Goal: Transaction & Acquisition: Purchase product/service

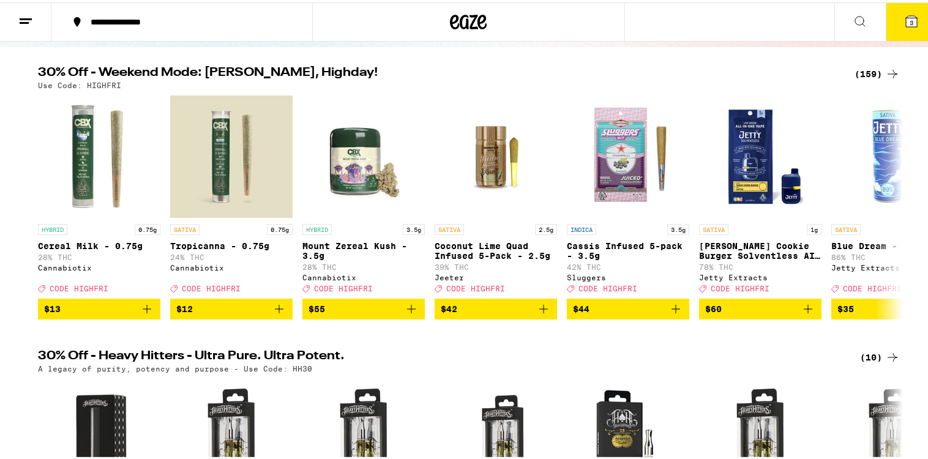
scroll to position [122, 0]
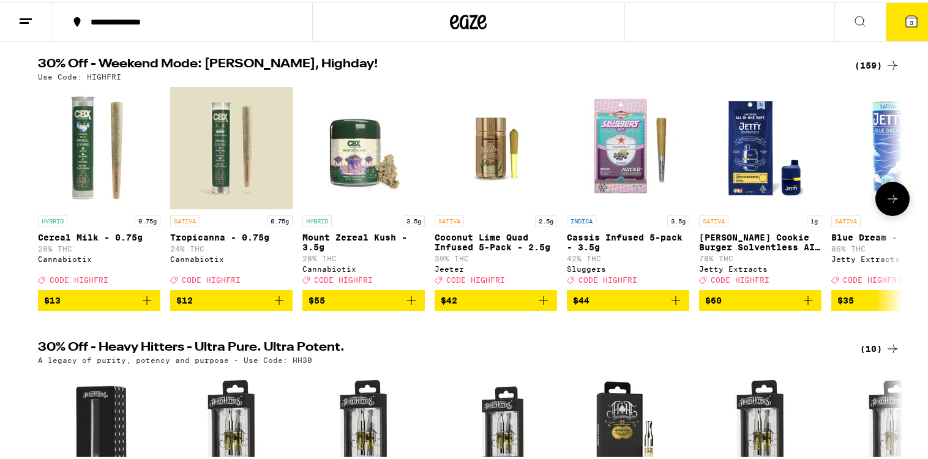
click at [890, 201] on icon at bounding box center [892, 196] width 10 height 9
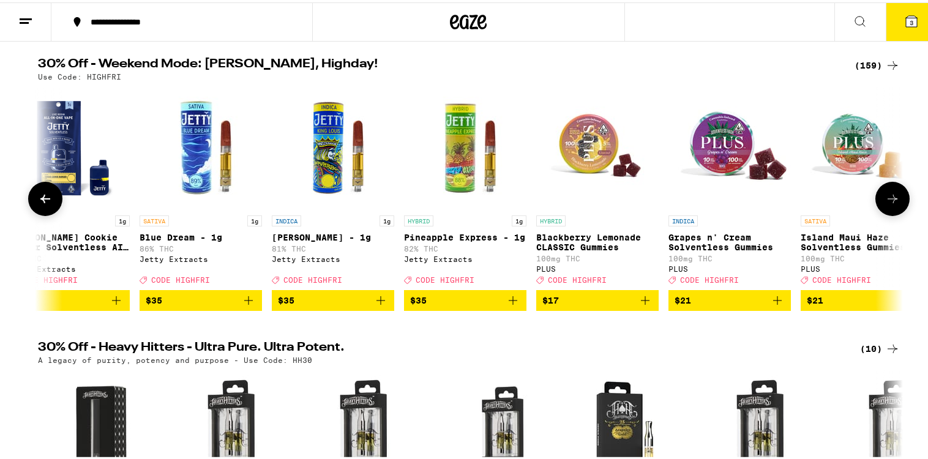
scroll to position [0, 728]
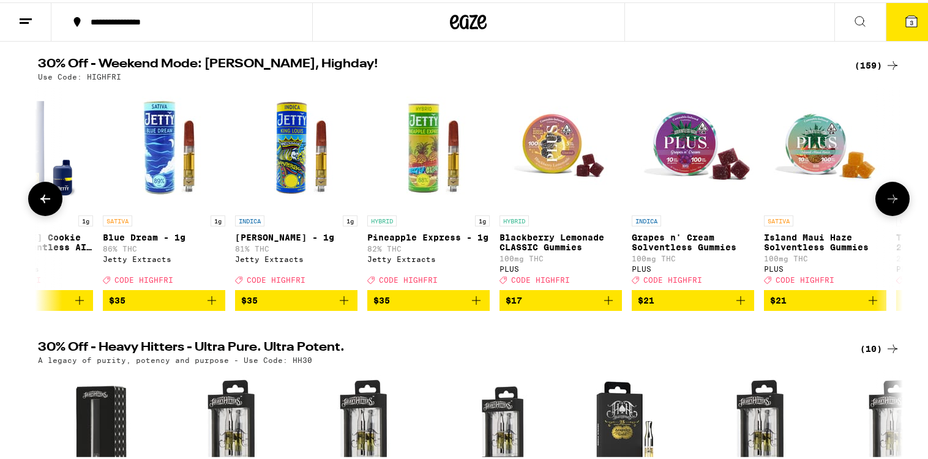
click at [890, 201] on icon at bounding box center [892, 196] width 10 height 9
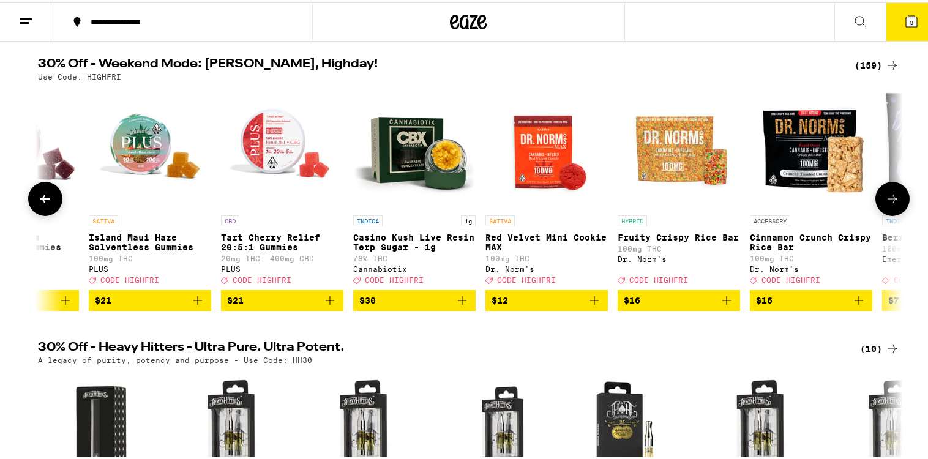
scroll to position [0, 1456]
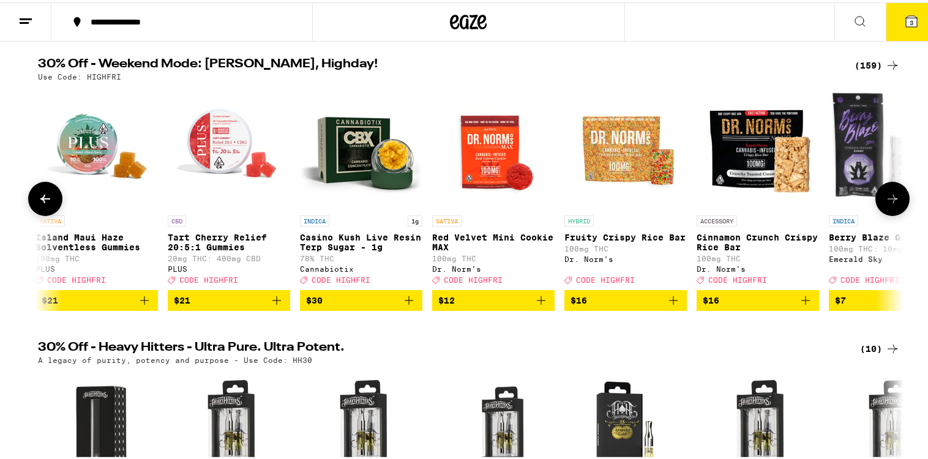
click at [890, 201] on icon at bounding box center [892, 196] width 10 height 9
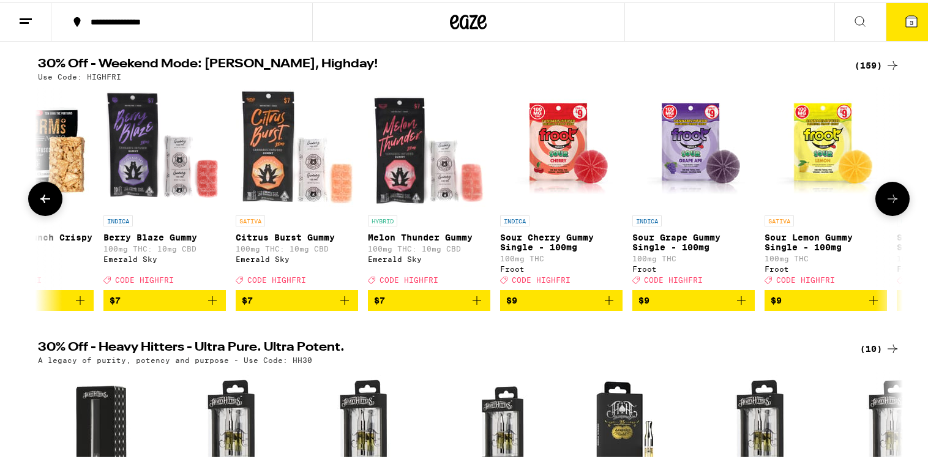
scroll to position [0, 2184]
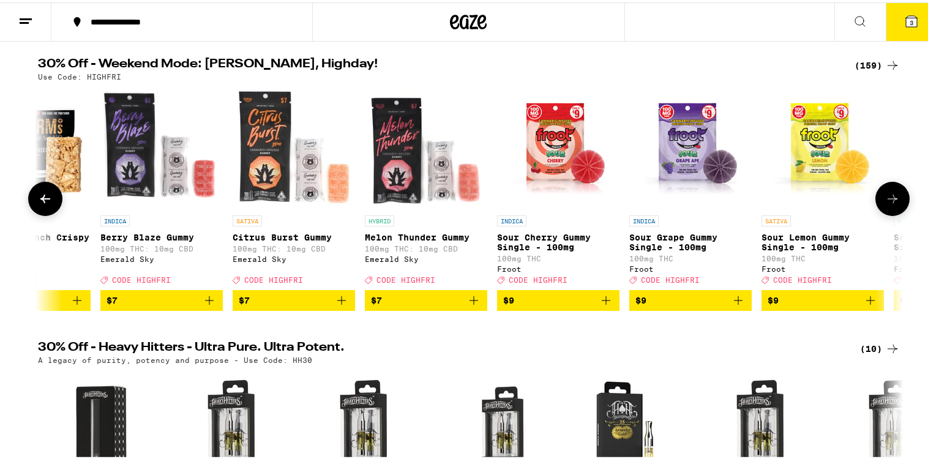
click at [890, 201] on icon at bounding box center [892, 196] width 10 height 9
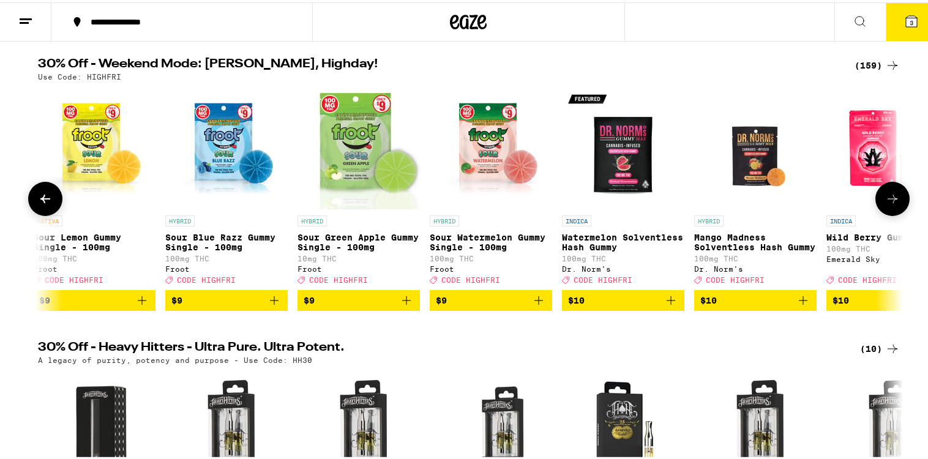
click at [890, 201] on icon at bounding box center [892, 196] width 10 height 9
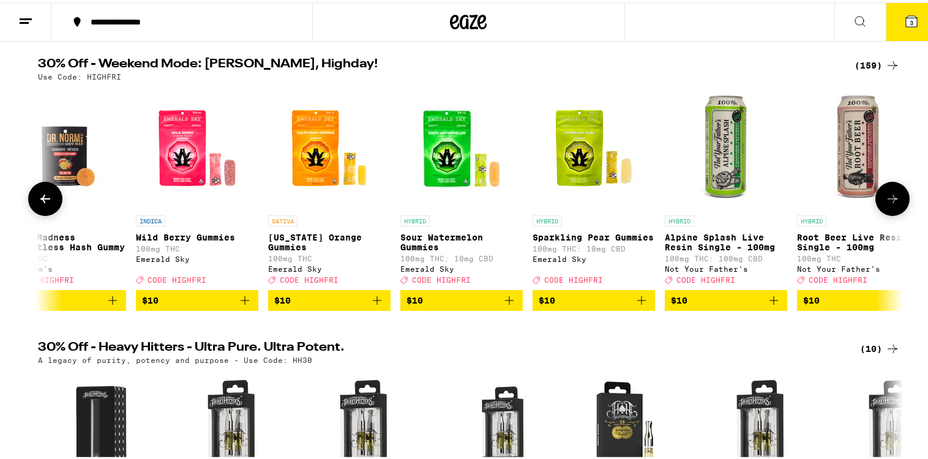
scroll to position [0, 3641]
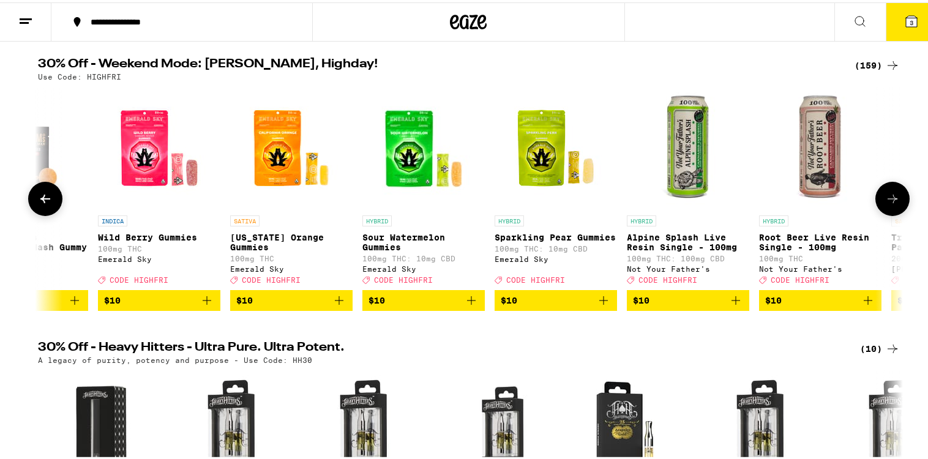
click at [890, 201] on icon at bounding box center [892, 196] width 10 height 9
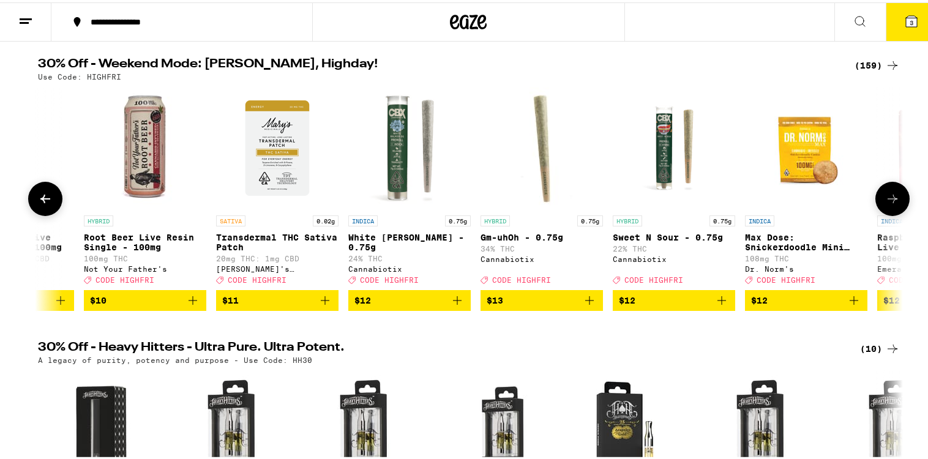
scroll to position [0, 4369]
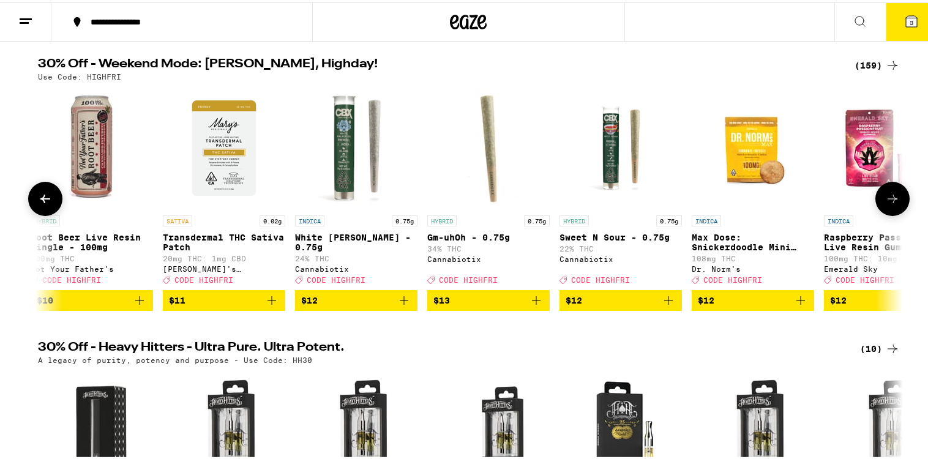
click at [890, 201] on icon at bounding box center [892, 196] width 10 height 9
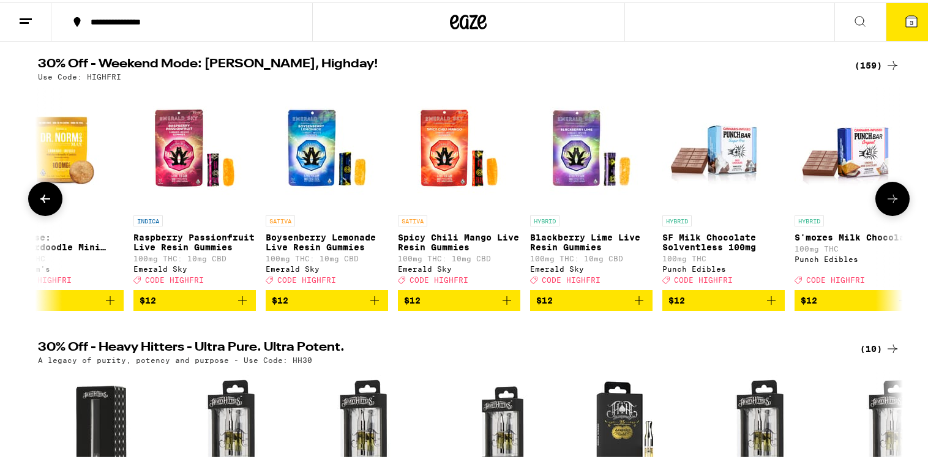
scroll to position [0, 5097]
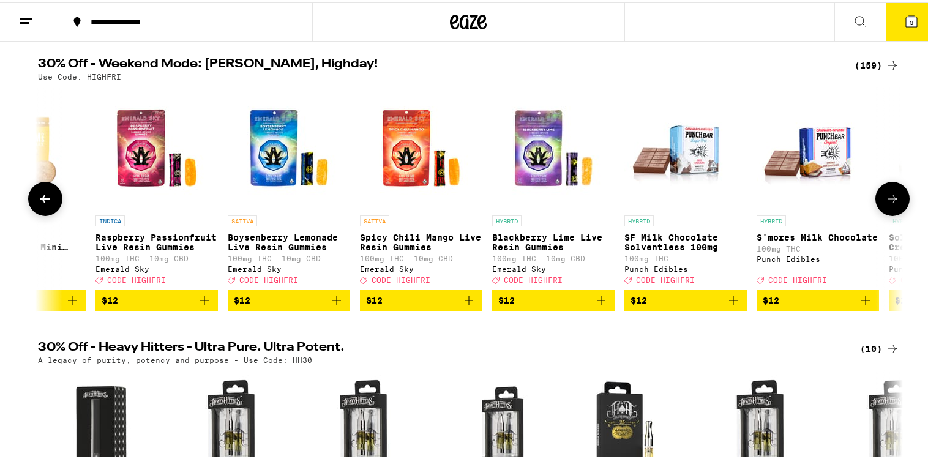
click at [890, 201] on icon at bounding box center [892, 196] width 10 height 9
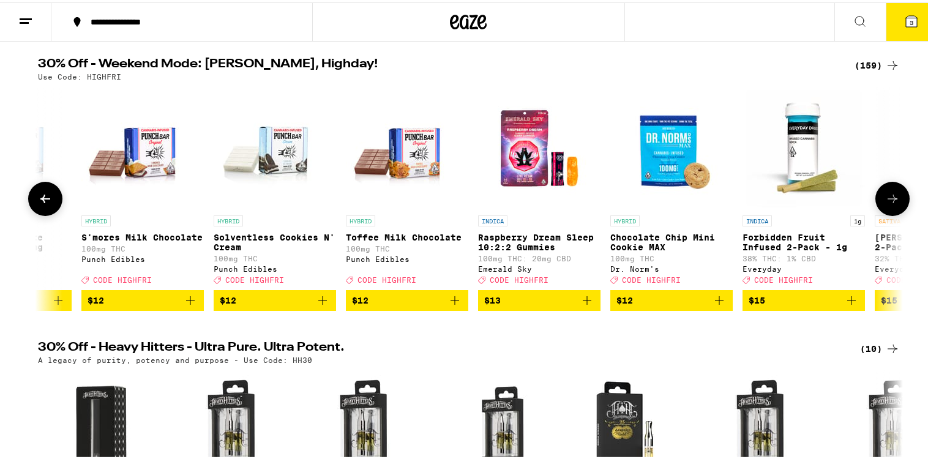
scroll to position [0, 5825]
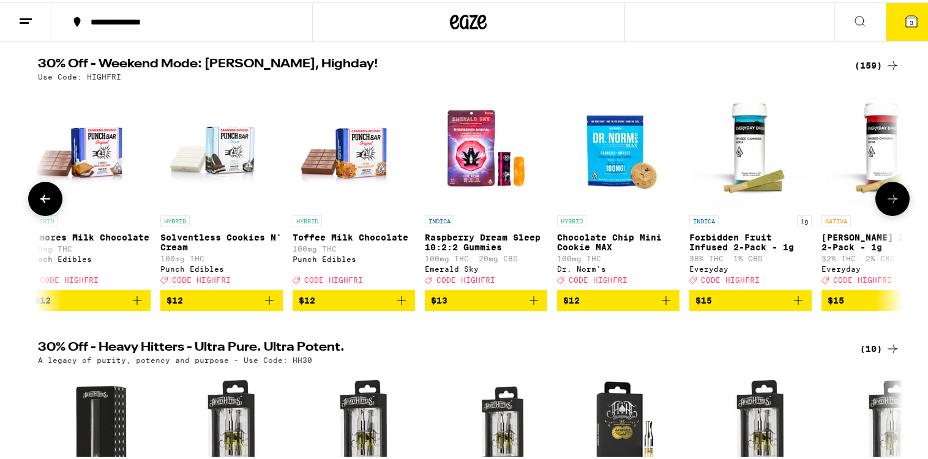
click at [890, 201] on icon at bounding box center [892, 196] width 10 height 9
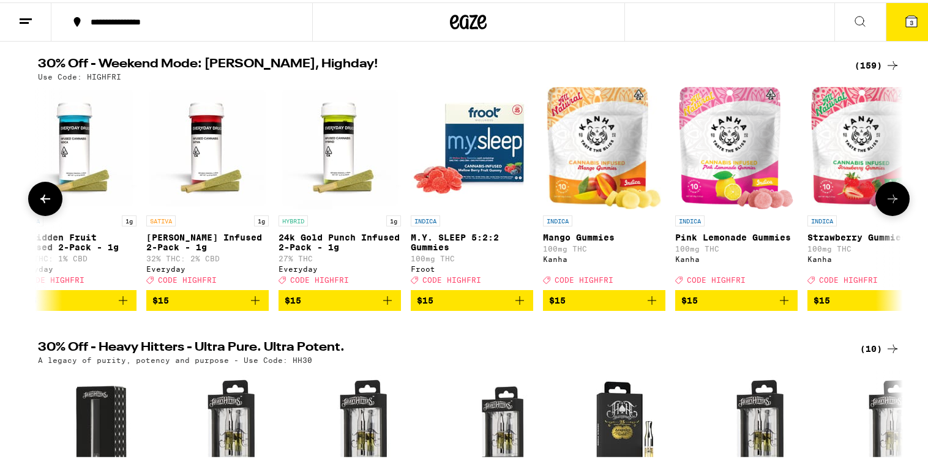
scroll to position [0, 6553]
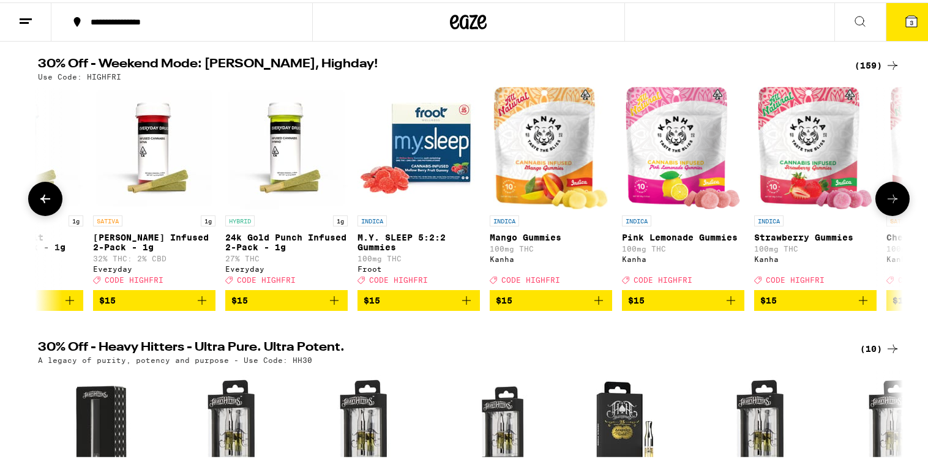
click at [890, 201] on icon at bounding box center [892, 196] width 10 height 9
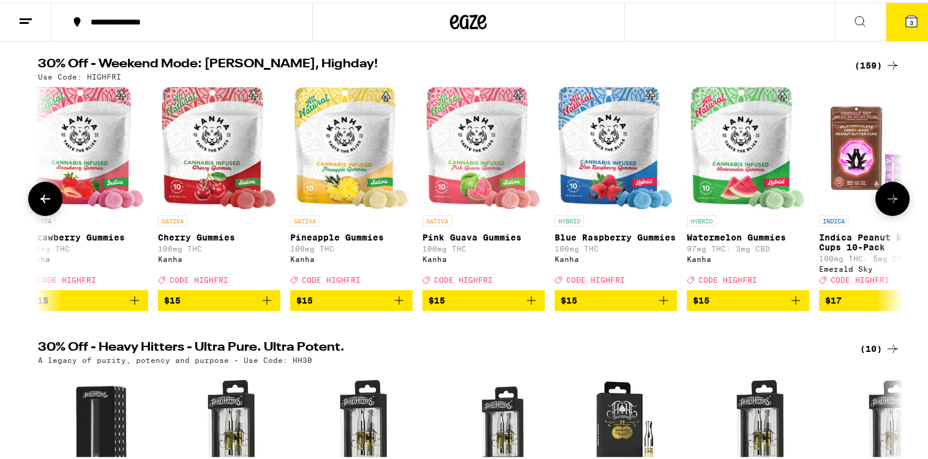
click at [890, 201] on icon at bounding box center [892, 196] width 10 height 9
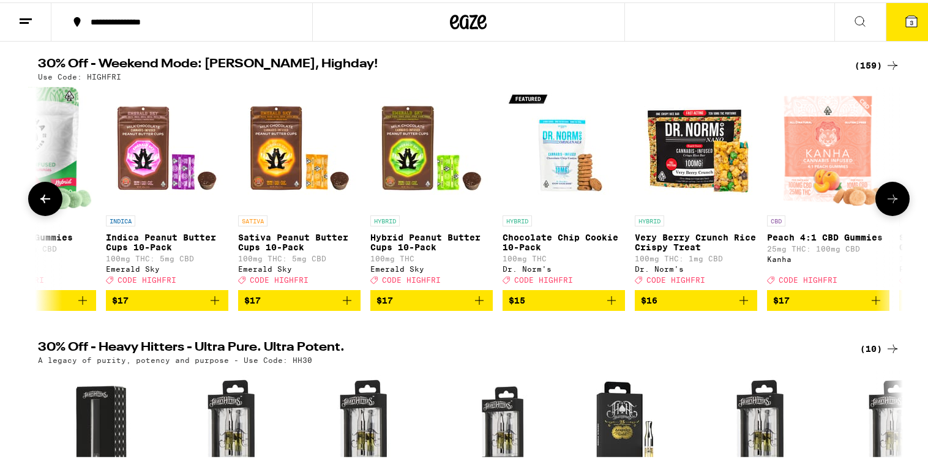
scroll to position [0, 8009]
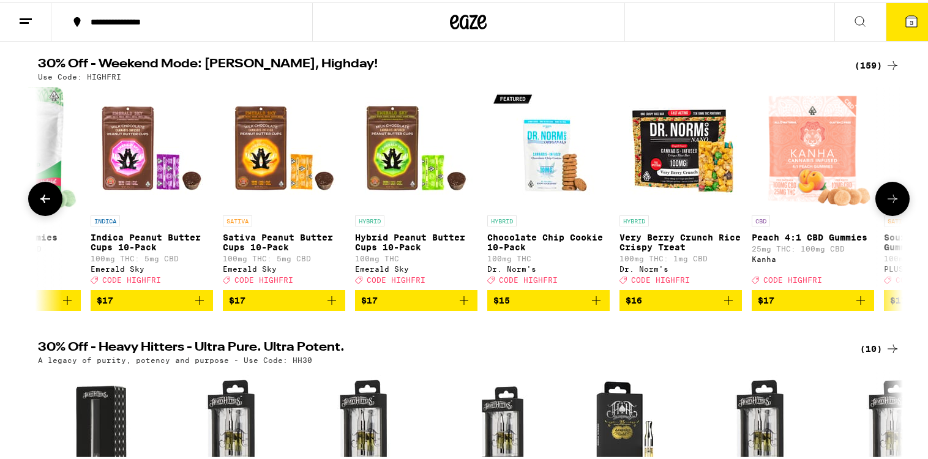
click at [890, 201] on icon at bounding box center [892, 196] width 10 height 9
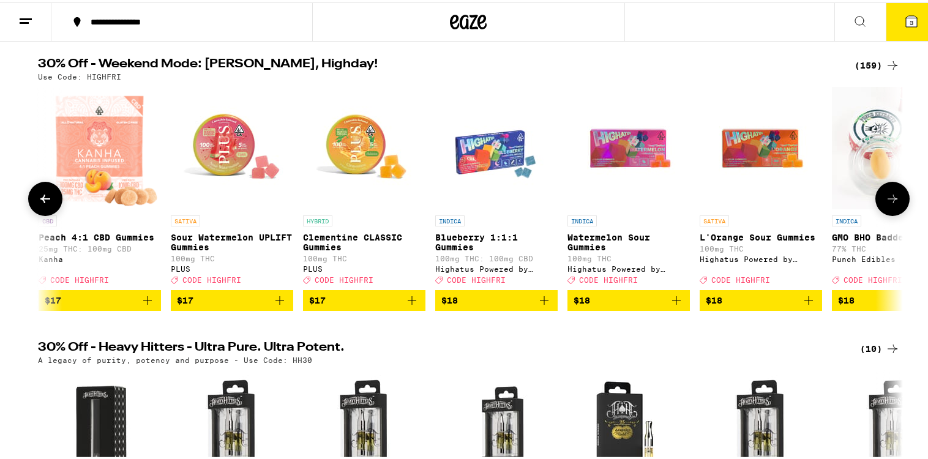
scroll to position [0, 8738]
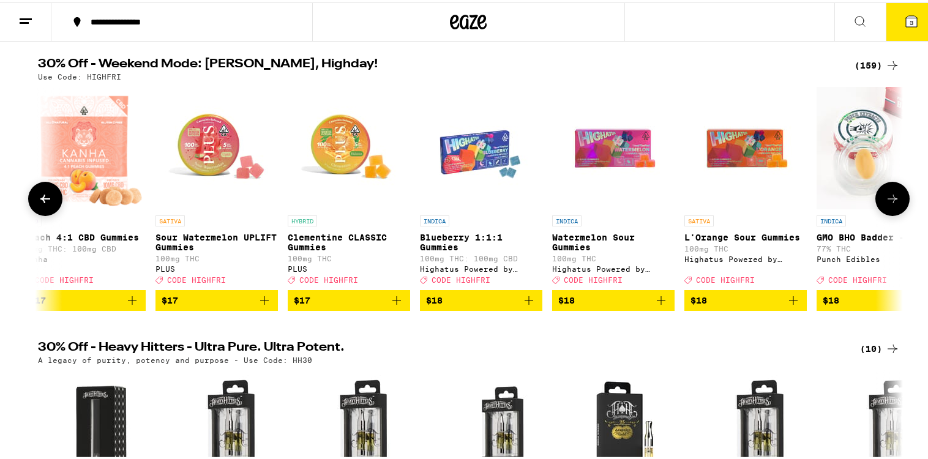
click at [890, 201] on icon at bounding box center [892, 196] width 10 height 9
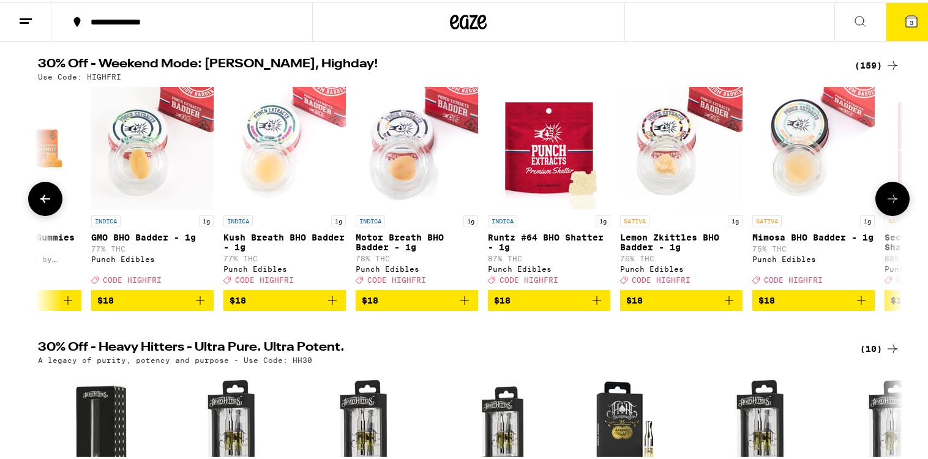
scroll to position [0, 9466]
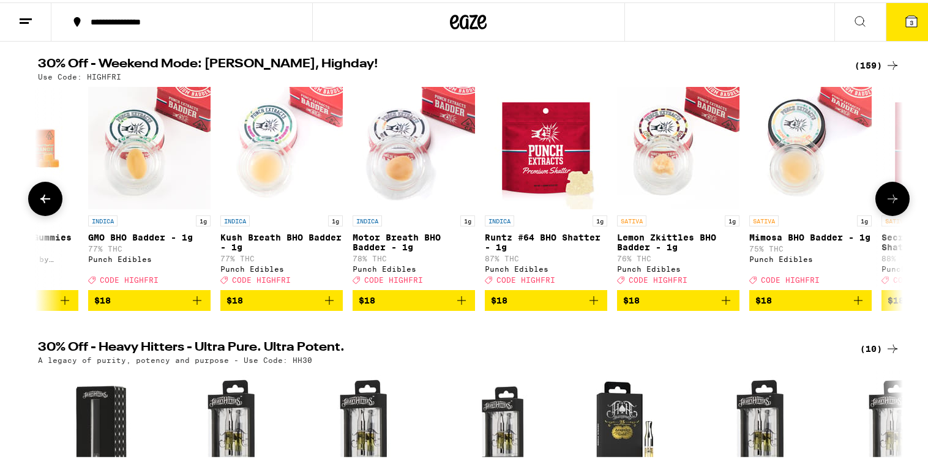
click at [890, 201] on icon at bounding box center [892, 196] width 10 height 9
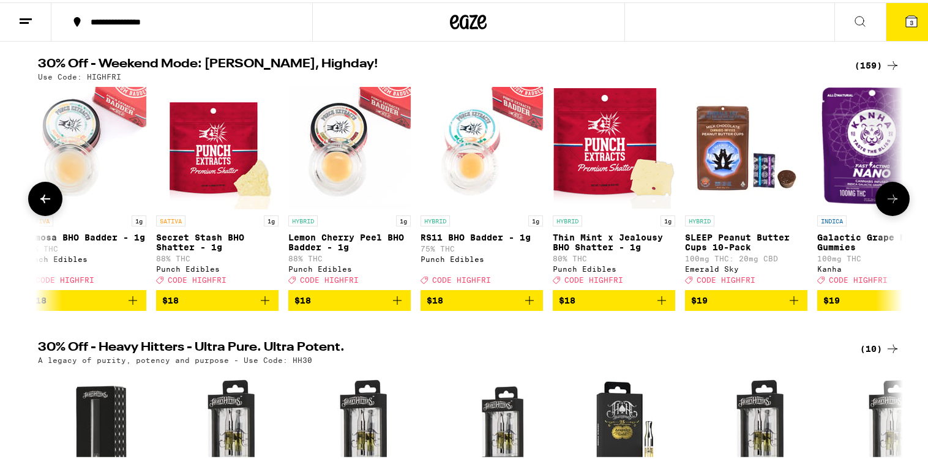
scroll to position [0, 10194]
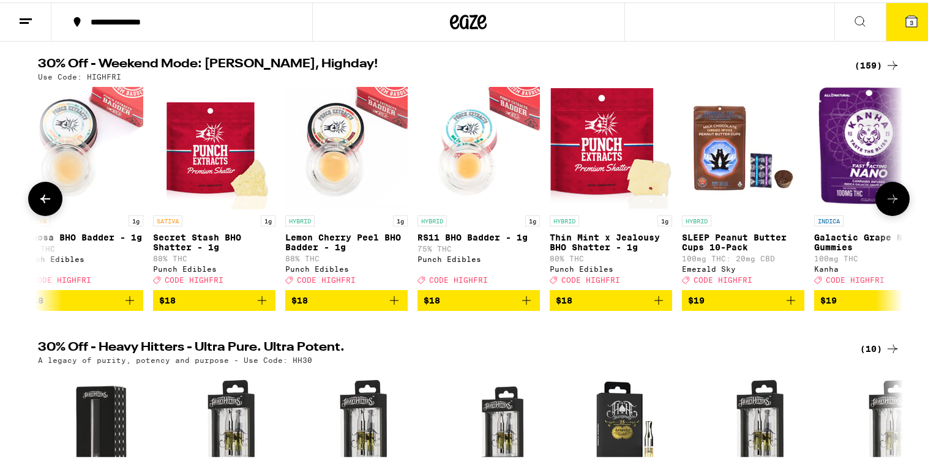
click at [890, 201] on icon at bounding box center [892, 196] width 10 height 9
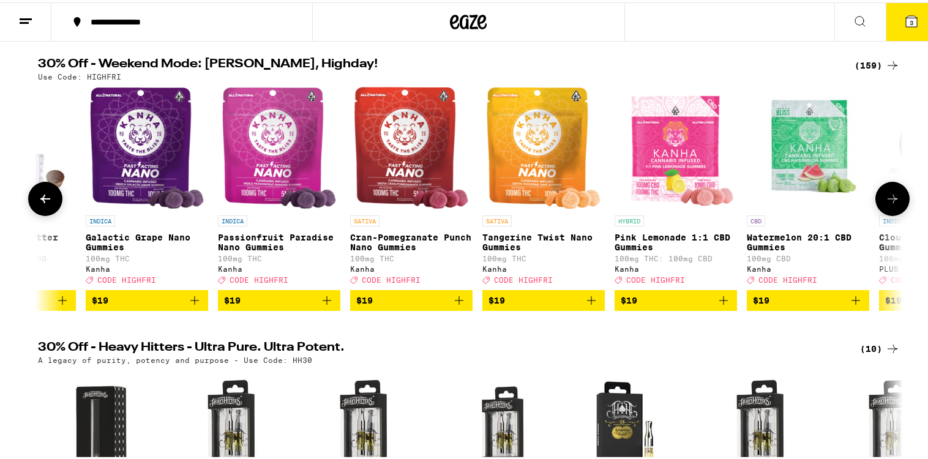
click at [890, 201] on icon at bounding box center [892, 196] width 10 height 9
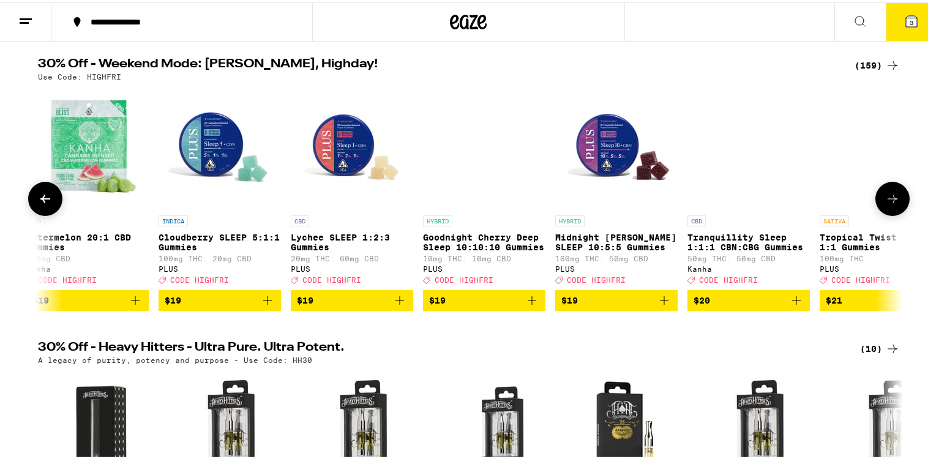
scroll to position [0, 11650]
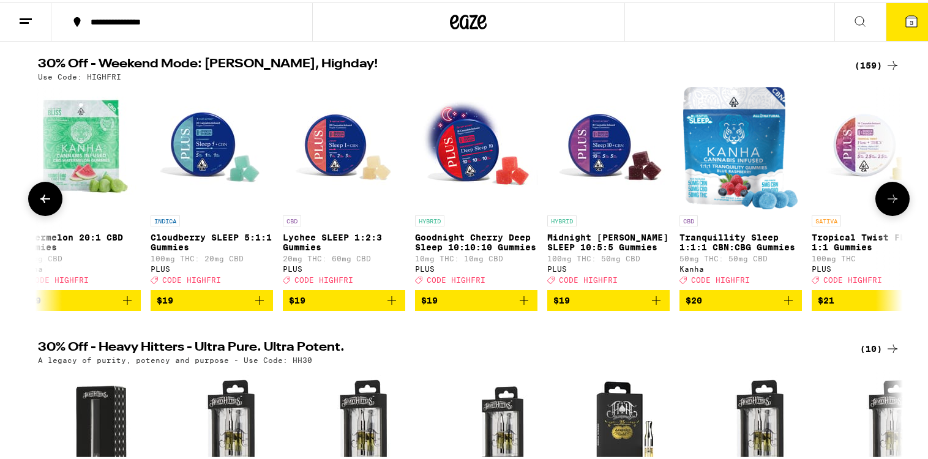
click at [890, 201] on icon at bounding box center [892, 196] width 10 height 9
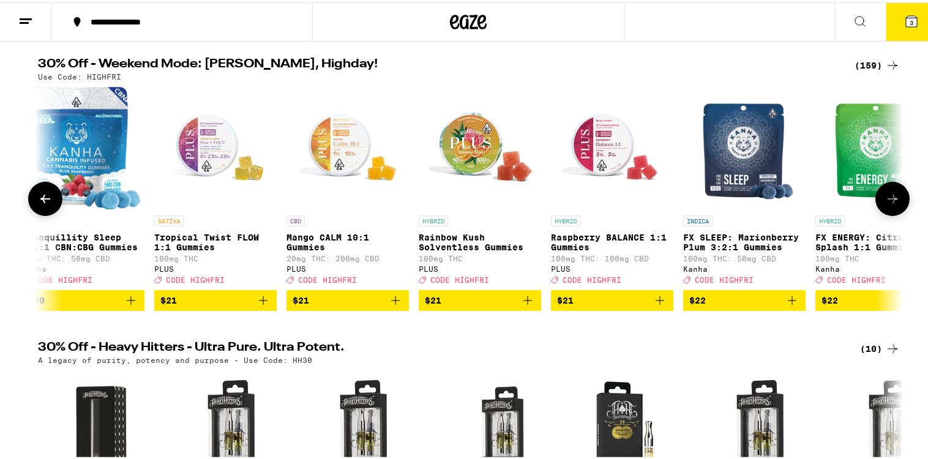
scroll to position [0, 12378]
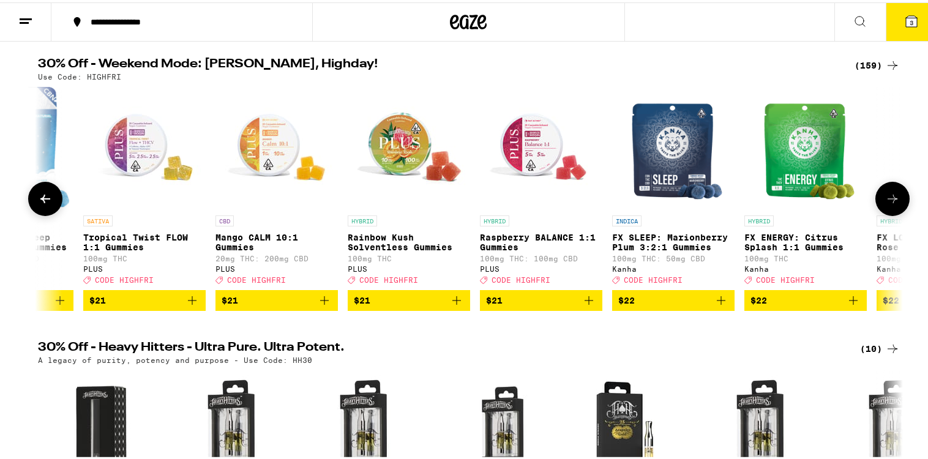
click at [890, 201] on icon at bounding box center [892, 196] width 10 height 9
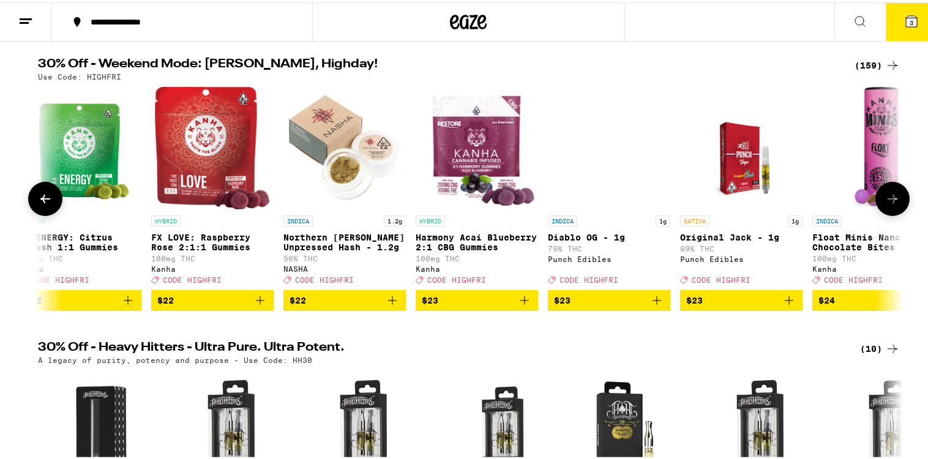
scroll to position [0, 13106]
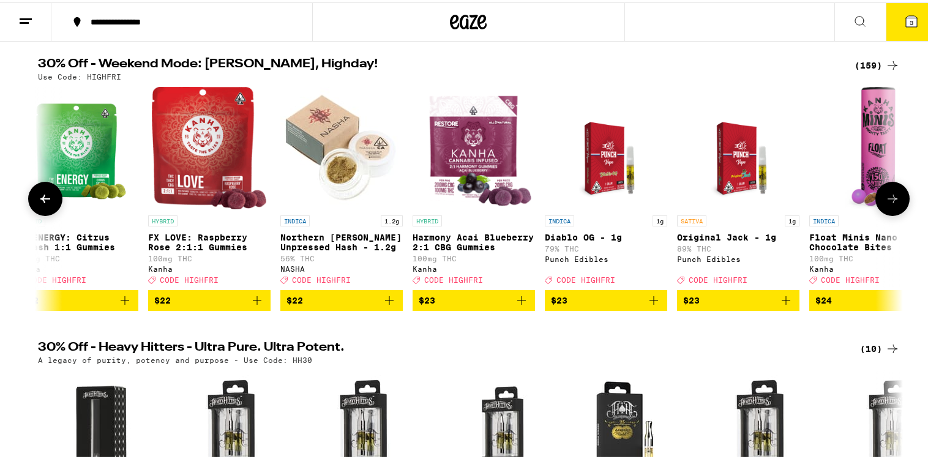
click at [890, 201] on icon at bounding box center [892, 196] width 10 height 9
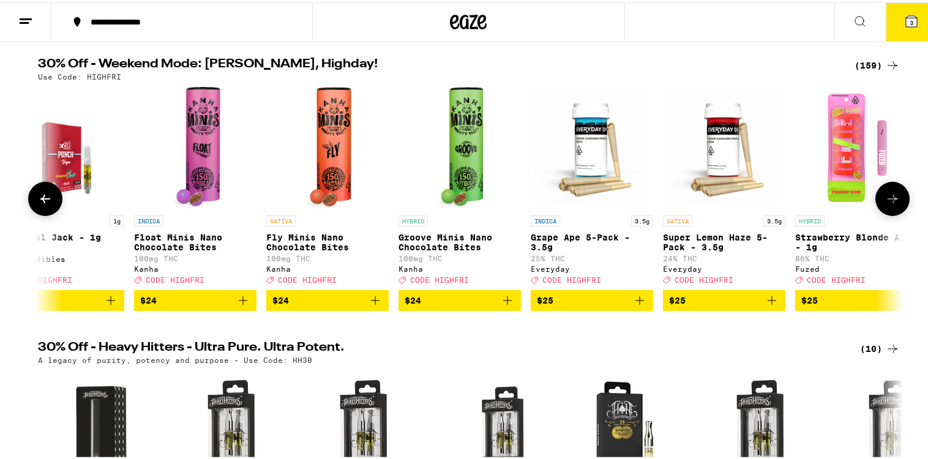
scroll to position [0, 13834]
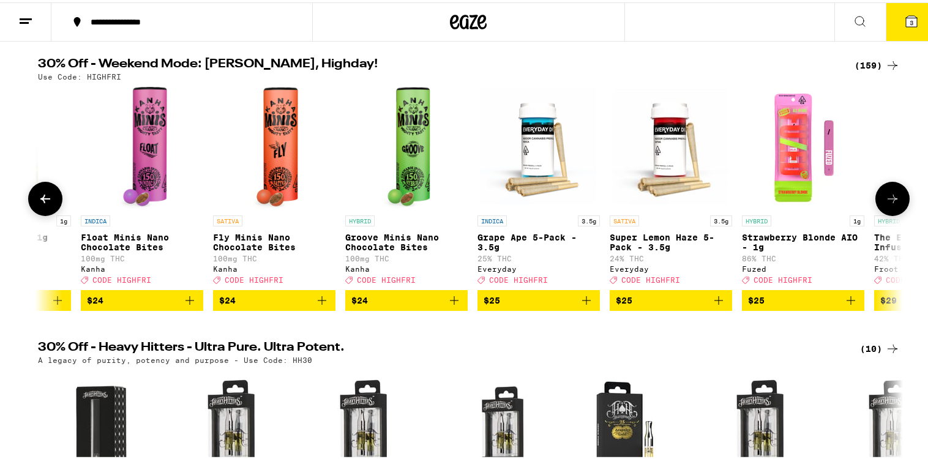
click at [890, 201] on icon at bounding box center [892, 196] width 10 height 9
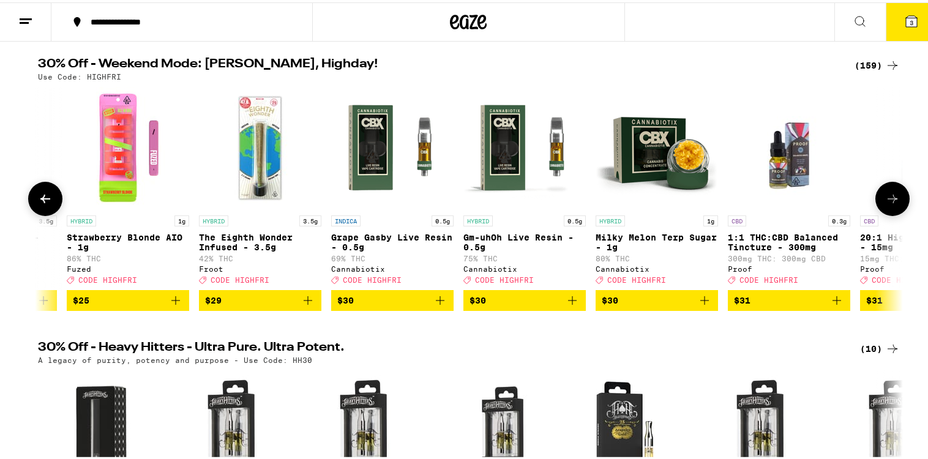
scroll to position [0, 14563]
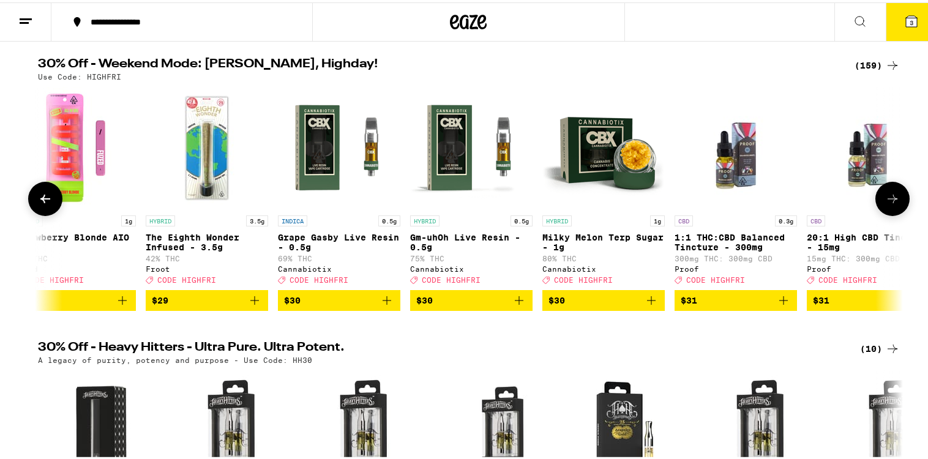
click at [890, 201] on icon at bounding box center [892, 196] width 10 height 9
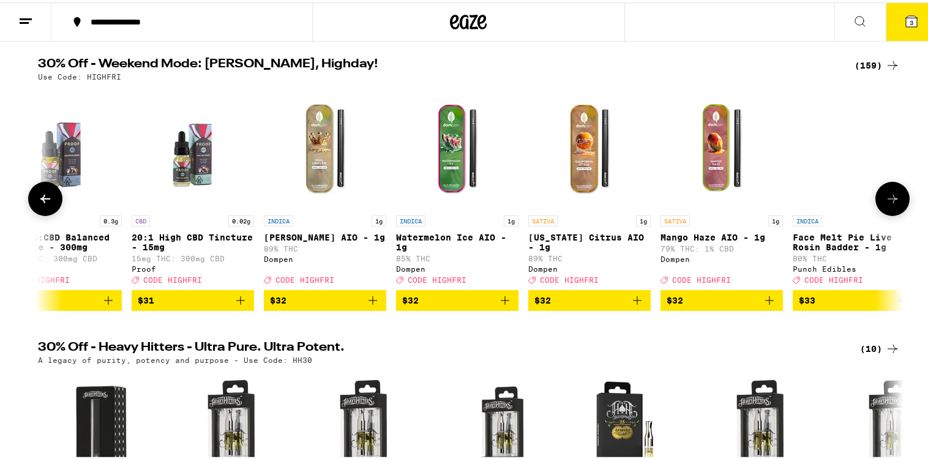
scroll to position [0, 15291]
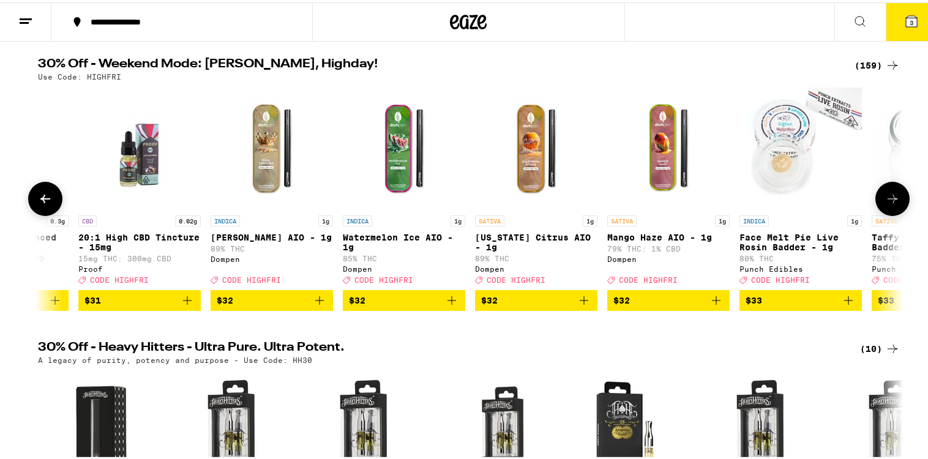
click at [890, 201] on icon at bounding box center [892, 196] width 10 height 9
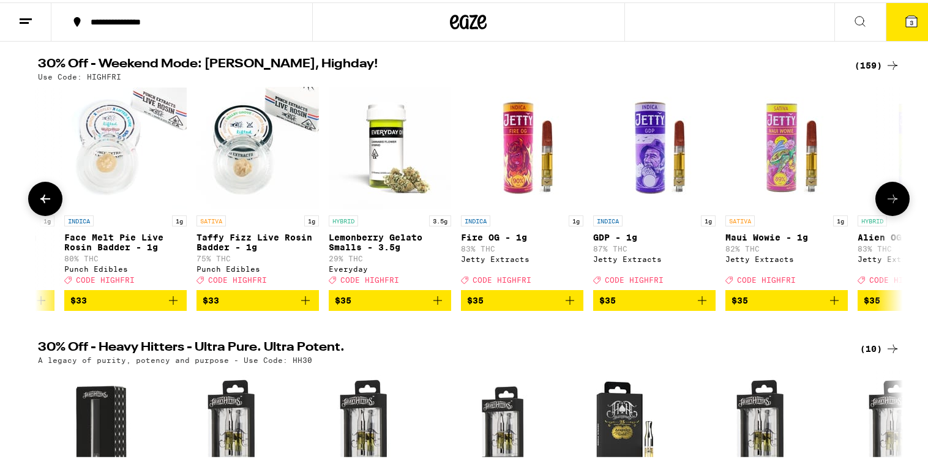
scroll to position [0, 16019]
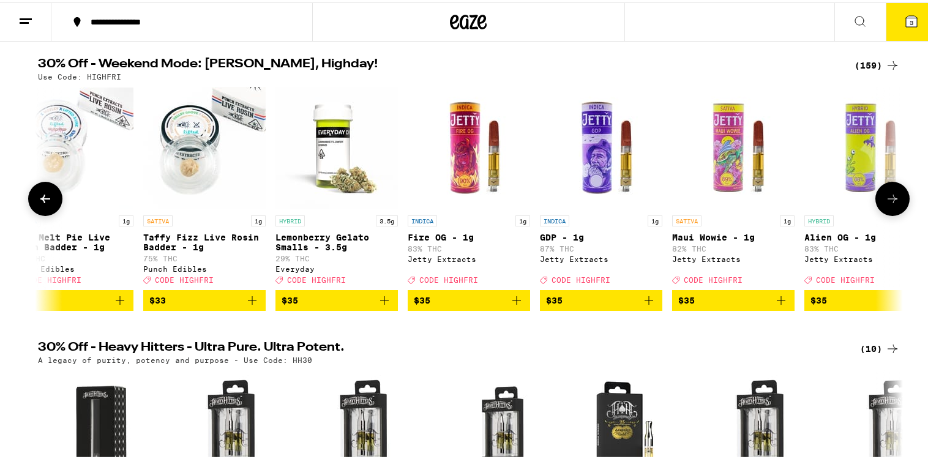
click at [890, 201] on icon at bounding box center [892, 196] width 10 height 9
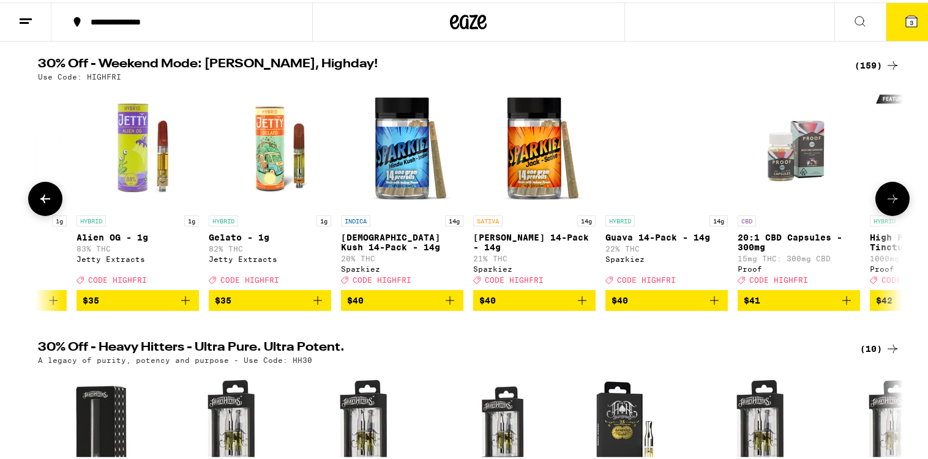
scroll to position [0, 16747]
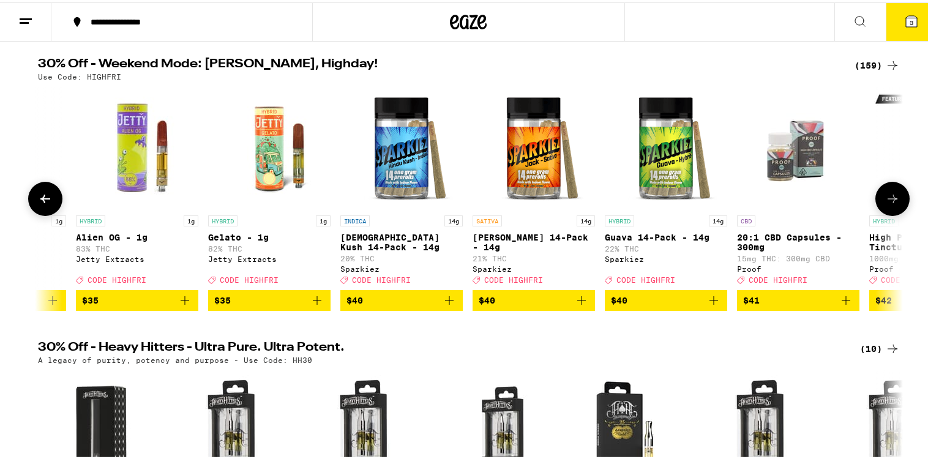
click at [890, 201] on icon at bounding box center [892, 196] width 10 height 9
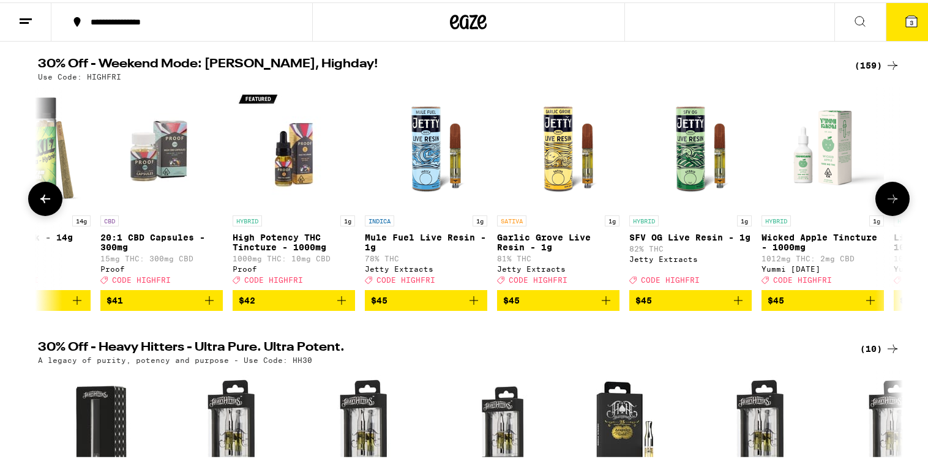
scroll to position [0, 17475]
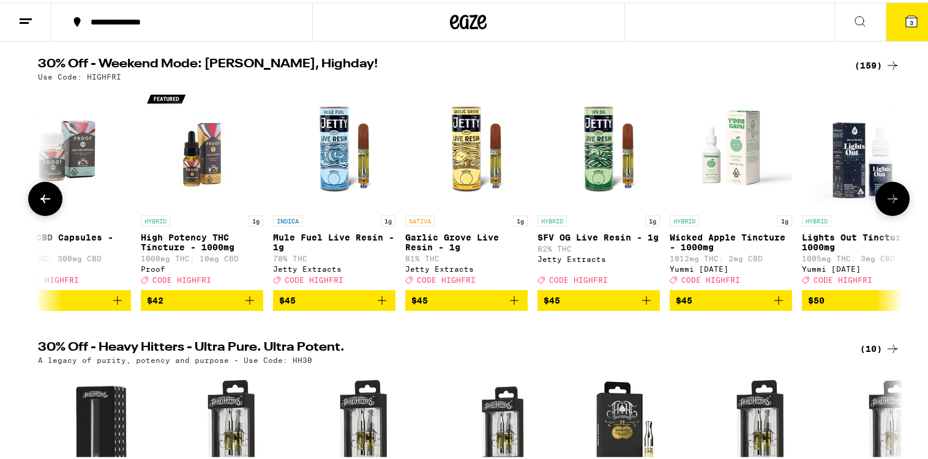
click at [890, 201] on icon at bounding box center [892, 196] width 10 height 9
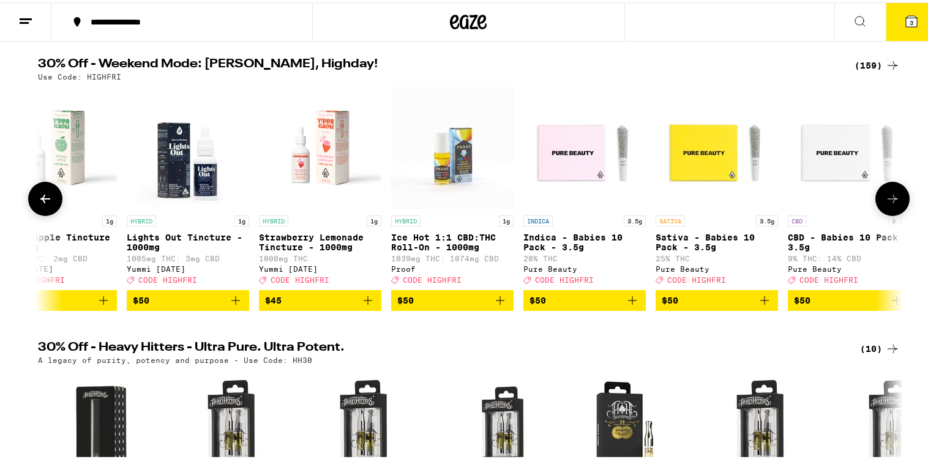
scroll to position [0, 18203]
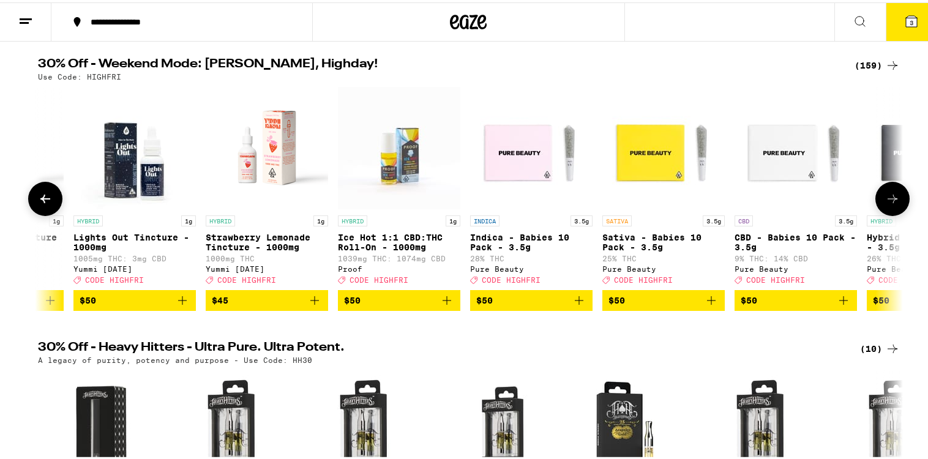
click at [891, 204] on icon at bounding box center [892, 196] width 15 height 15
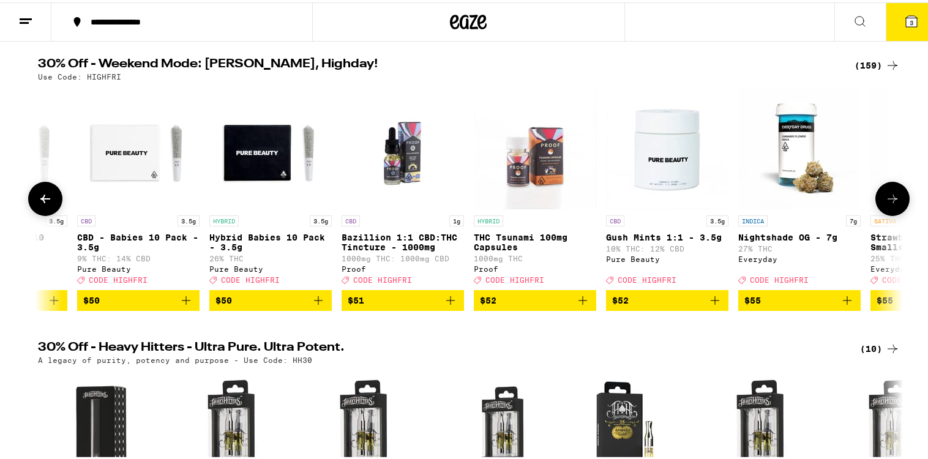
scroll to position [0, 18931]
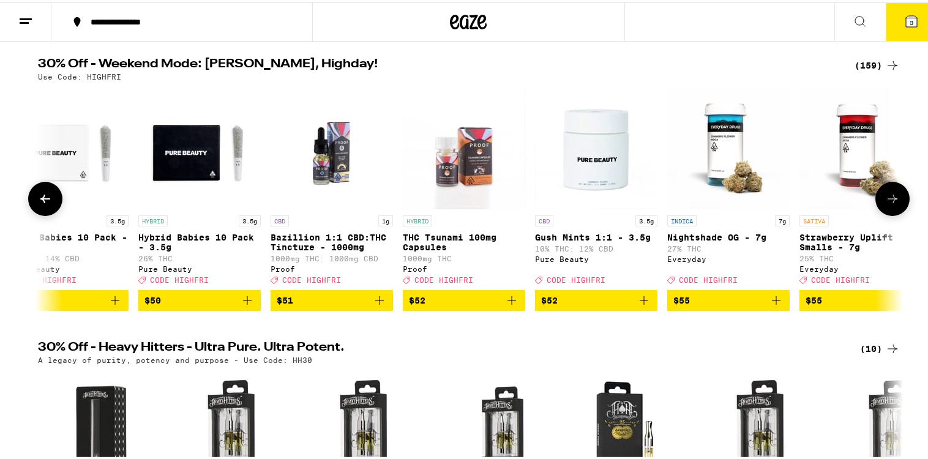
click at [891, 204] on icon at bounding box center [892, 196] width 15 height 15
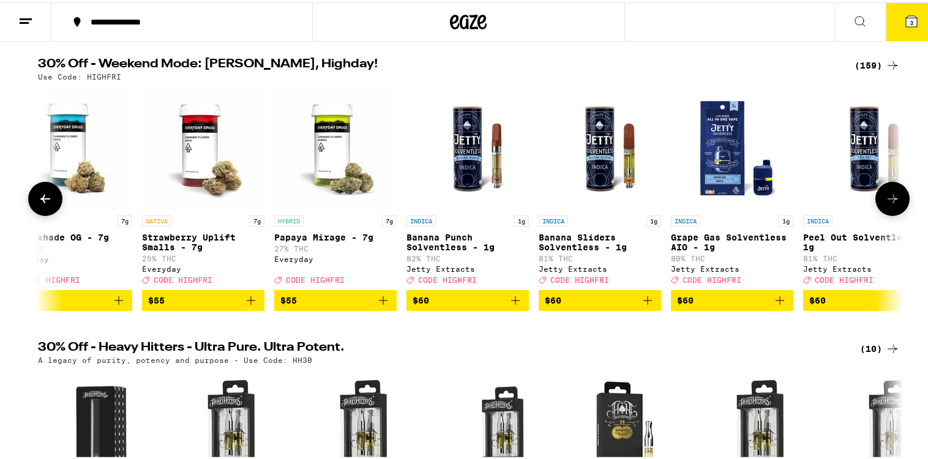
scroll to position [0, 19660]
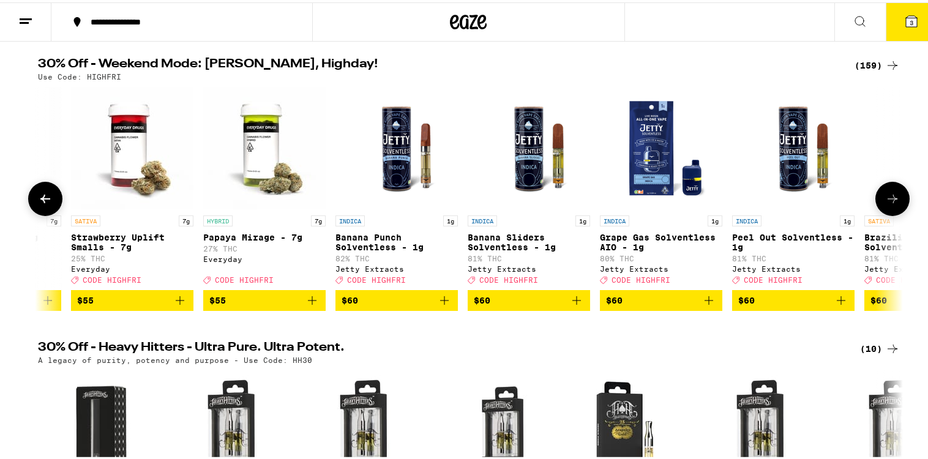
click at [891, 204] on icon at bounding box center [892, 196] width 15 height 15
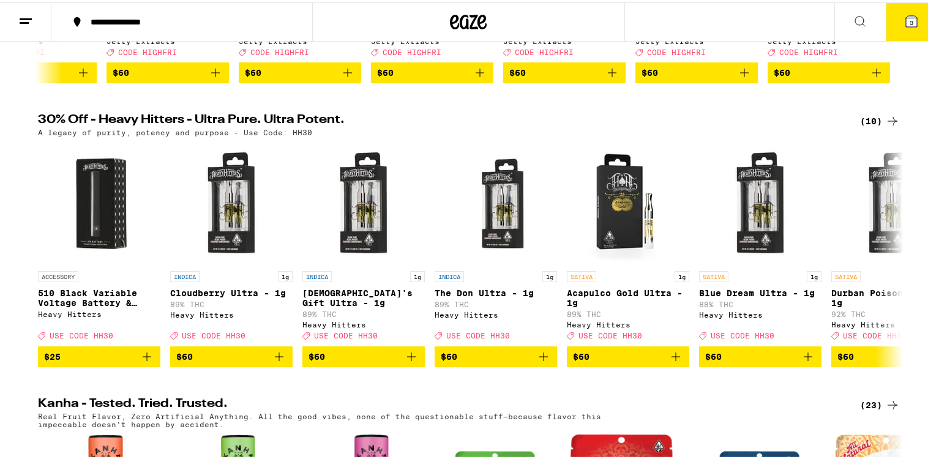
scroll to position [375, 0]
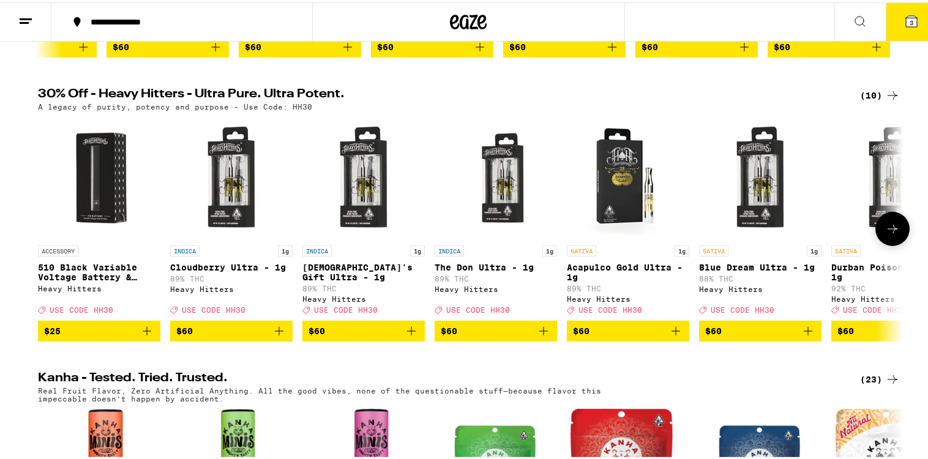
click at [893, 234] on icon at bounding box center [892, 226] width 15 height 15
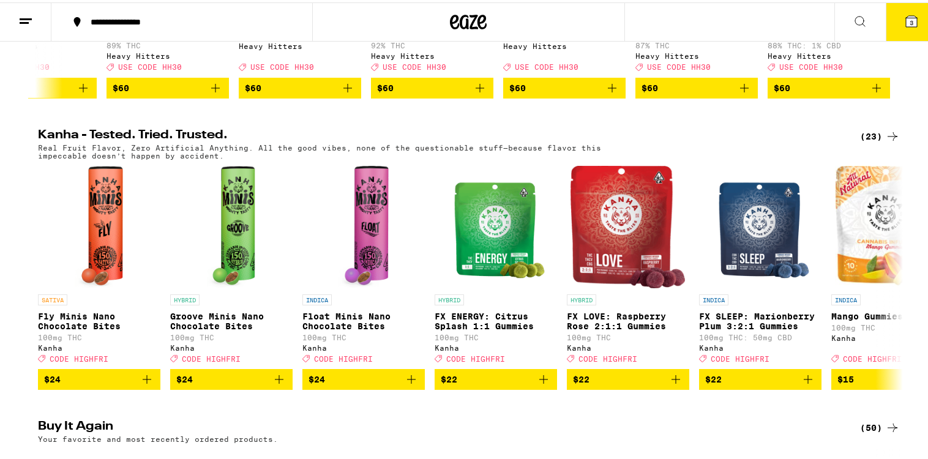
scroll to position [696, 0]
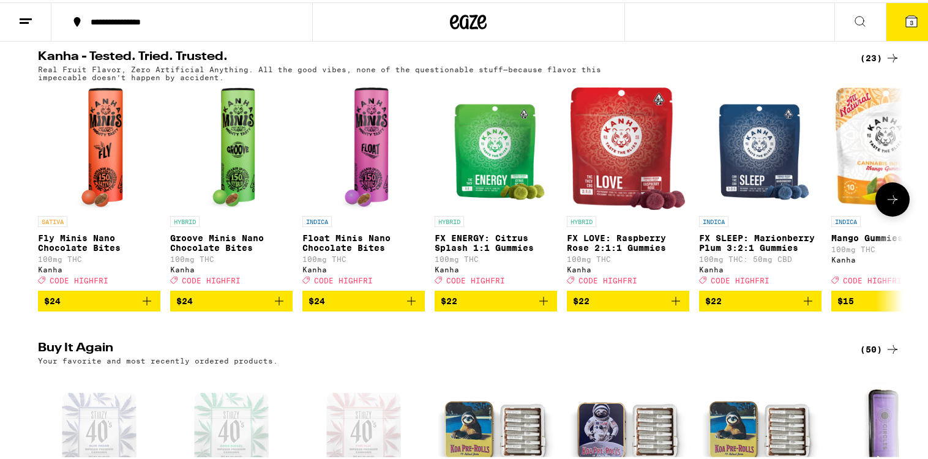
click at [886, 214] on button at bounding box center [892, 197] width 34 height 34
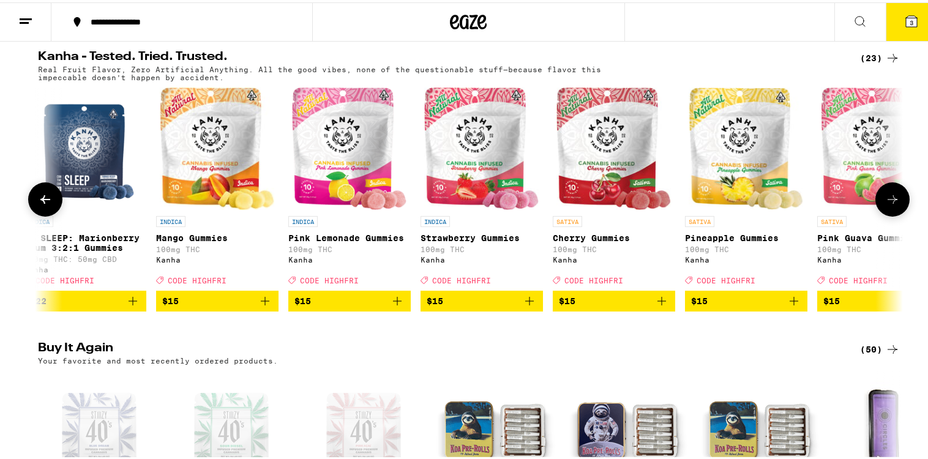
scroll to position [0, 728]
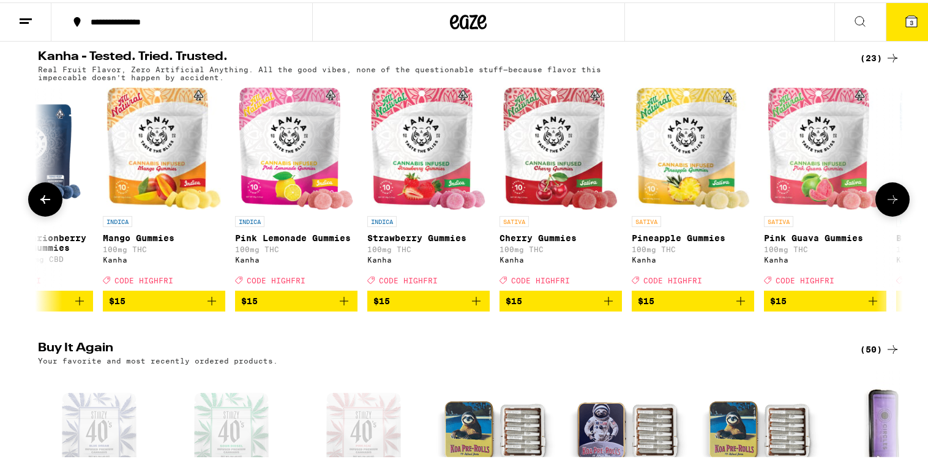
click at [886, 214] on button at bounding box center [892, 197] width 34 height 34
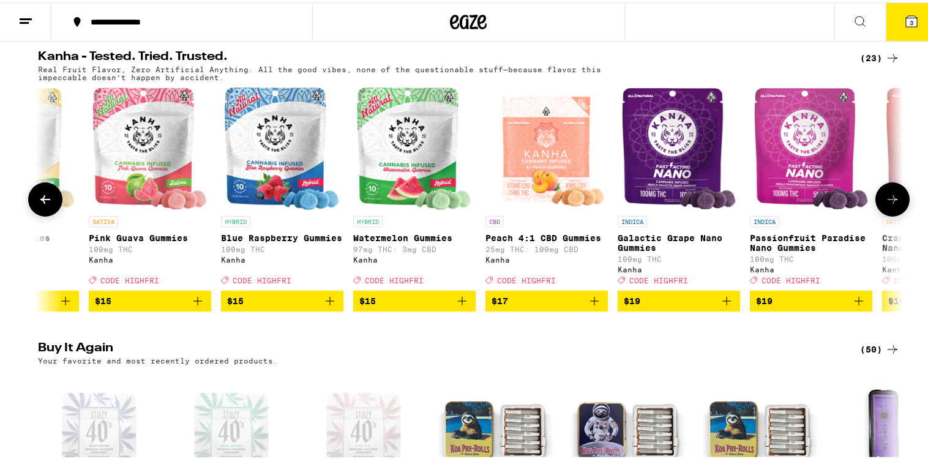
scroll to position [0, 1456]
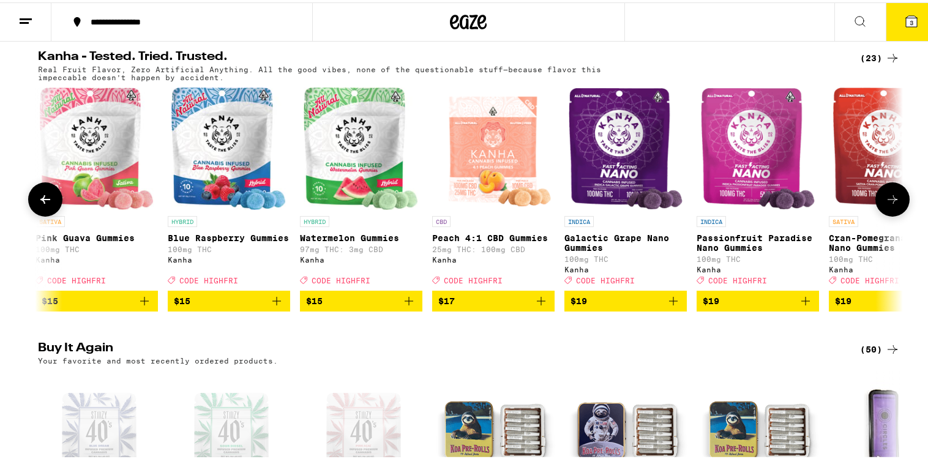
click at [886, 214] on button at bounding box center [892, 197] width 34 height 34
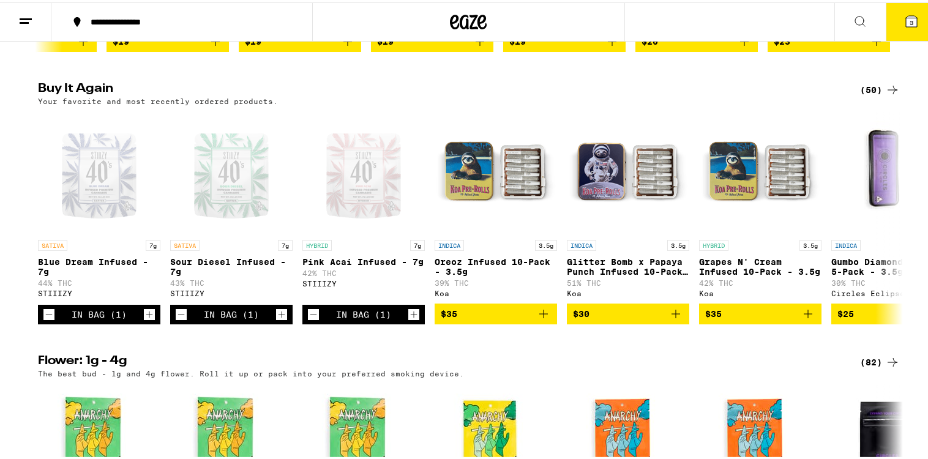
scroll to position [966, 0]
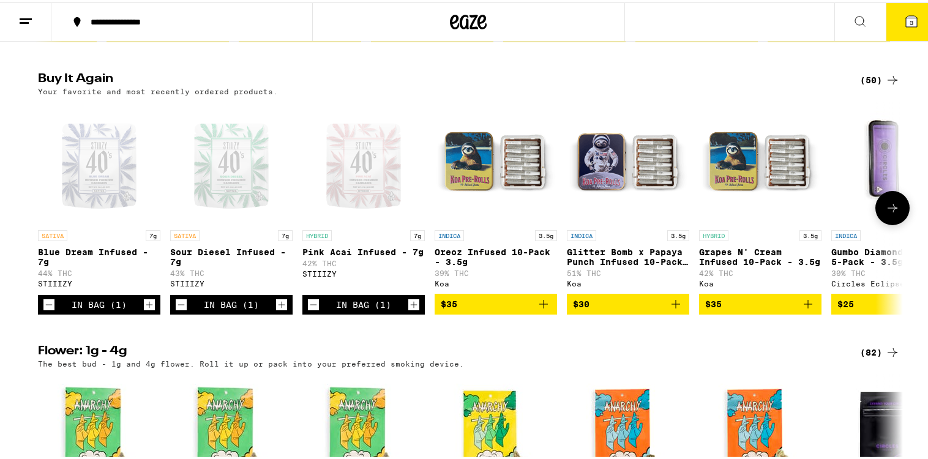
click at [888, 210] on icon at bounding box center [892, 205] width 10 height 9
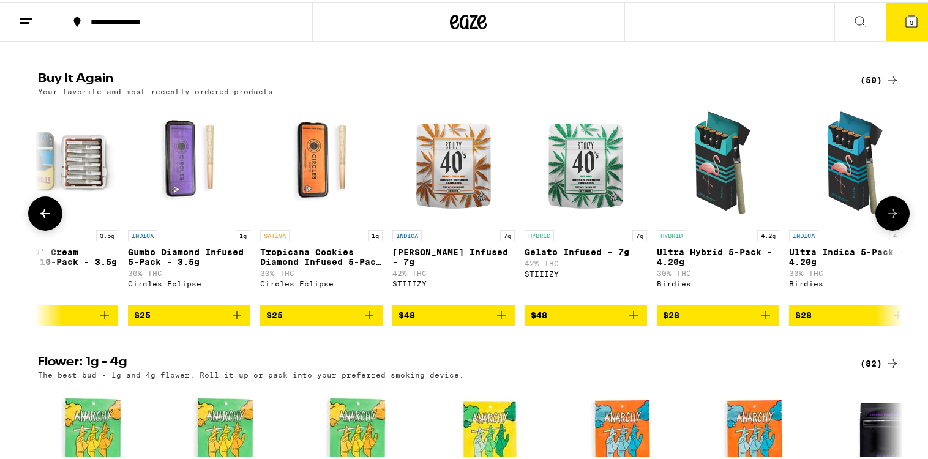
scroll to position [0, 728]
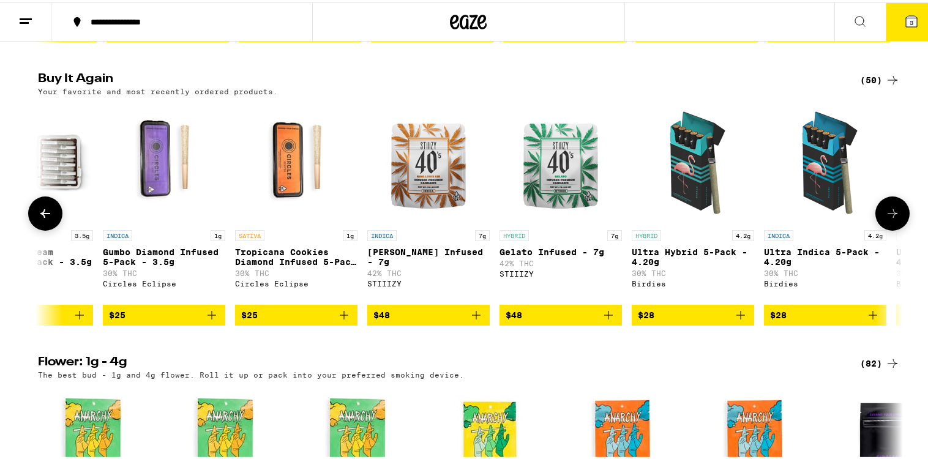
click at [888, 218] on icon at bounding box center [892, 211] width 15 height 15
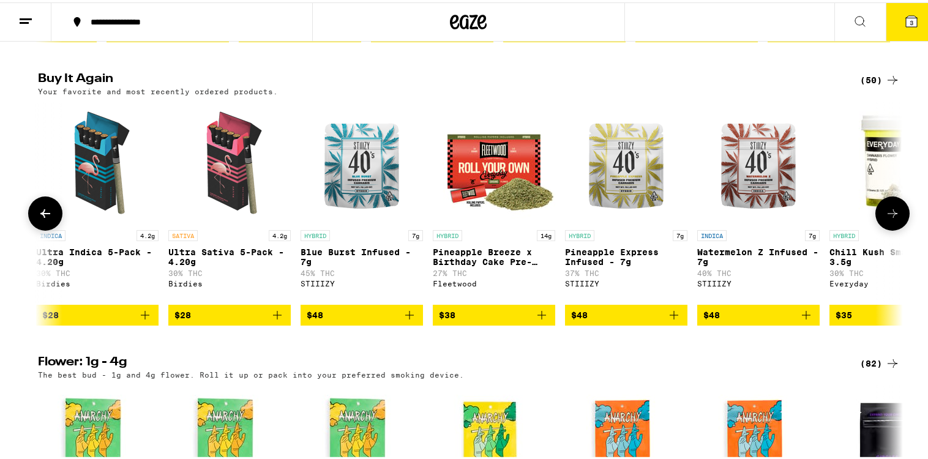
scroll to position [0, 1456]
click at [895, 228] on button at bounding box center [892, 211] width 34 height 34
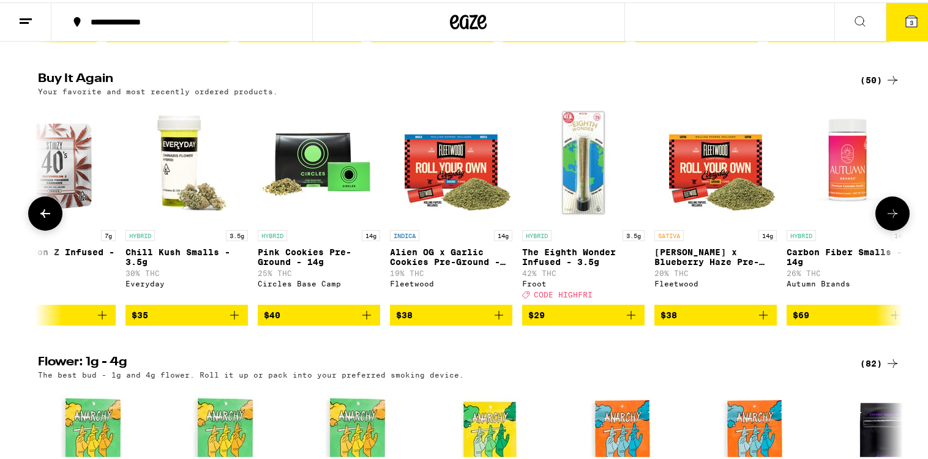
scroll to position [0, 2184]
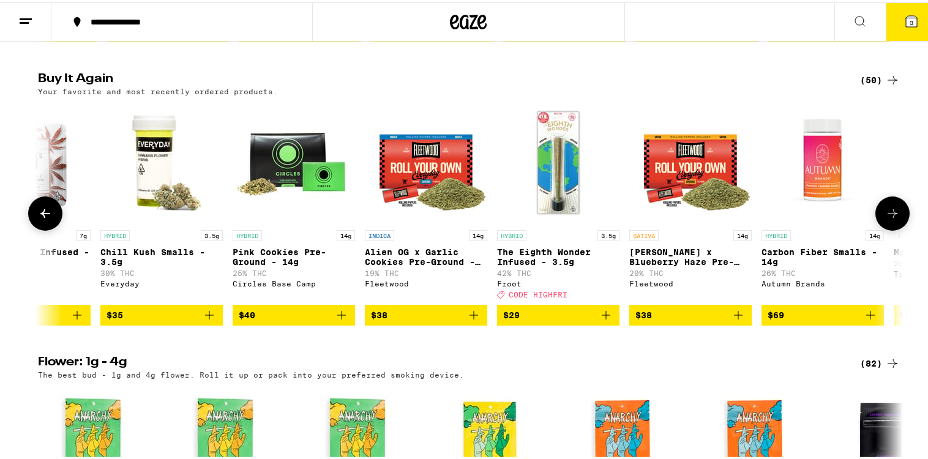
click at [895, 228] on button at bounding box center [892, 211] width 34 height 34
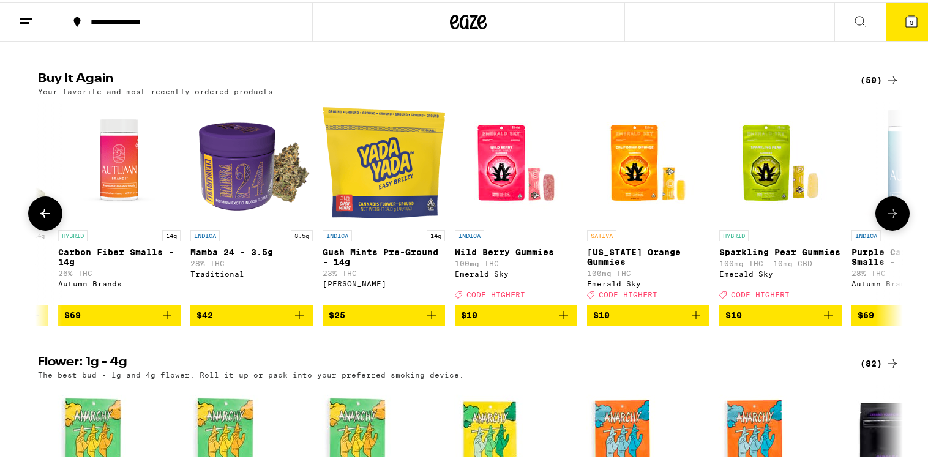
scroll to position [0, 2913]
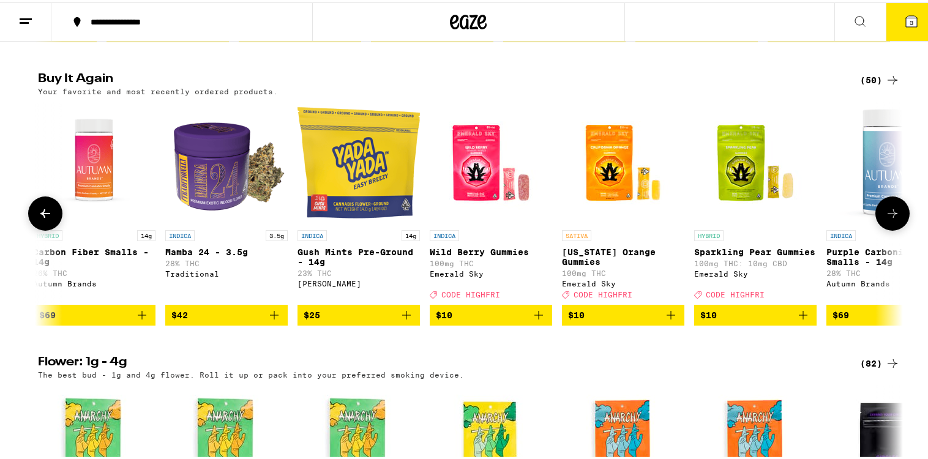
click at [895, 228] on button at bounding box center [892, 211] width 34 height 34
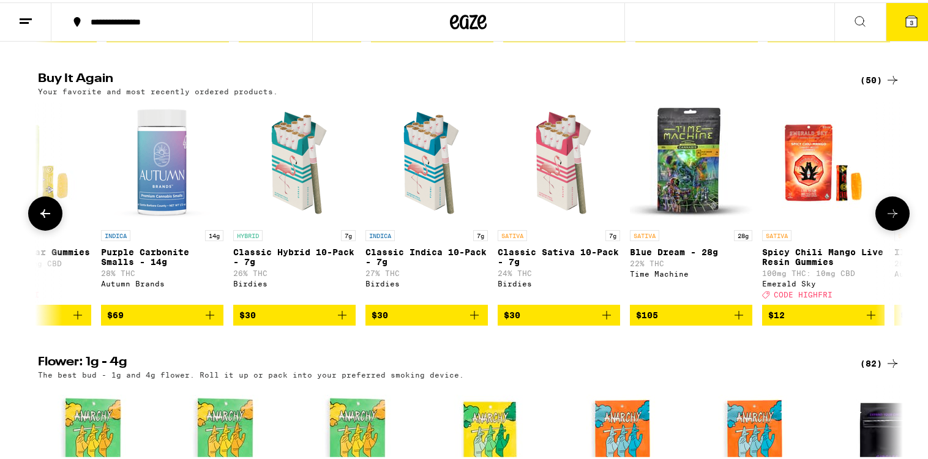
scroll to position [0, 3641]
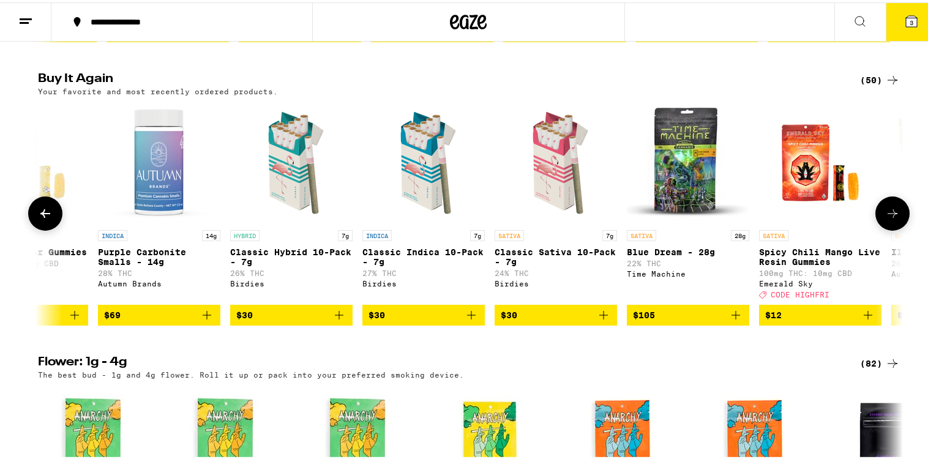
click at [157, 219] on img "Open page for Purple Carbonite Smalls - 14g from Autumn Brands" at bounding box center [159, 160] width 122 height 122
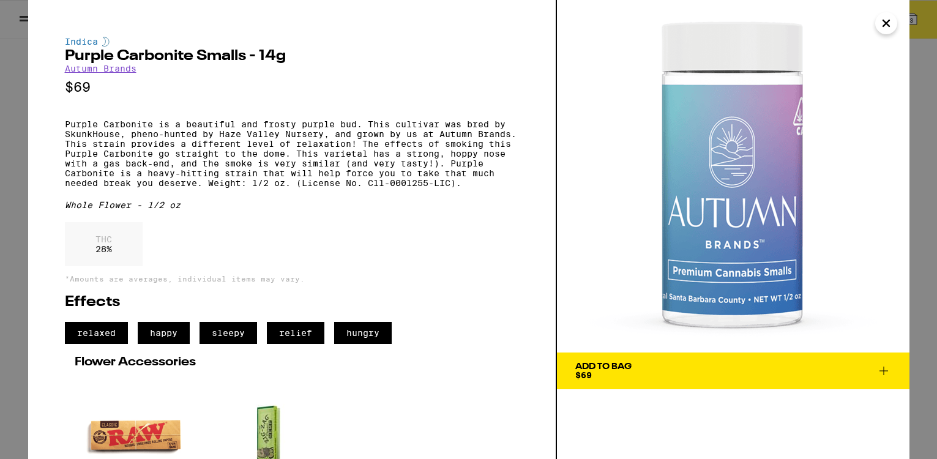
click at [884, 20] on icon "Close" at bounding box center [886, 23] width 15 height 18
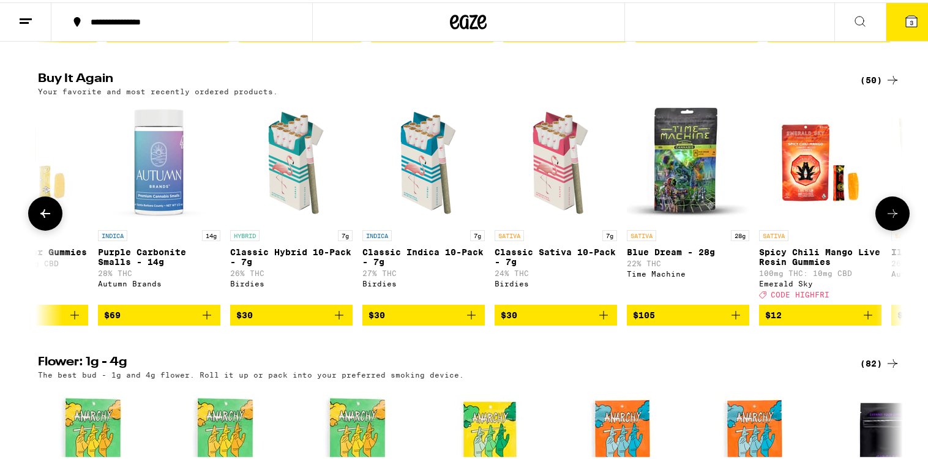
click at [199, 320] on icon "Add to bag" at bounding box center [206, 312] width 15 height 15
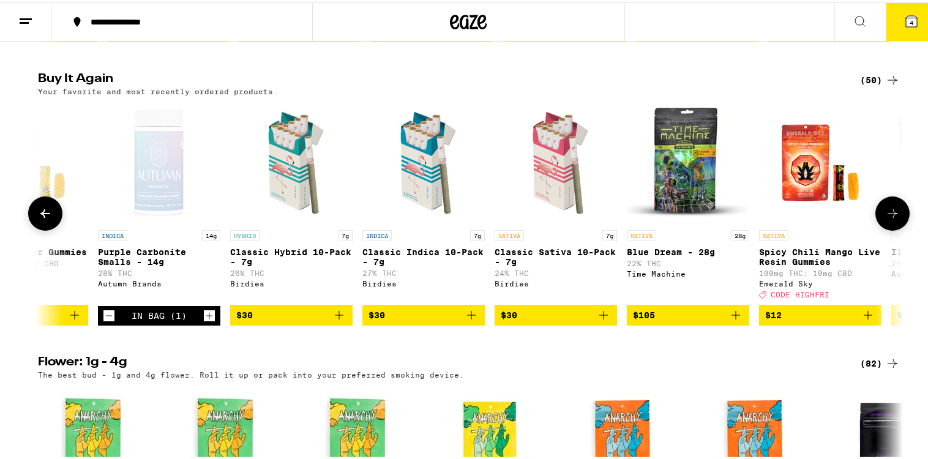
click at [893, 218] on icon at bounding box center [892, 211] width 15 height 15
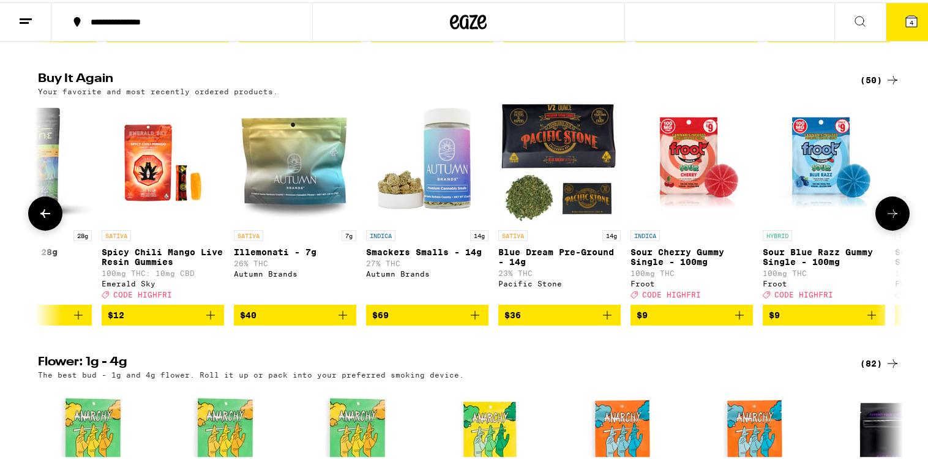
scroll to position [0, 4369]
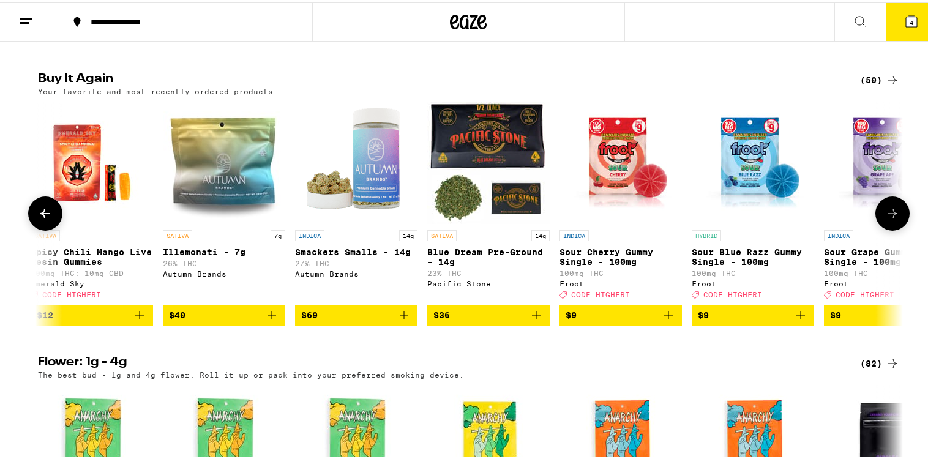
click at [893, 218] on icon at bounding box center [892, 211] width 15 height 15
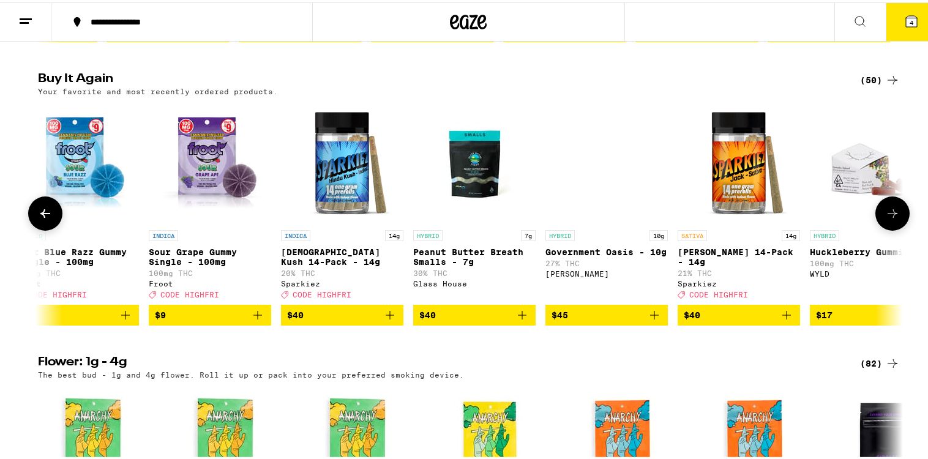
scroll to position [0, 5097]
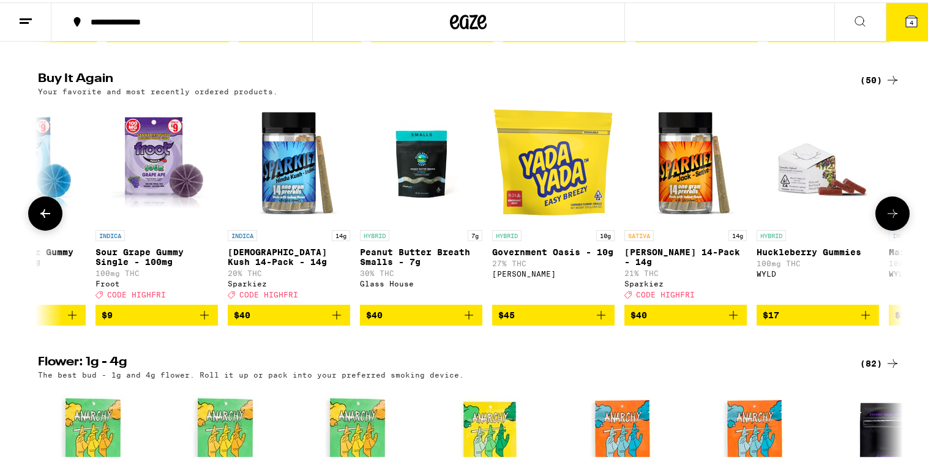
click at [893, 218] on icon at bounding box center [892, 211] width 15 height 15
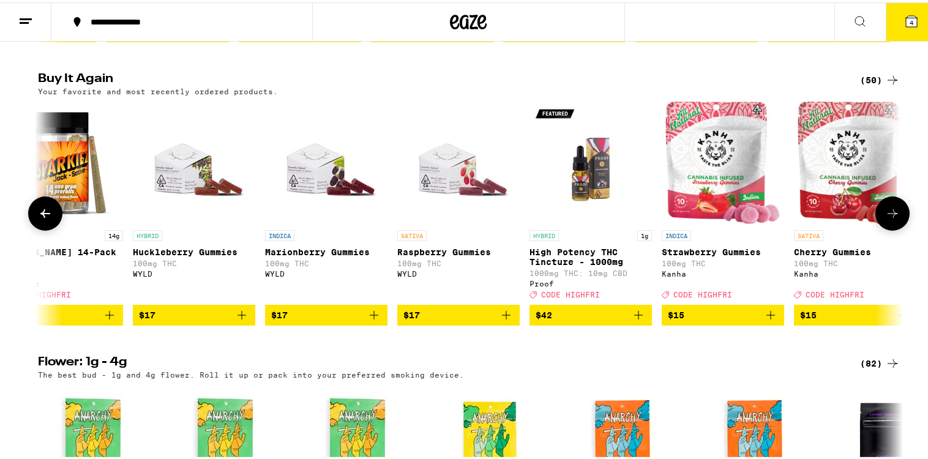
scroll to position [0, 5747]
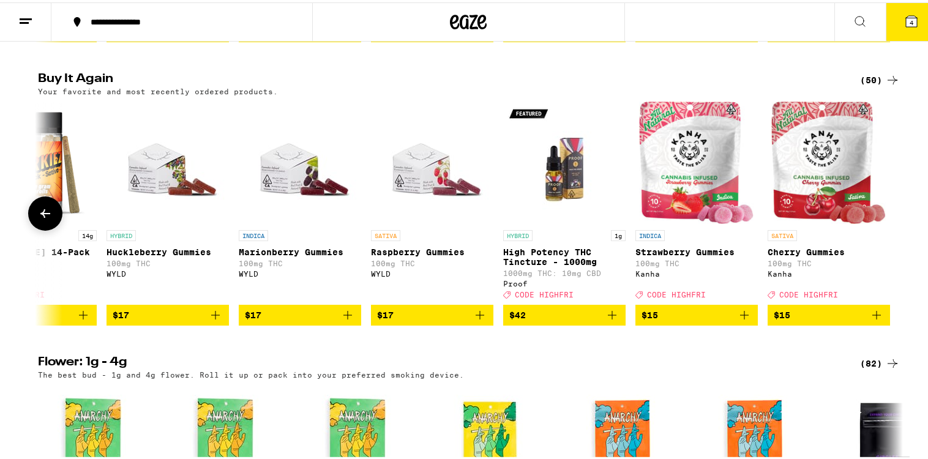
click at [47, 218] on icon at bounding box center [45, 211] width 15 height 15
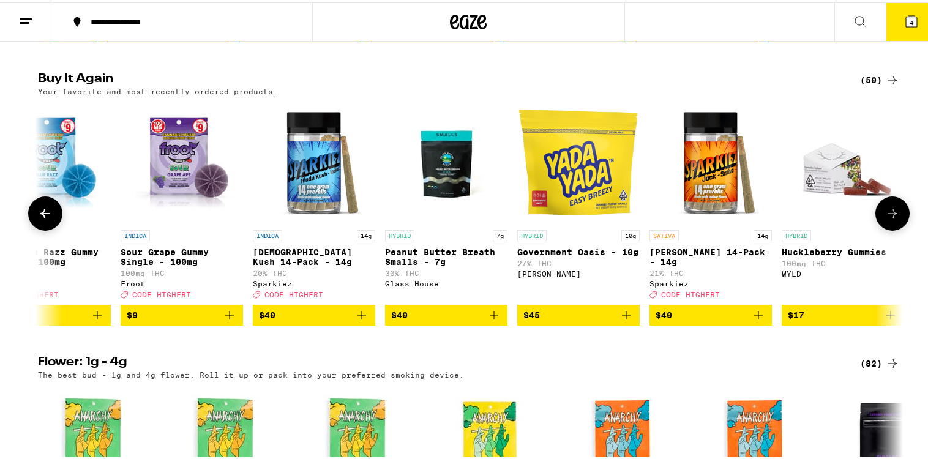
scroll to position [0, 5019]
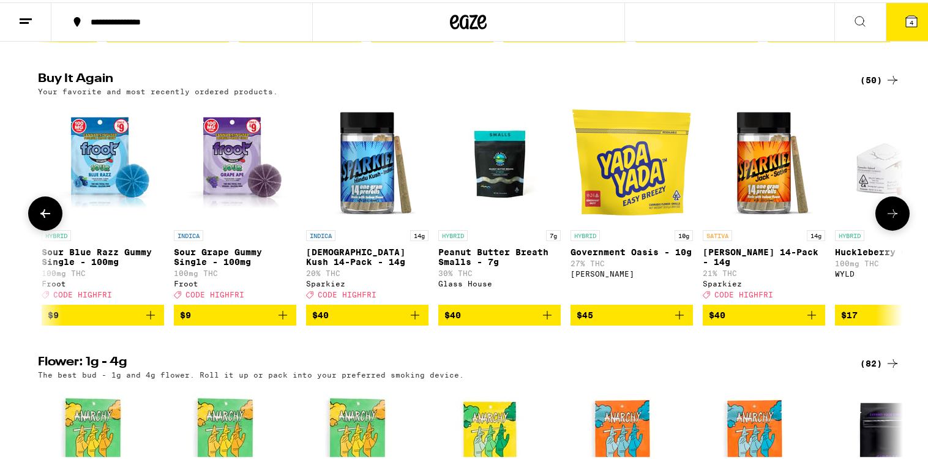
click at [885, 218] on icon at bounding box center [892, 211] width 15 height 15
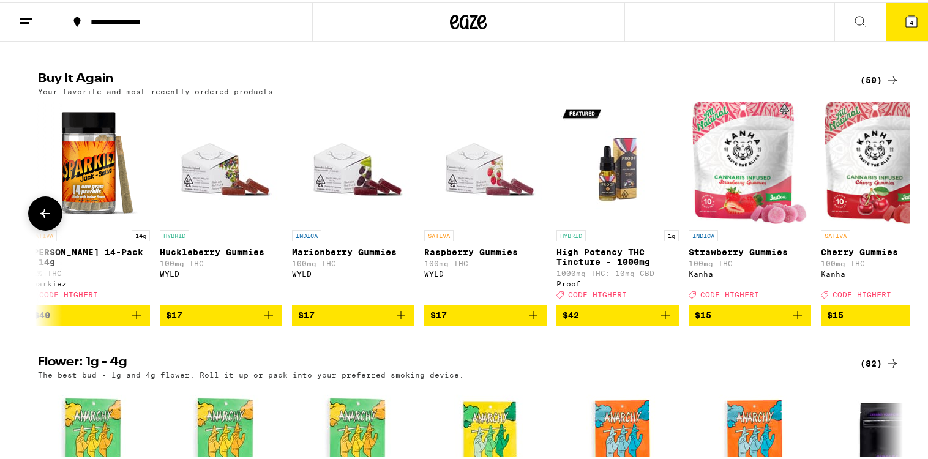
scroll to position [0, 5747]
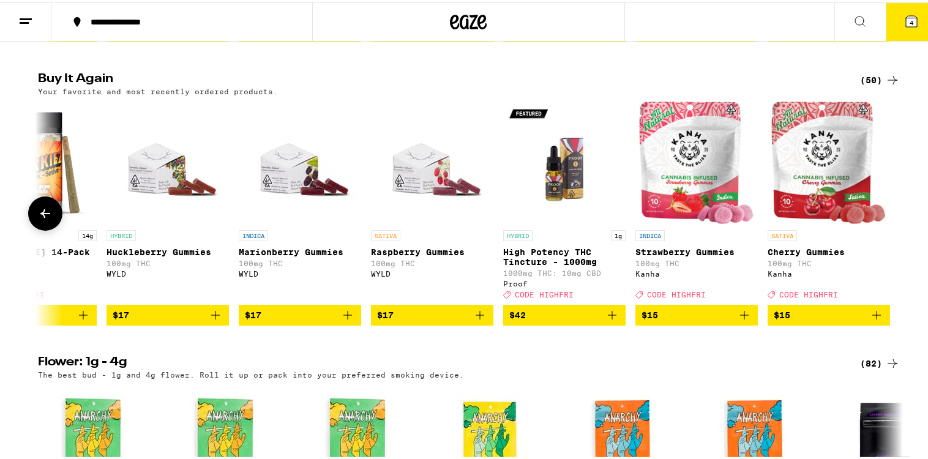
click at [47, 218] on icon at bounding box center [45, 211] width 15 height 15
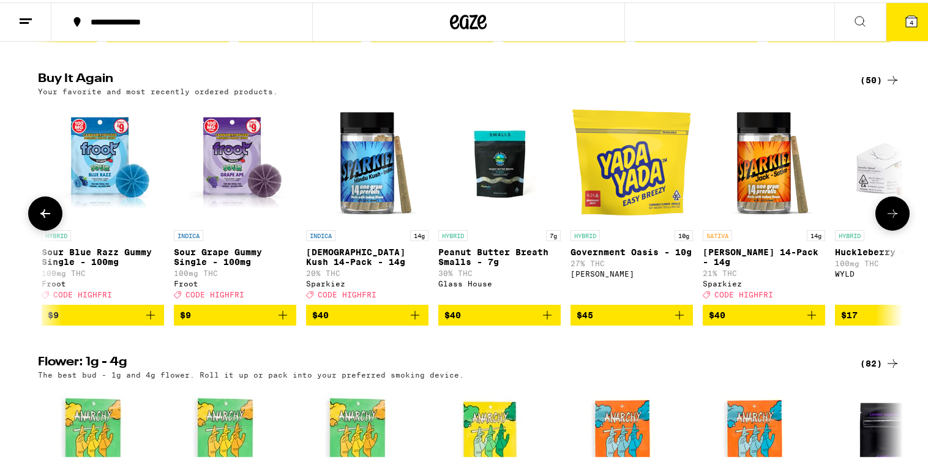
click at [44, 218] on icon at bounding box center [45, 211] width 15 height 15
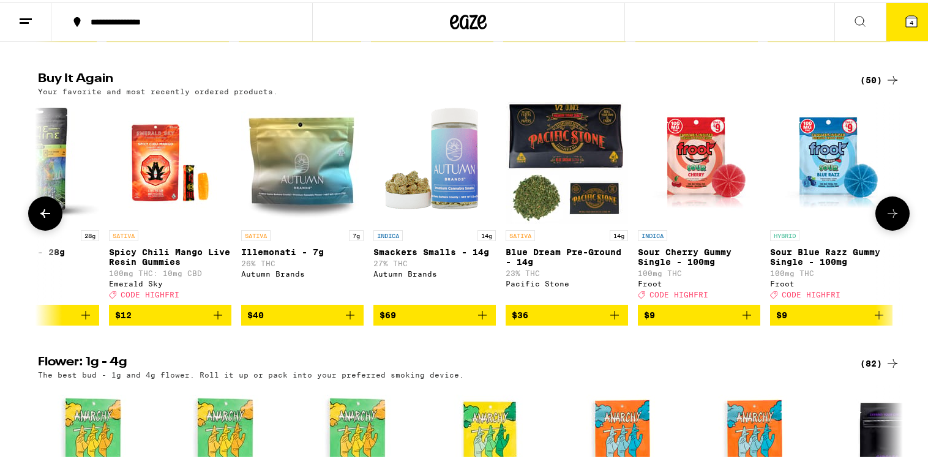
click at [47, 218] on icon at bounding box center [45, 211] width 15 height 15
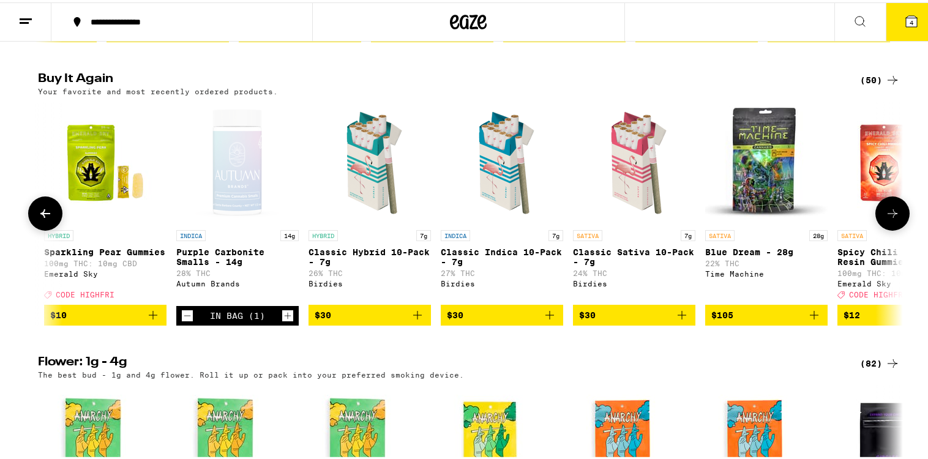
click at [41, 218] on icon at bounding box center [45, 211] width 15 height 15
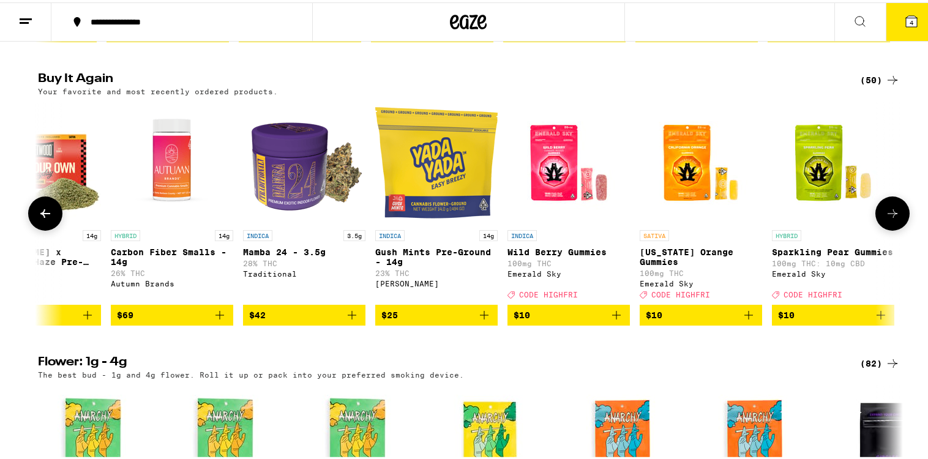
scroll to position [0, 2834]
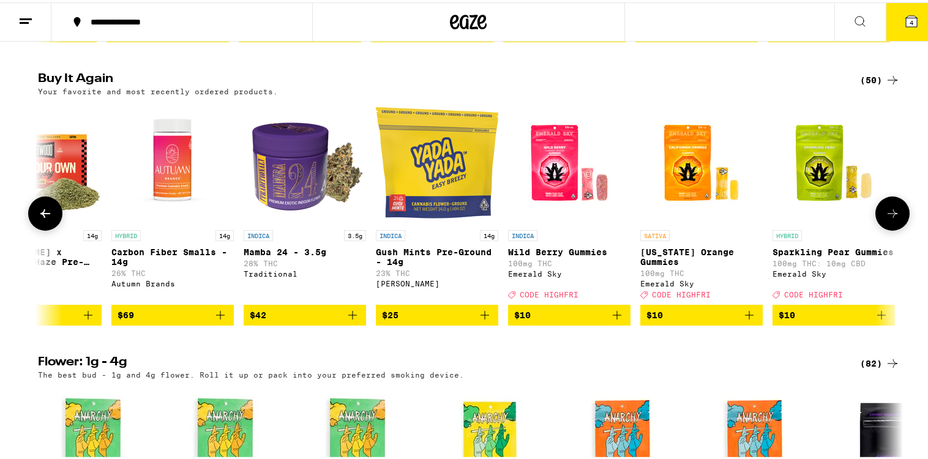
click at [614, 320] on icon "Add to bag" at bounding box center [616, 312] width 15 height 15
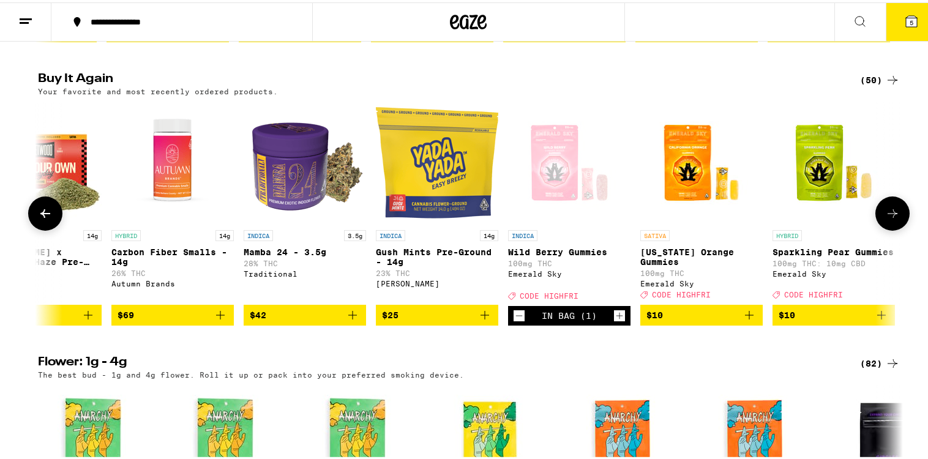
click at [745, 317] on icon "Add to bag" at bounding box center [749, 312] width 9 height 9
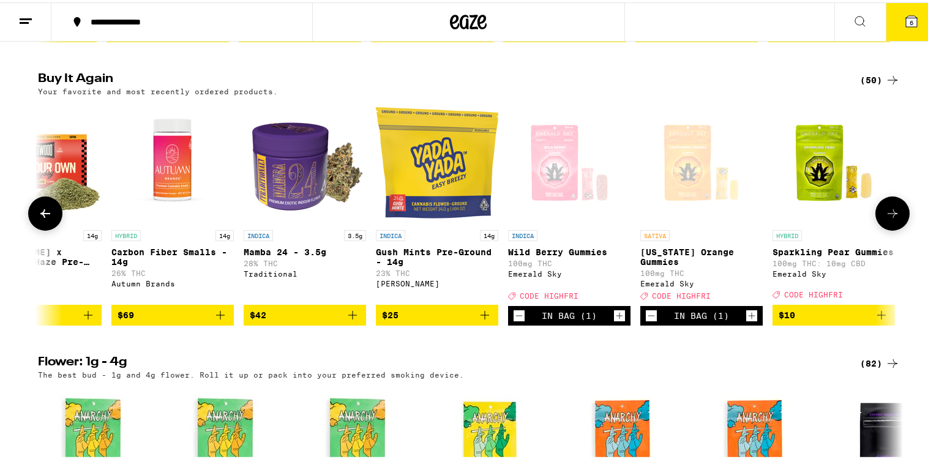
click at [877, 320] on icon "Add to bag" at bounding box center [881, 312] width 15 height 15
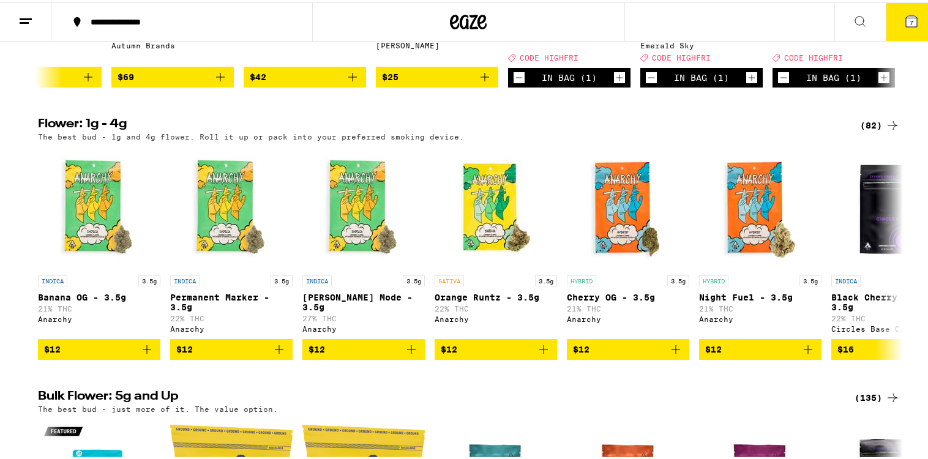
scroll to position [1204, 0]
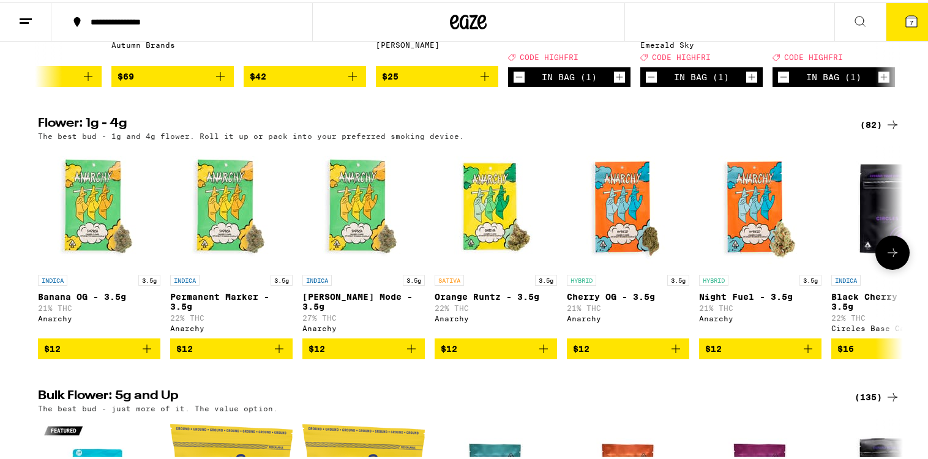
click at [891, 258] on icon at bounding box center [892, 250] width 15 height 15
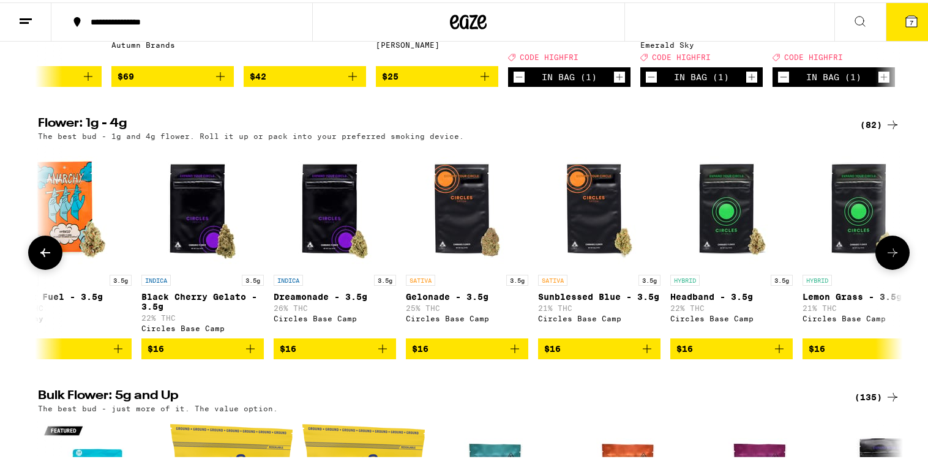
scroll to position [0, 728]
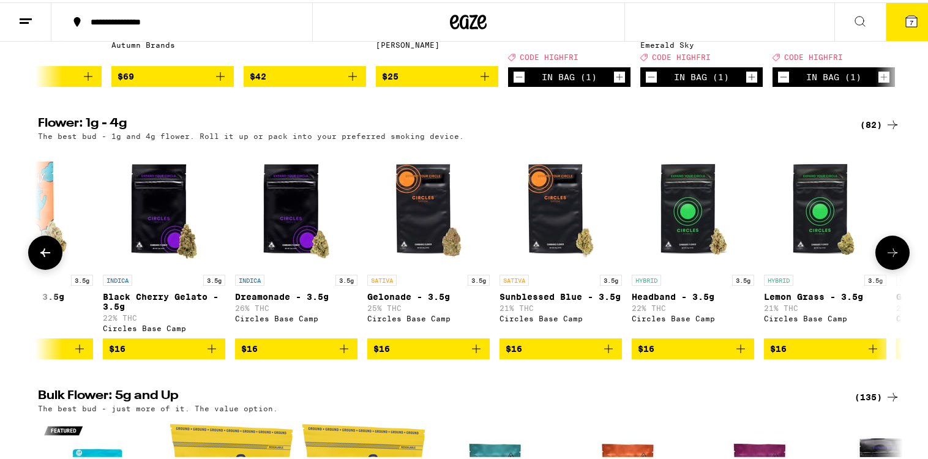
click at [891, 258] on icon at bounding box center [892, 250] width 15 height 15
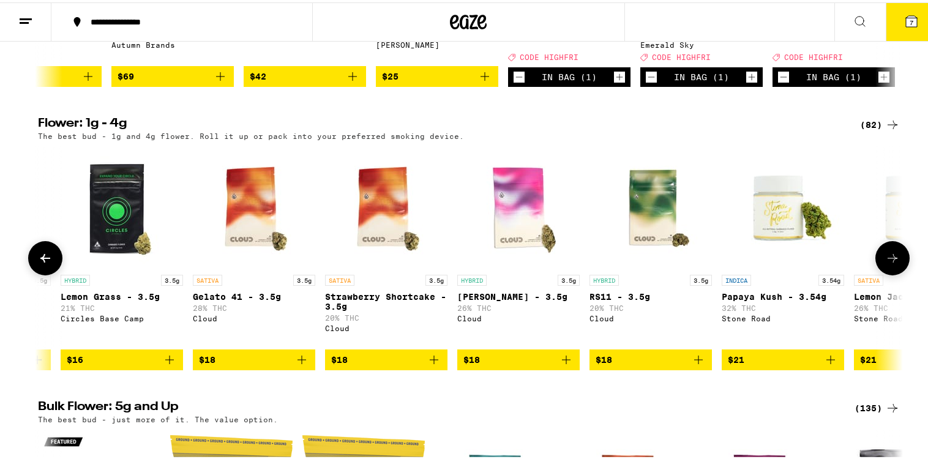
scroll to position [0, 1456]
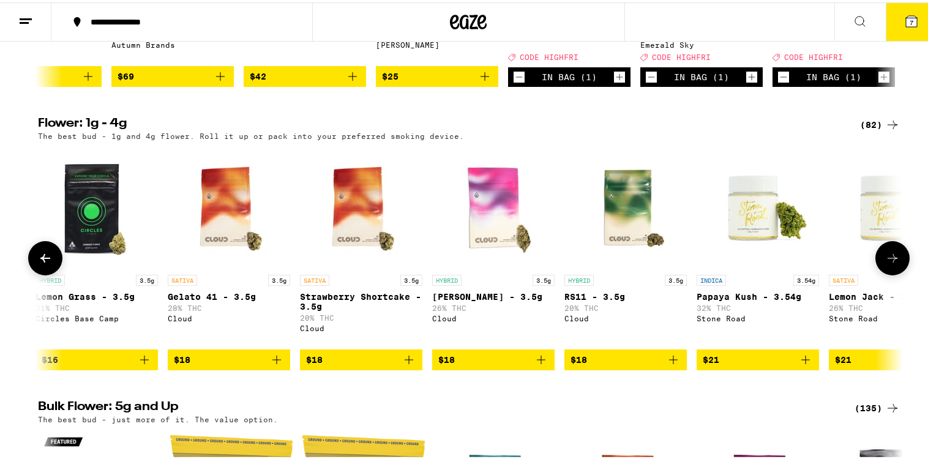
click at [891, 273] on button at bounding box center [892, 256] width 34 height 34
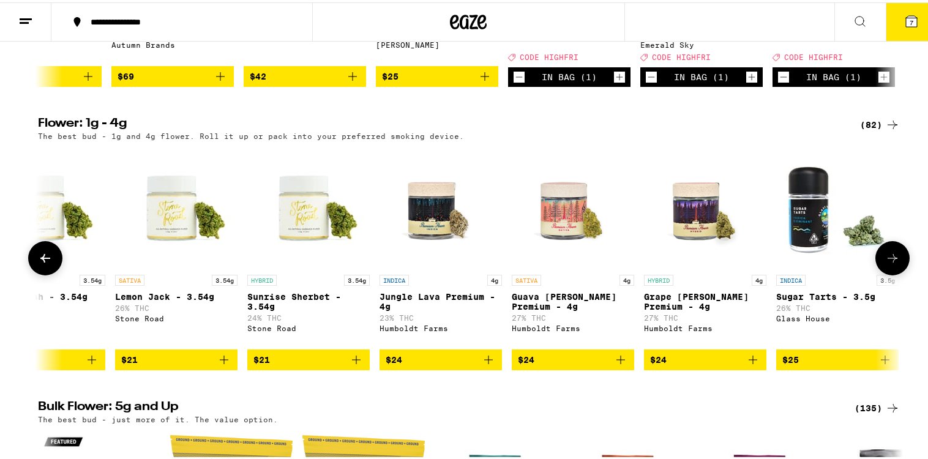
scroll to position [0, 2184]
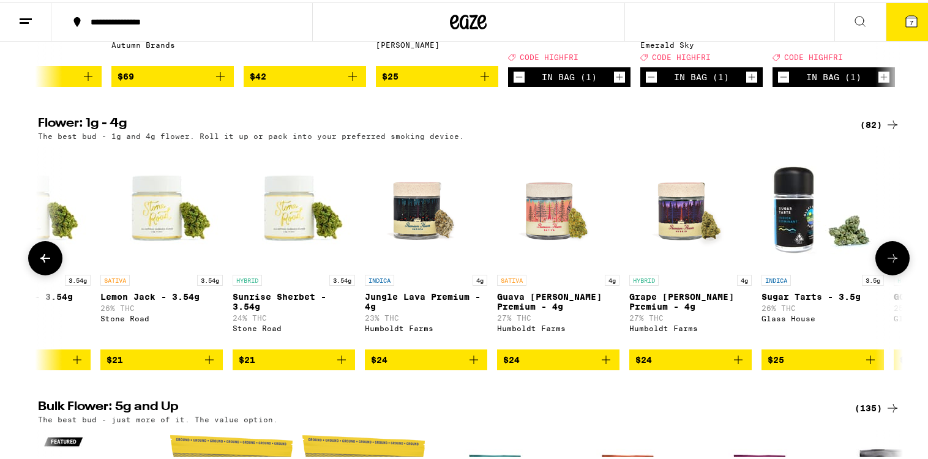
click at [891, 273] on button at bounding box center [892, 256] width 34 height 34
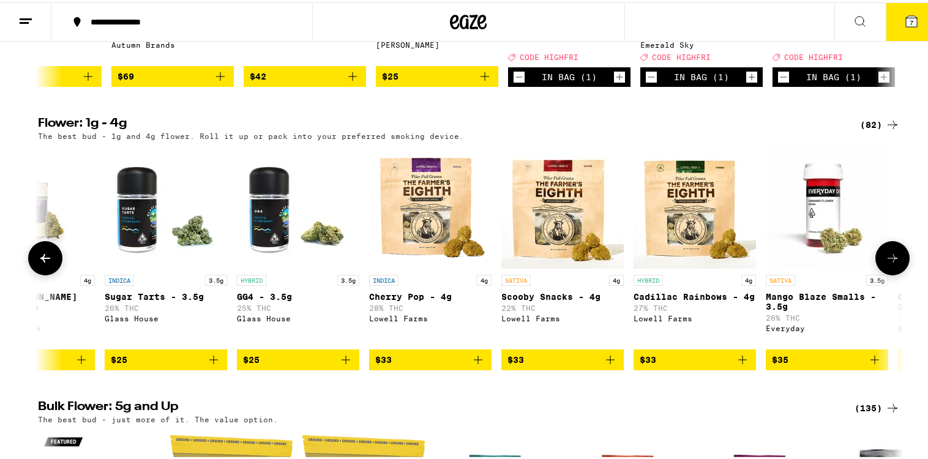
scroll to position [0, 2913]
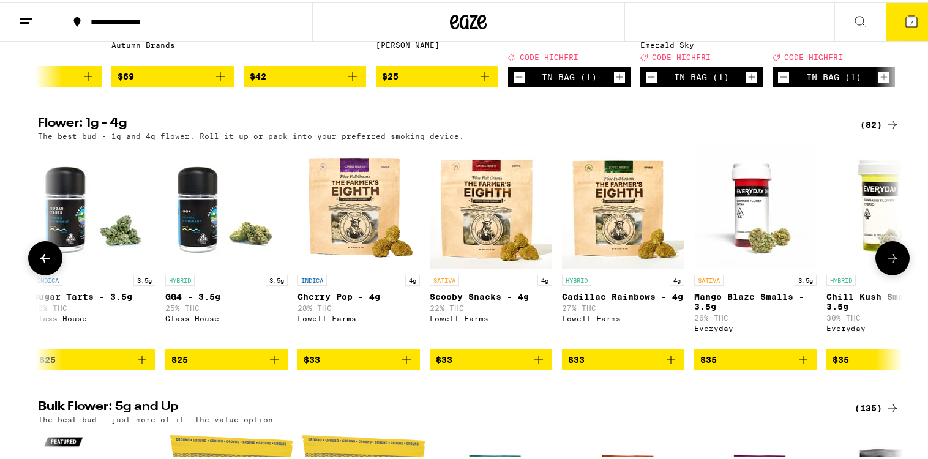
click at [891, 273] on button at bounding box center [892, 256] width 34 height 34
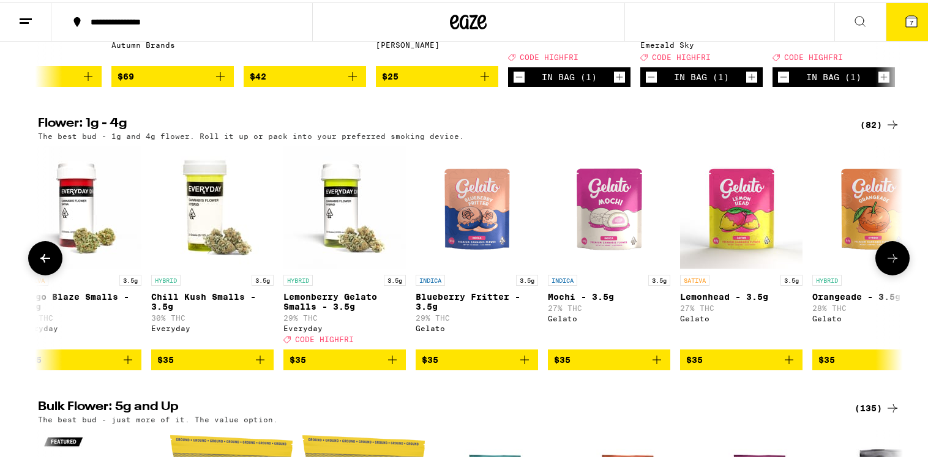
scroll to position [0, 3641]
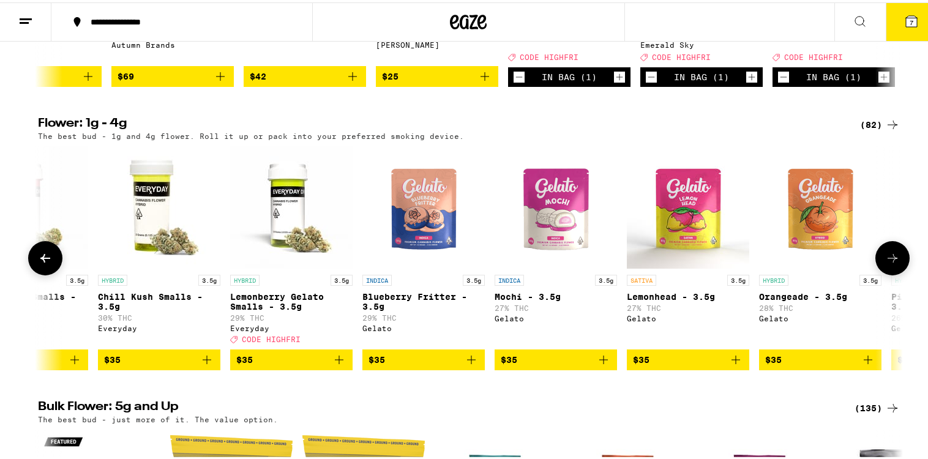
click at [891, 273] on button at bounding box center [892, 256] width 34 height 34
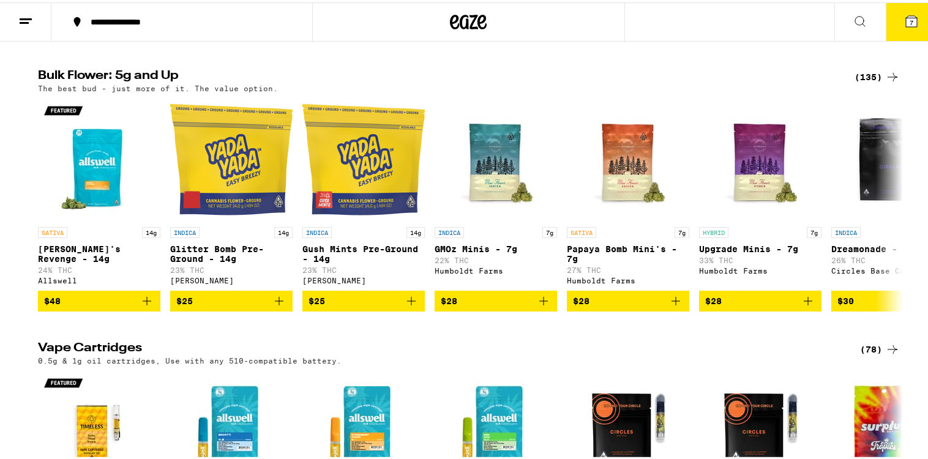
scroll to position [1536, 0]
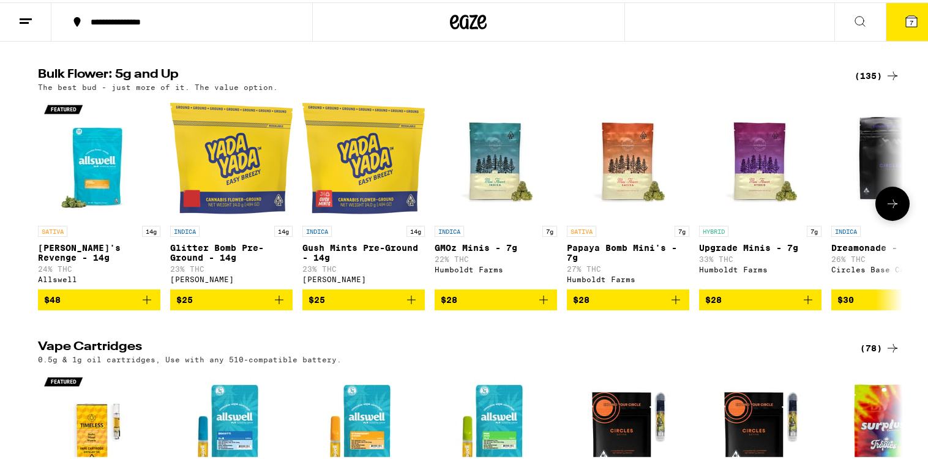
click at [671, 302] on icon "Add to bag" at bounding box center [675, 297] width 9 height 9
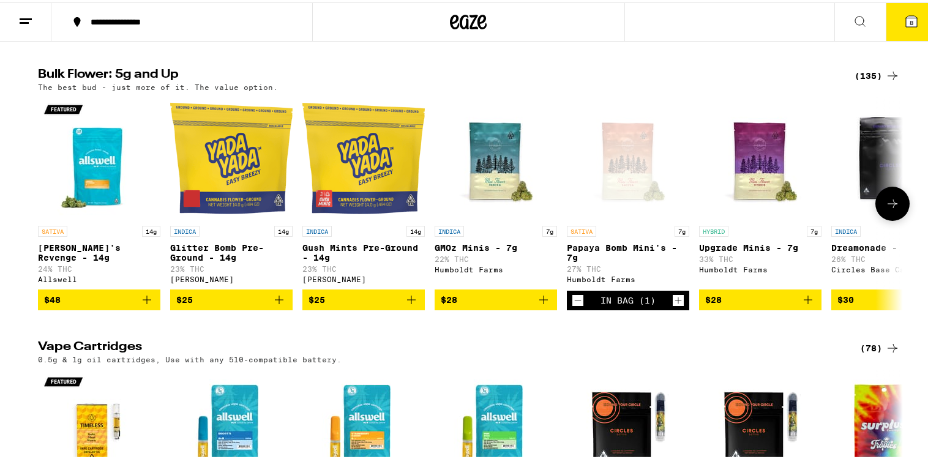
click at [890, 209] on icon at bounding box center [892, 201] width 15 height 15
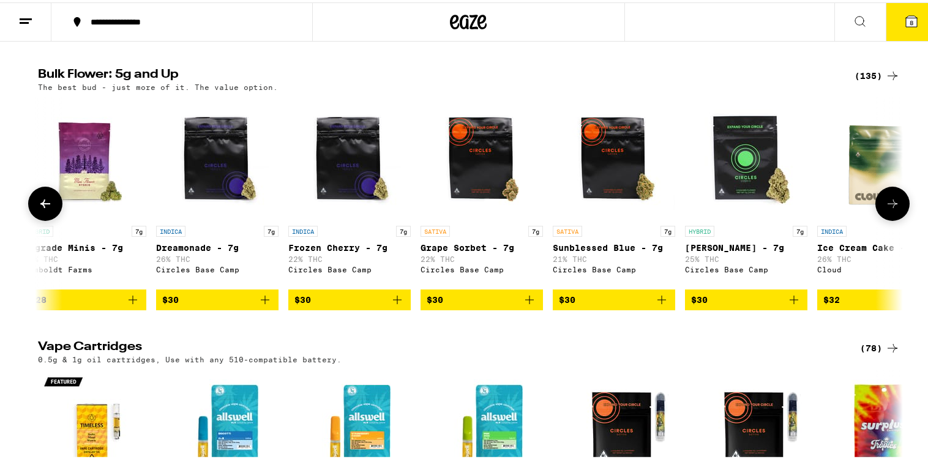
scroll to position [0, 728]
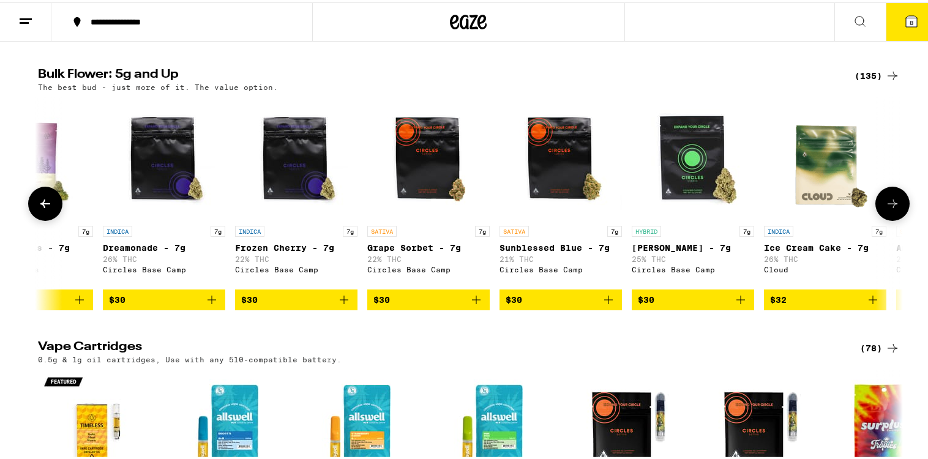
click at [890, 209] on icon at bounding box center [892, 201] width 15 height 15
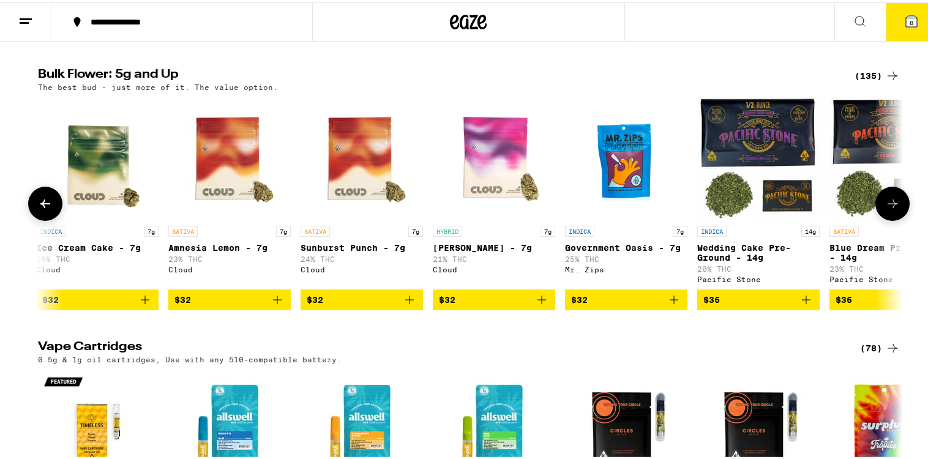
scroll to position [0, 1456]
click at [890, 209] on icon at bounding box center [892, 201] width 15 height 15
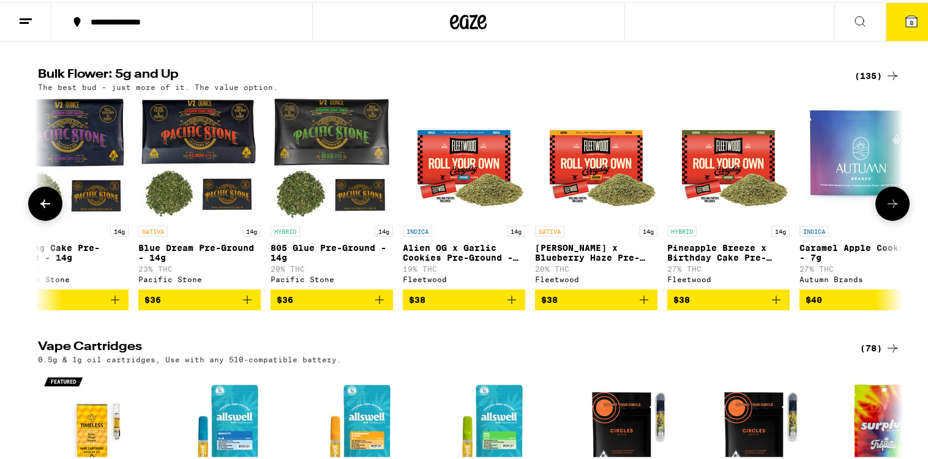
scroll to position [0, 2184]
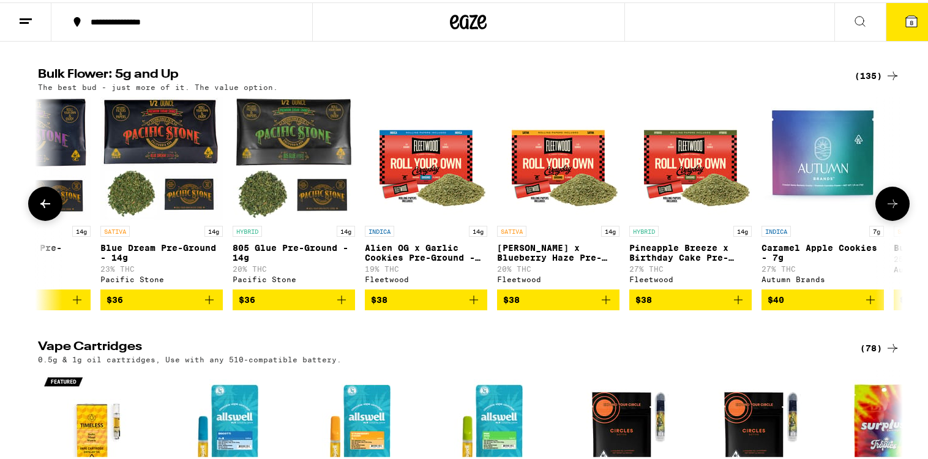
click at [288, 305] on span "$36" at bounding box center [294, 297] width 110 height 15
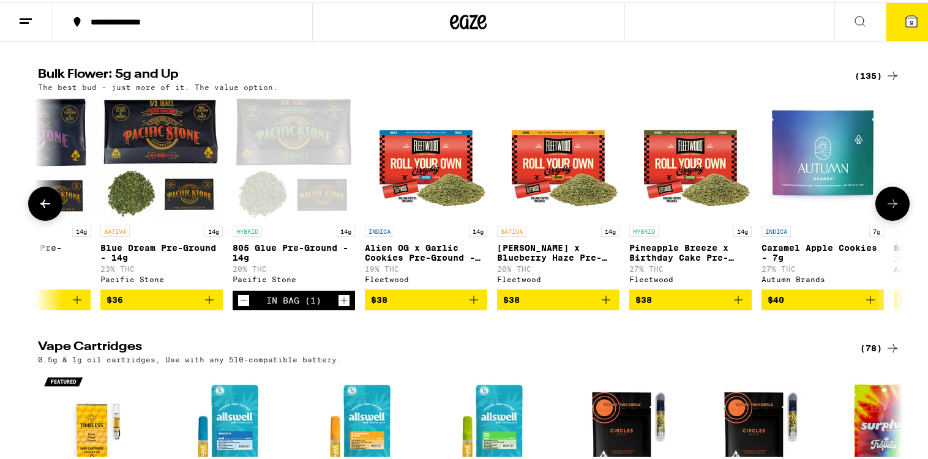
click at [238, 305] on icon "Decrement" at bounding box center [243, 298] width 11 height 15
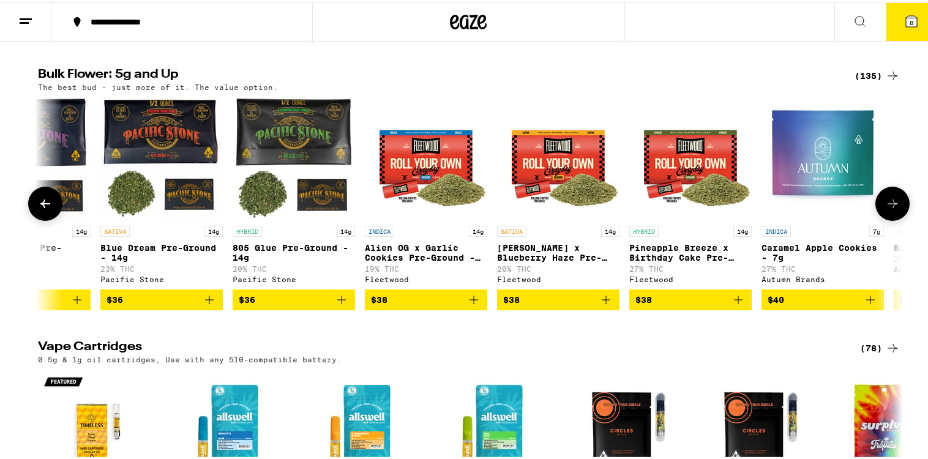
click at [304, 171] on img "Open page for 805 Glue Pre-Ground - 14g from Pacific Stone" at bounding box center [294, 156] width 122 height 122
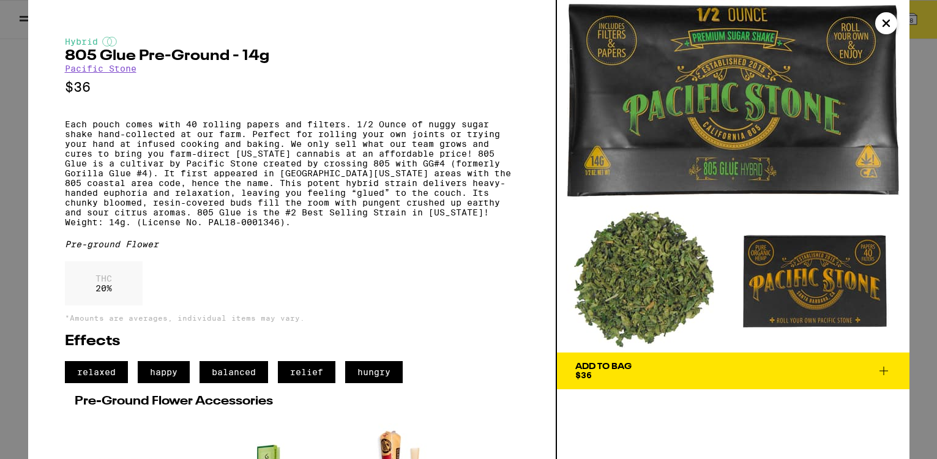
click at [887, 18] on icon "Close" at bounding box center [886, 23] width 15 height 18
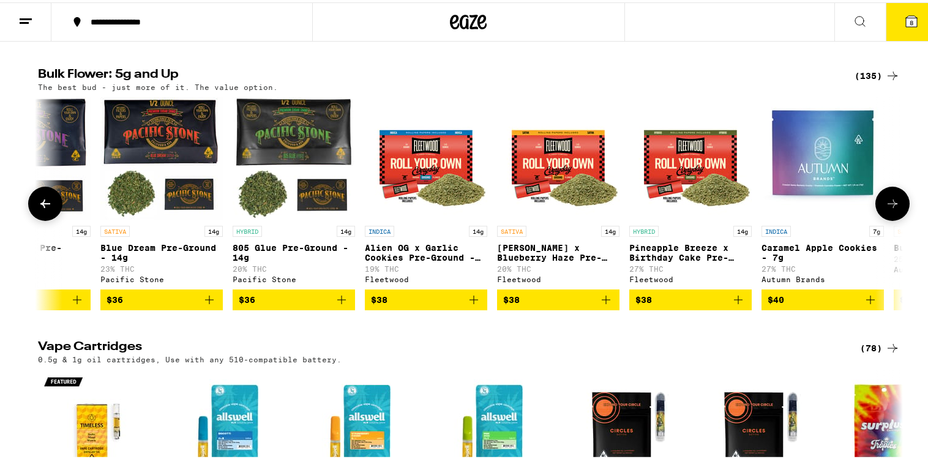
click at [885, 209] on icon at bounding box center [892, 201] width 15 height 15
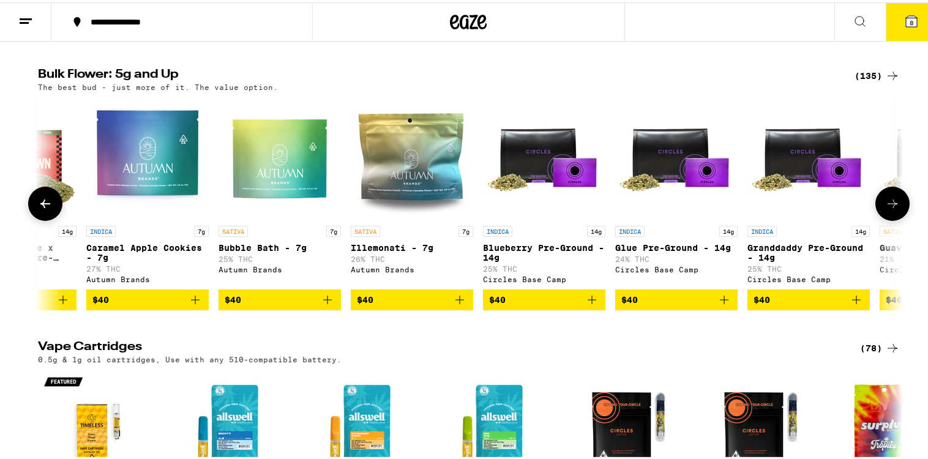
scroll to position [0, 2913]
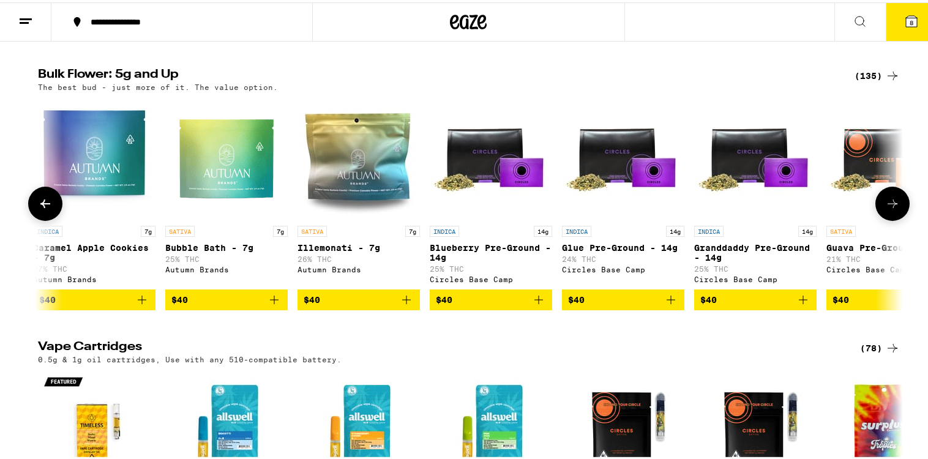
click at [885, 209] on icon at bounding box center [892, 201] width 15 height 15
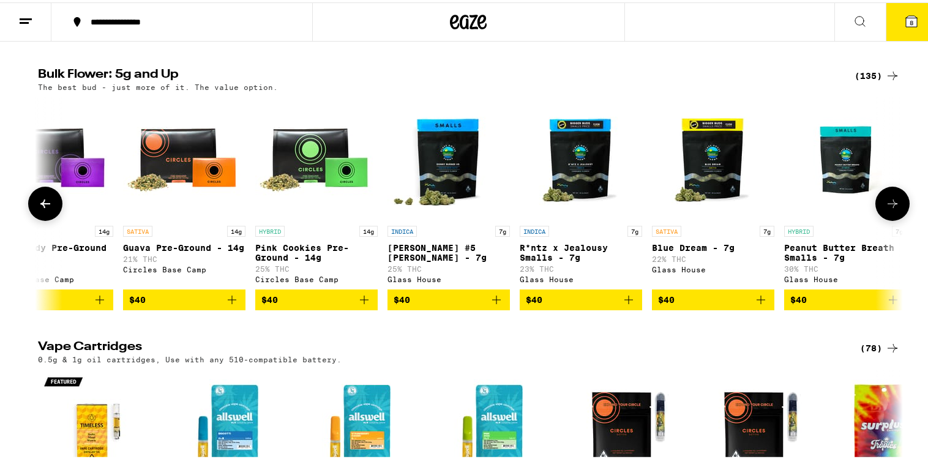
scroll to position [0, 3641]
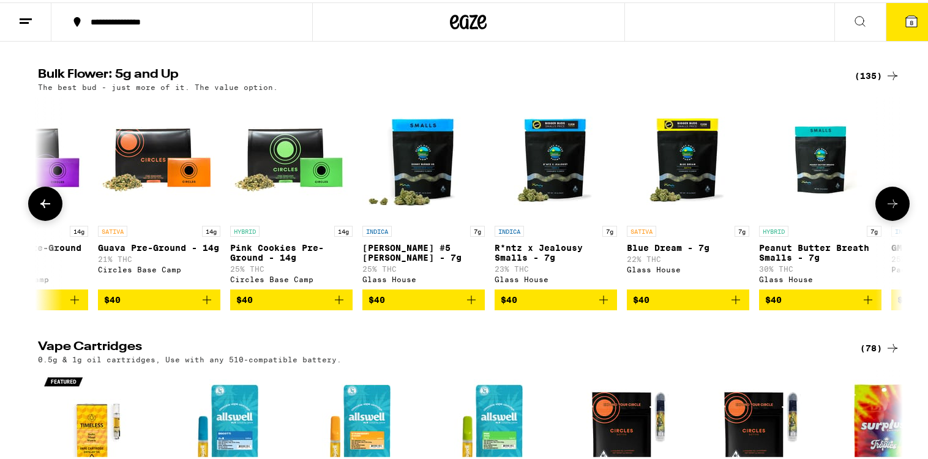
click at [885, 209] on icon at bounding box center [892, 201] width 15 height 15
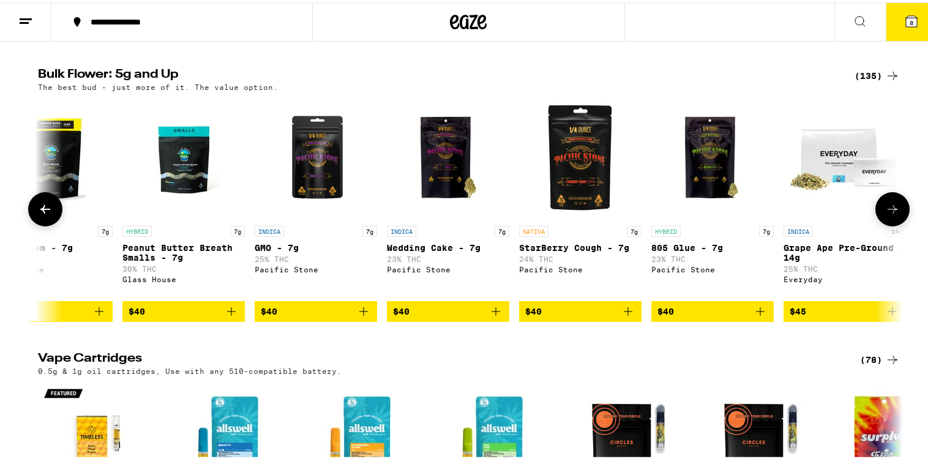
scroll to position [0, 4369]
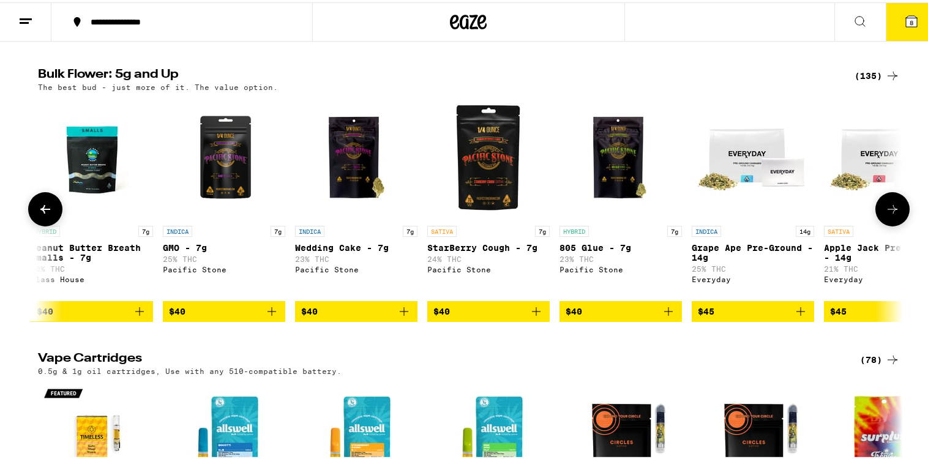
click at [881, 224] on button at bounding box center [892, 207] width 34 height 34
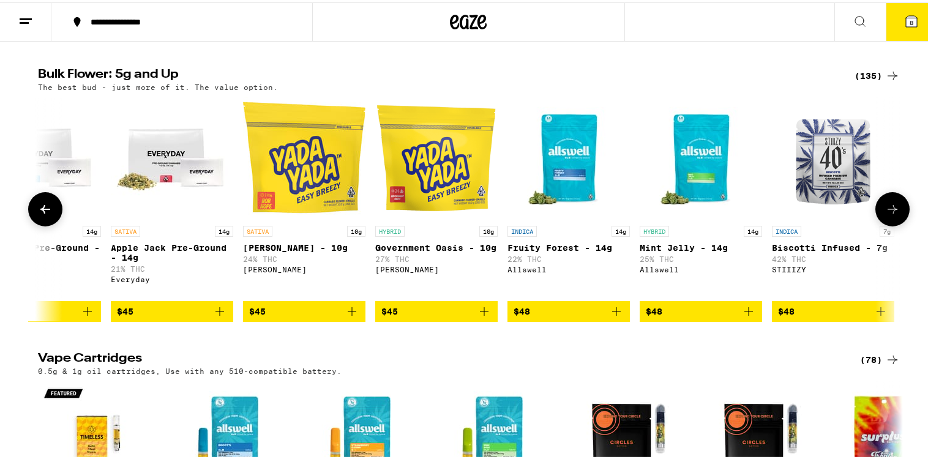
scroll to position [0, 5097]
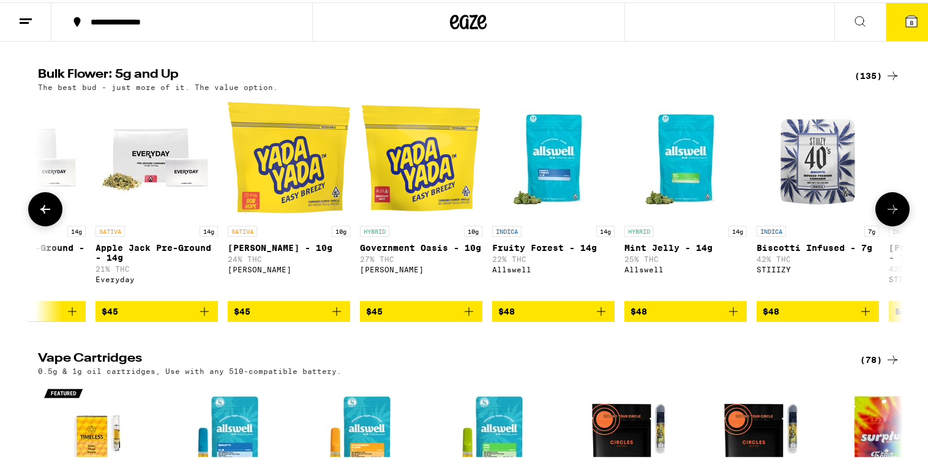
click at [881, 224] on button at bounding box center [892, 207] width 34 height 34
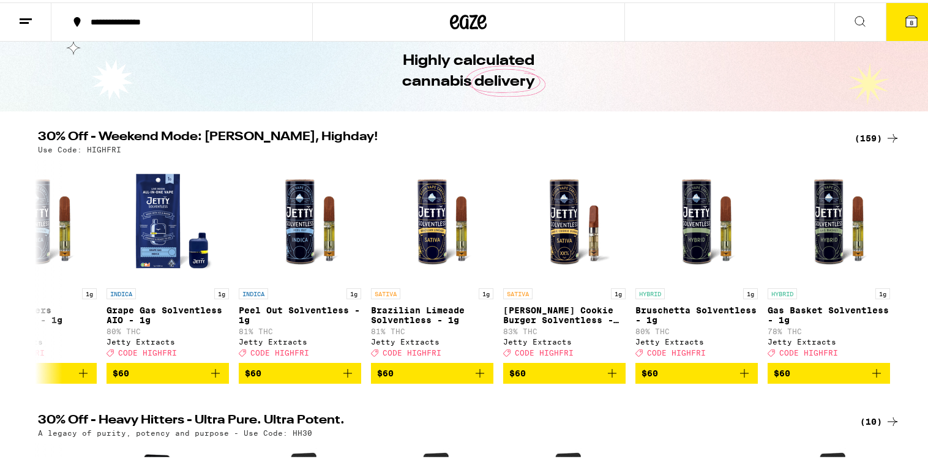
scroll to position [0, 0]
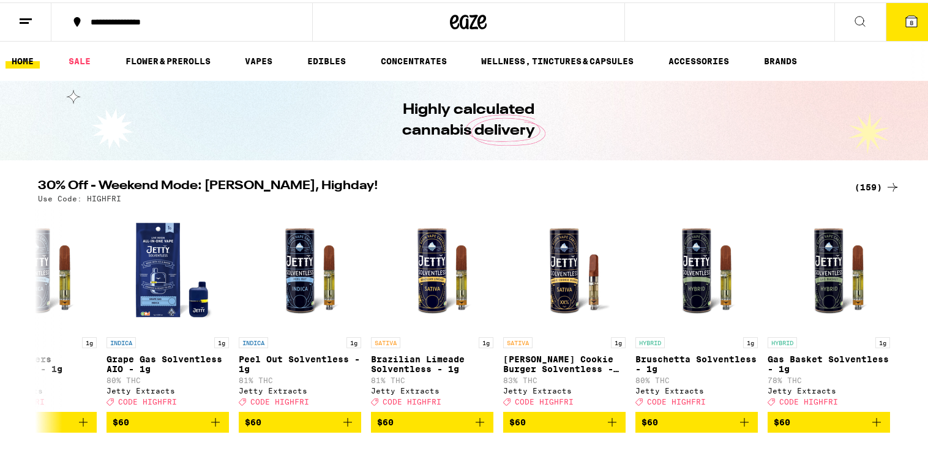
click at [904, 12] on icon at bounding box center [911, 19] width 15 height 15
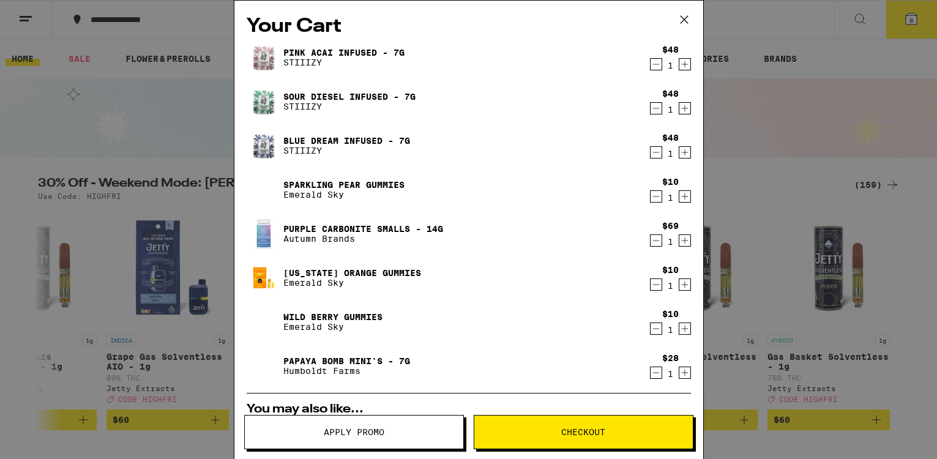
click at [359, 361] on link "Papaya Bomb Mini's - 7g" at bounding box center [346, 361] width 127 height 10
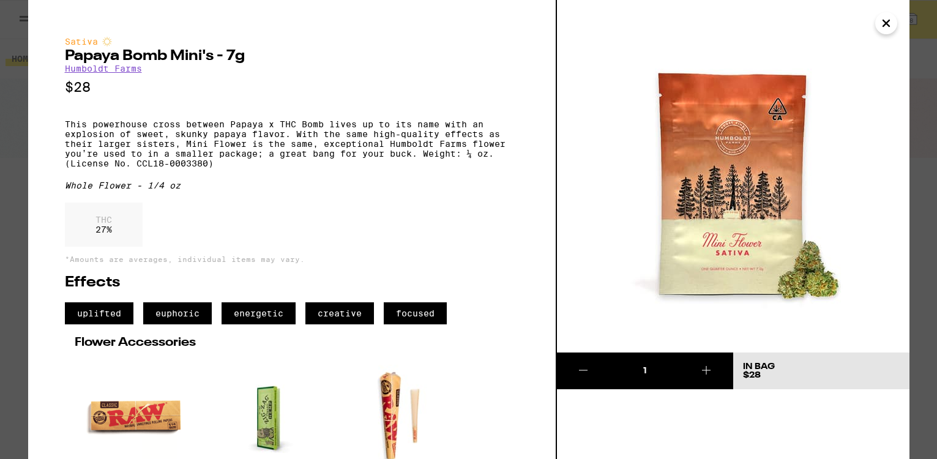
click at [885, 25] on icon "Close" at bounding box center [886, 23] width 6 height 6
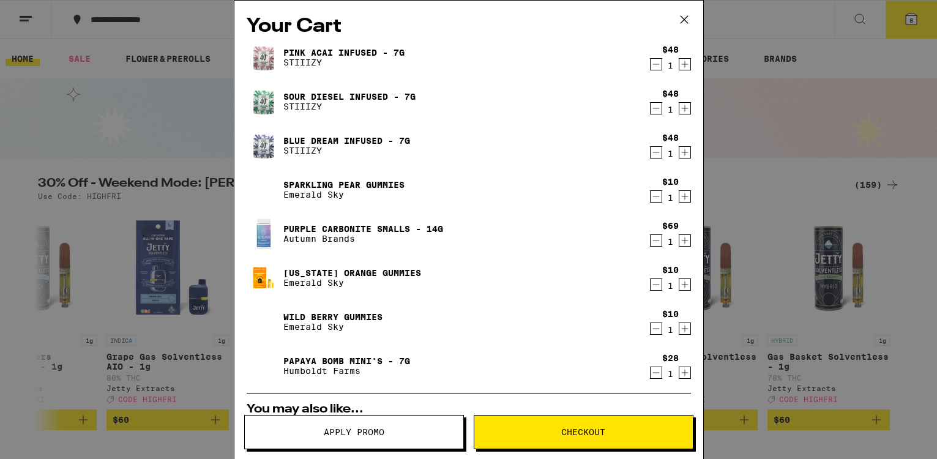
click at [307, 226] on link "Purple Carbonite Smalls - 14g" at bounding box center [363, 229] width 160 height 10
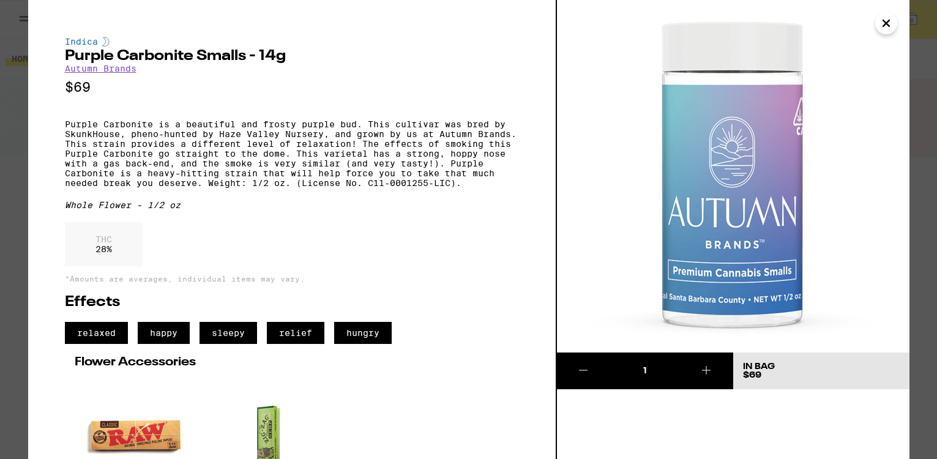
click at [888, 20] on icon "Close" at bounding box center [886, 23] width 6 height 6
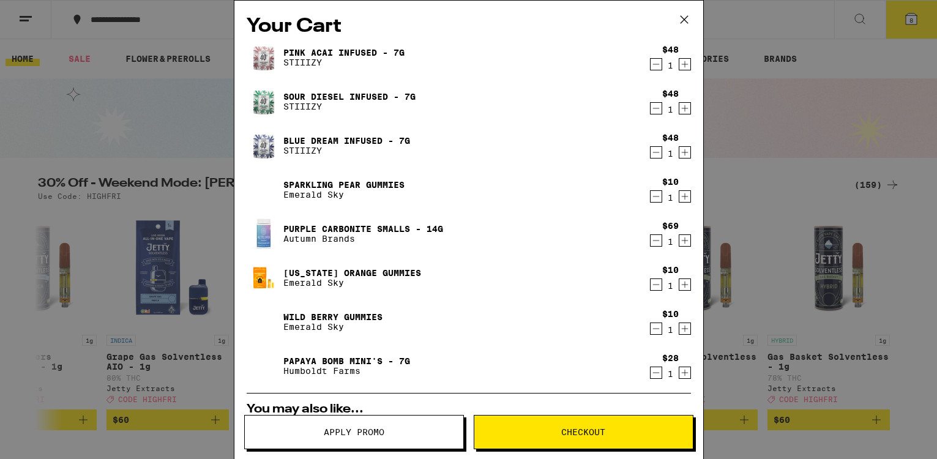
click at [650, 63] on icon "Decrement" at bounding box center [655, 64] width 11 height 15
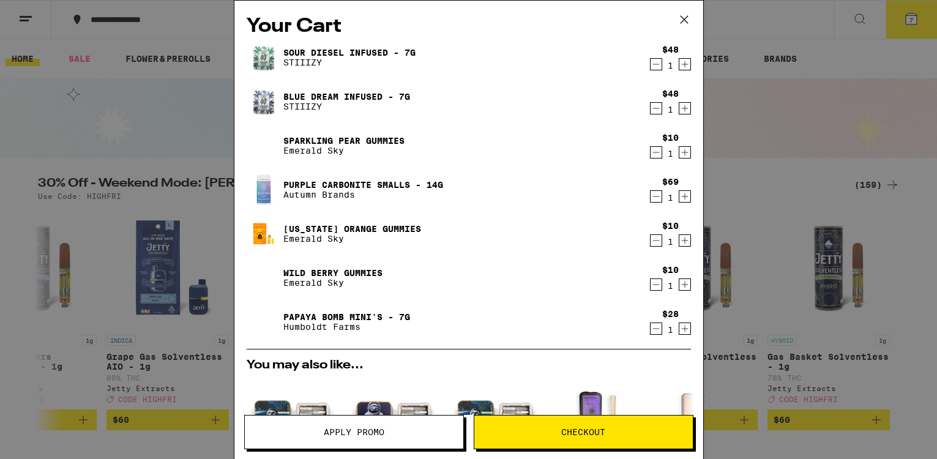
click at [652, 64] on icon "Decrement" at bounding box center [655, 64] width 7 height 0
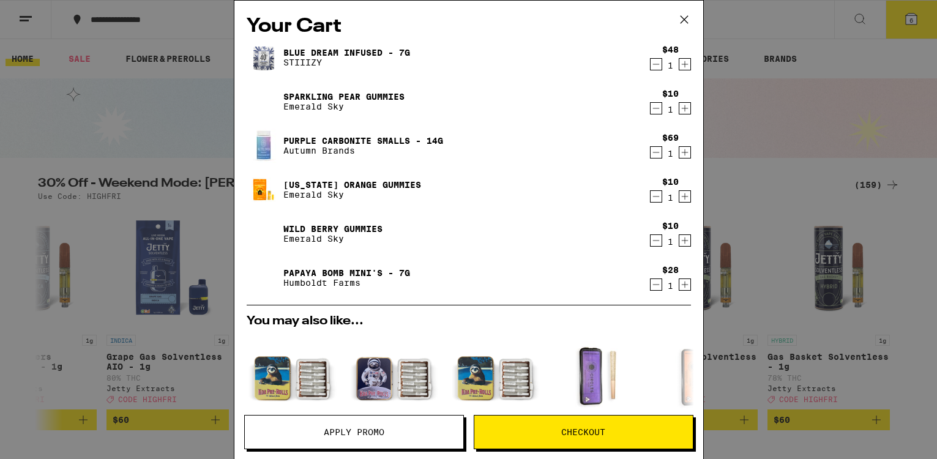
click at [652, 64] on icon "Decrement" at bounding box center [655, 64] width 7 height 0
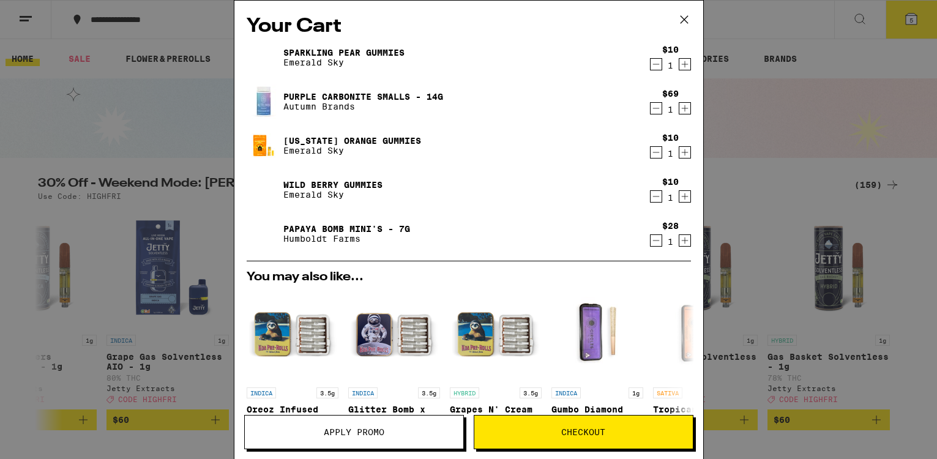
click at [679, 241] on icon "Increment" at bounding box center [684, 240] width 11 height 15
click at [650, 103] on icon "Decrement" at bounding box center [655, 108] width 11 height 15
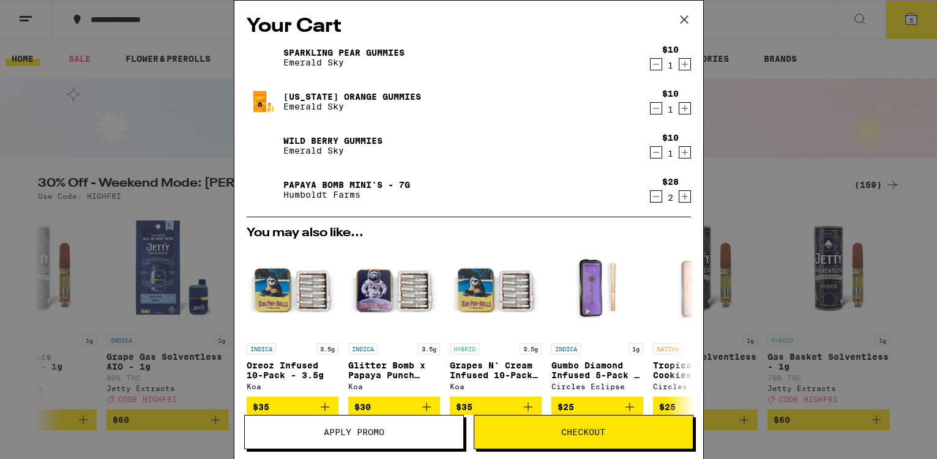
click at [679, 150] on icon "Increment" at bounding box center [684, 152] width 11 height 15
click at [352, 439] on button "Apply Promo" at bounding box center [354, 432] width 220 height 34
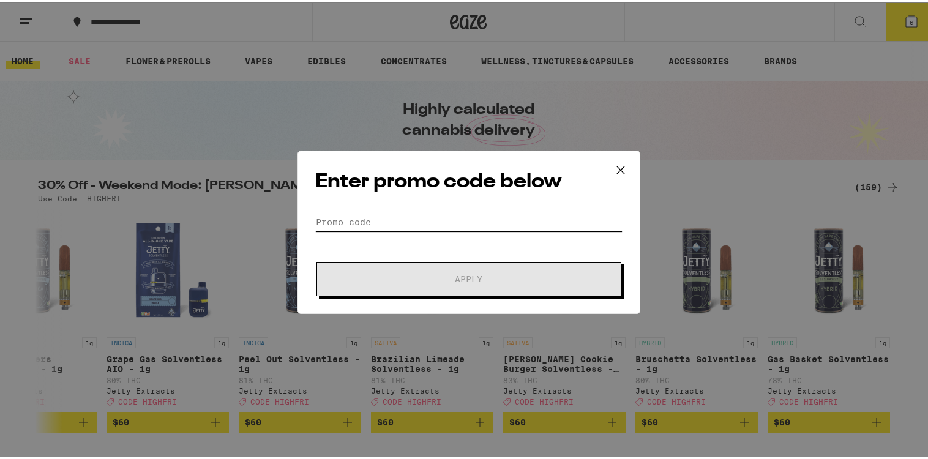
click at [400, 215] on input "Promo Code" at bounding box center [468, 219] width 307 height 18
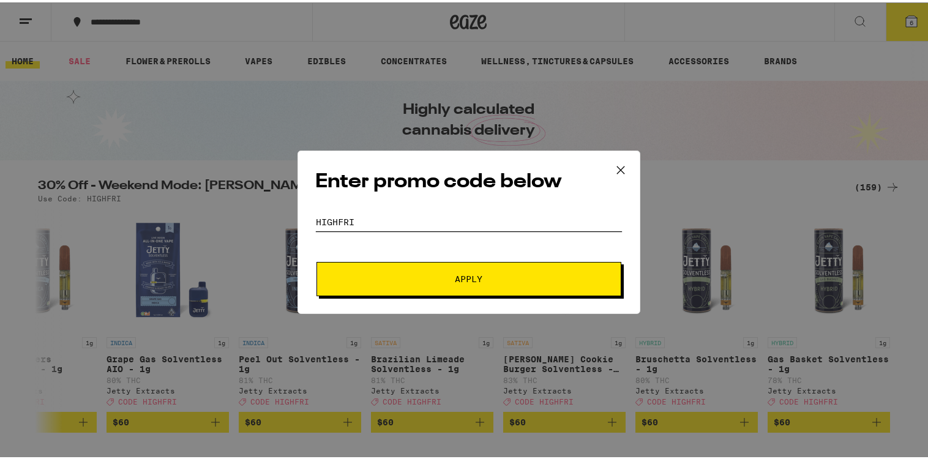
type input "highfri"
click at [390, 276] on span "Apply" at bounding box center [469, 276] width 220 height 9
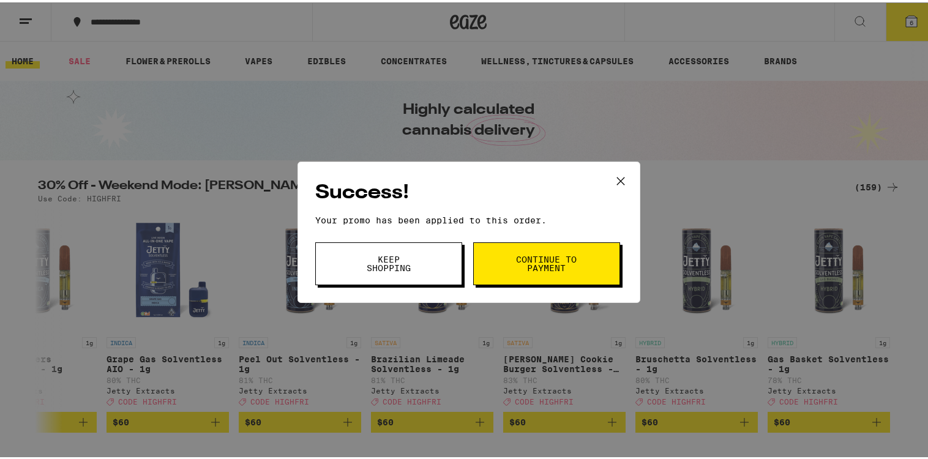
click at [616, 176] on icon at bounding box center [619, 177] width 7 height 7
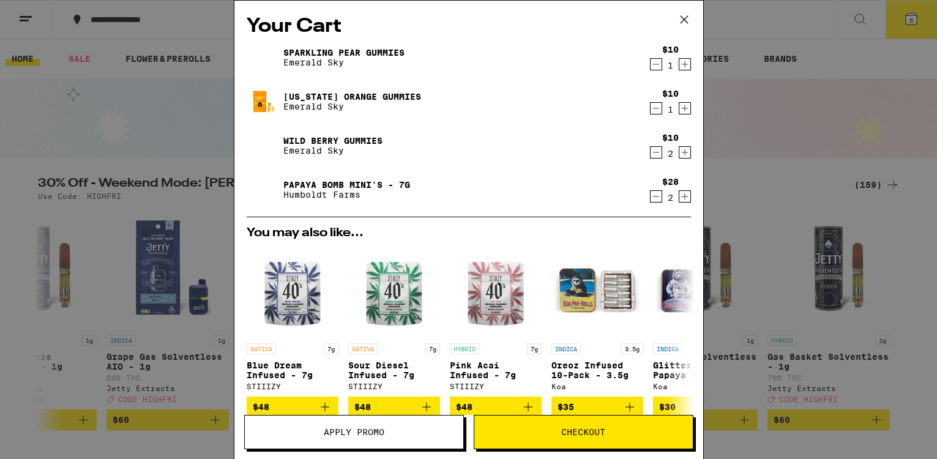
click at [584, 444] on button "Checkout" at bounding box center [584, 432] width 220 height 34
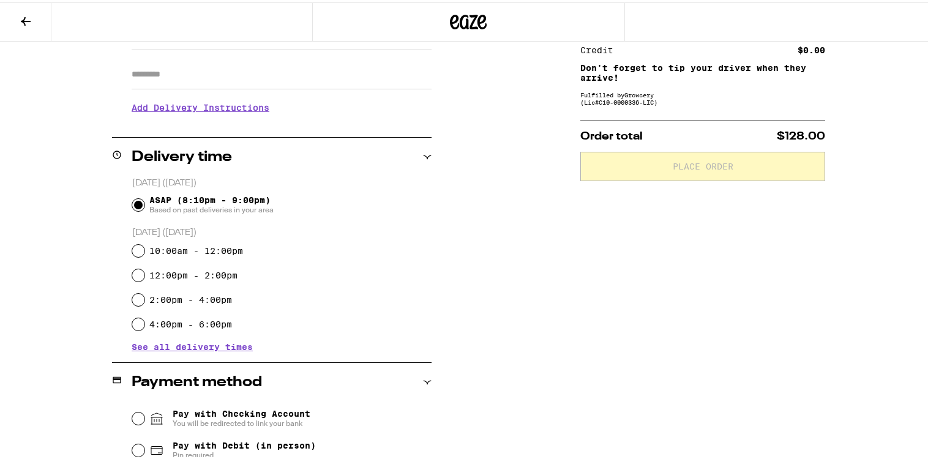
scroll to position [221, 0]
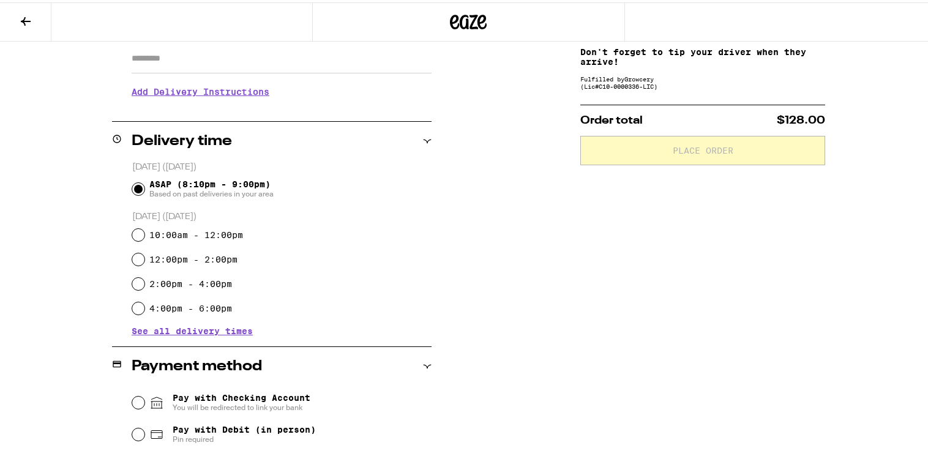
click at [294, 428] on span "Pay with Debit (in person)" at bounding box center [244, 427] width 143 height 10
click at [144, 428] on input "Pay with Debit (in person) Pin required" at bounding box center [138, 432] width 12 height 12
radio input "true"
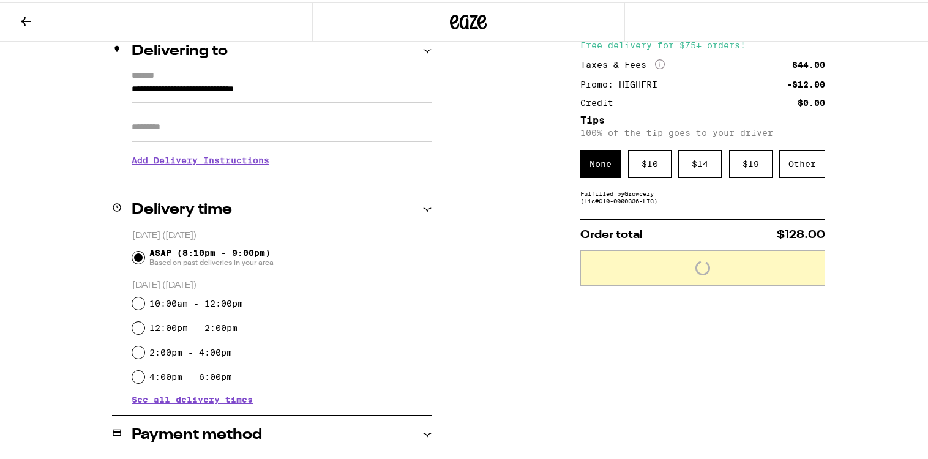
scroll to position [99, 0]
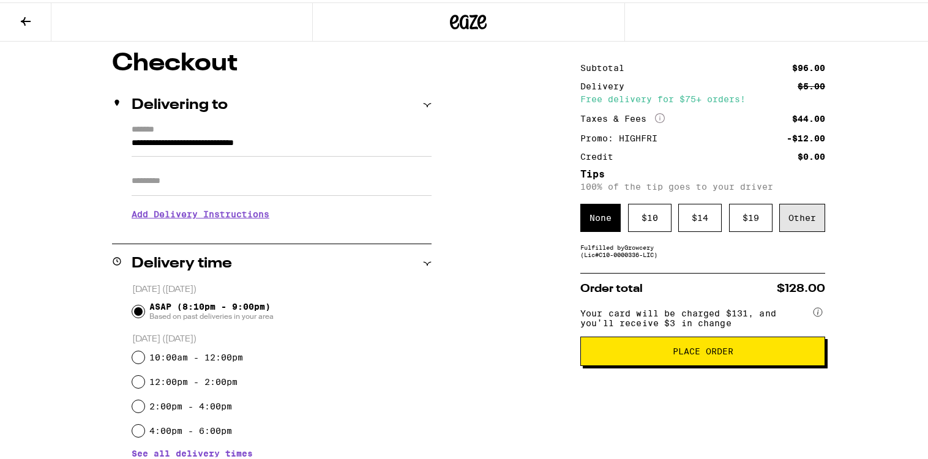
click at [805, 218] on div "Other" at bounding box center [802, 215] width 46 height 28
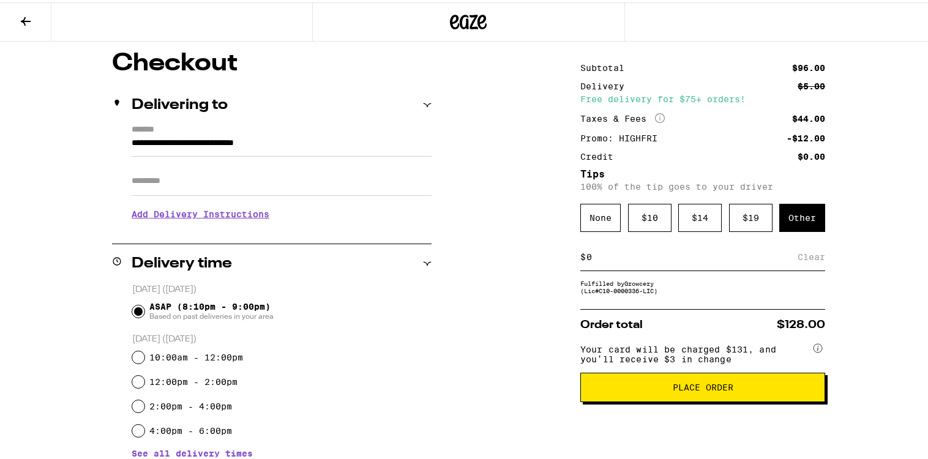
click at [683, 255] on input at bounding box center [692, 254] width 212 height 11
type input "9"
click at [808, 259] on div "Save" at bounding box center [814, 254] width 22 height 27
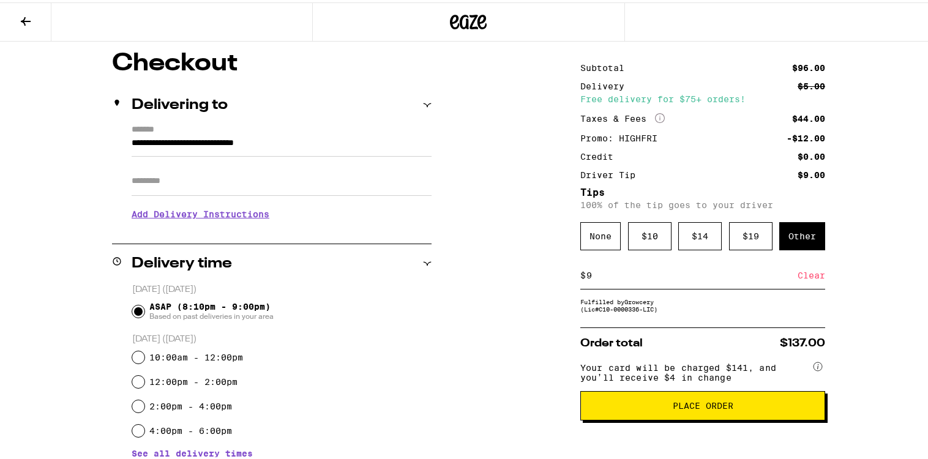
click at [663, 274] on input "9" at bounding box center [692, 272] width 212 height 11
click at [644, 228] on div "$ 10" at bounding box center [649, 234] width 43 height 28
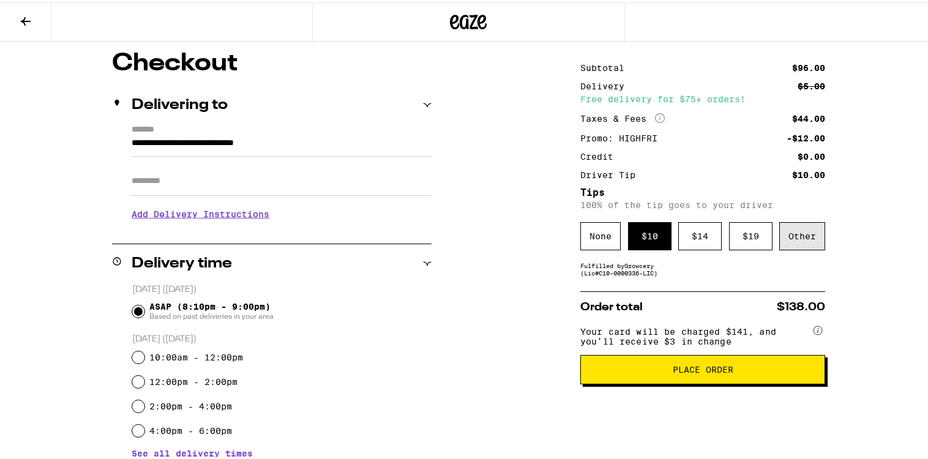
click at [811, 246] on div "Other" at bounding box center [802, 234] width 46 height 28
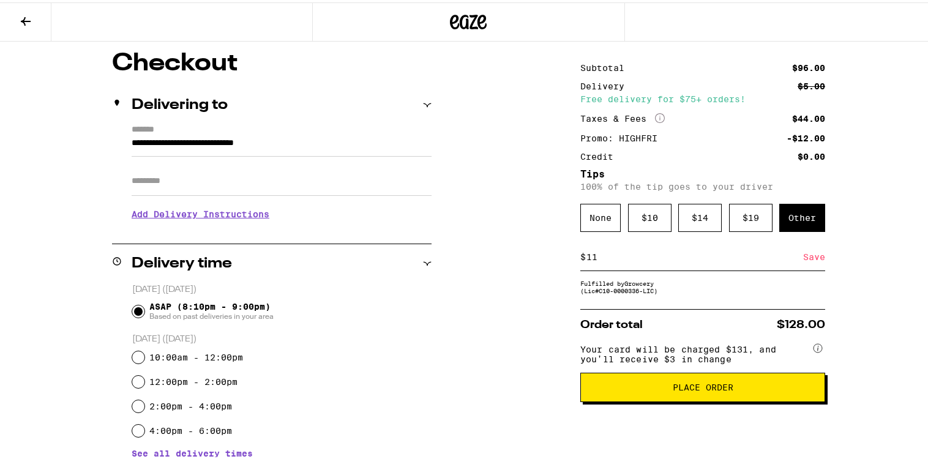
click at [808, 260] on div "Save" at bounding box center [814, 254] width 22 height 27
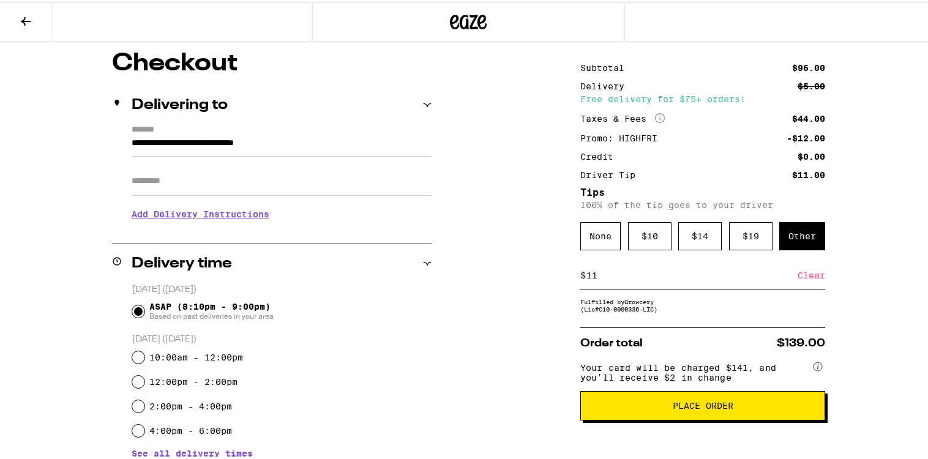
click at [669, 274] on input "11" at bounding box center [692, 272] width 212 height 11
click at [808, 275] on div "Save" at bounding box center [814, 272] width 22 height 27
click at [724, 278] on input "12" at bounding box center [692, 272] width 212 height 11
click at [805, 277] on div "Save" at bounding box center [814, 272] width 22 height 27
click at [718, 276] on input "13" at bounding box center [692, 272] width 212 height 11
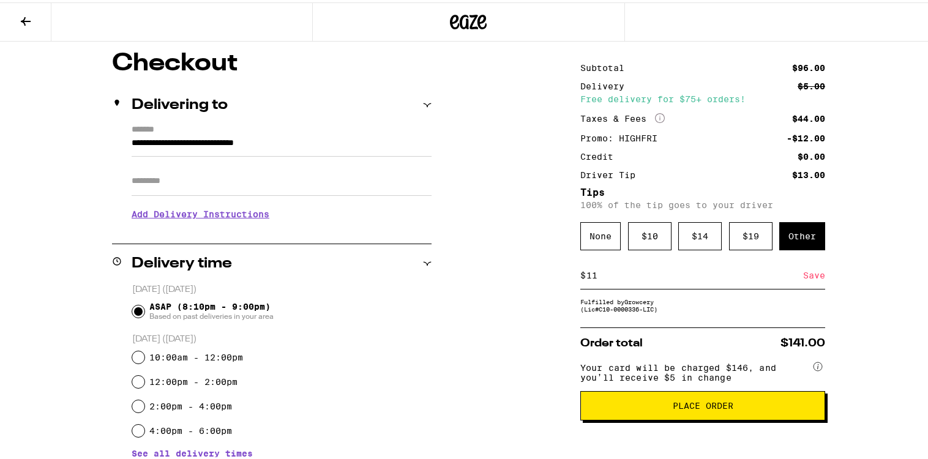
click at [803, 275] on div "Save" at bounding box center [814, 272] width 22 height 27
click at [662, 277] on input "11" at bounding box center [692, 272] width 212 height 11
click at [812, 270] on div "Save" at bounding box center [814, 272] width 22 height 27
click at [657, 278] on input "10" at bounding box center [692, 272] width 212 height 11
click at [806, 275] on div "Save" at bounding box center [814, 272] width 22 height 27
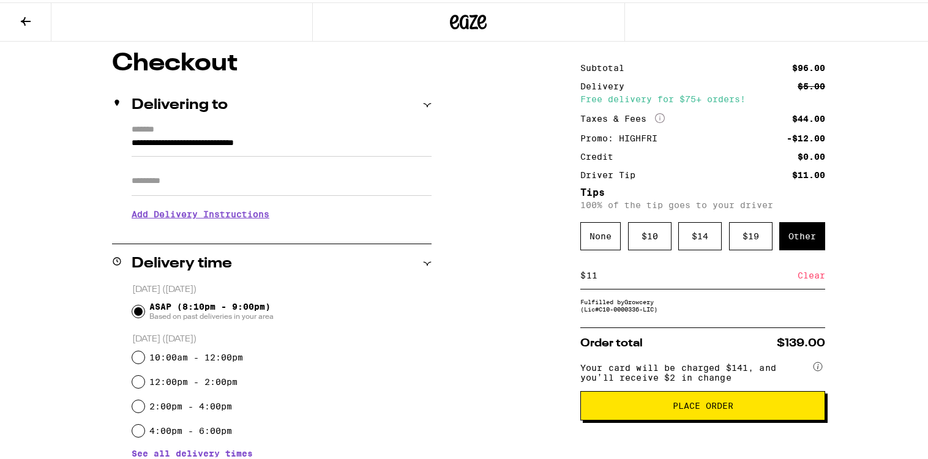
click at [663, 262] on div "$ 11 Clear" at bounding box center [702, 273] width 245 height 28
click at [647, 265] on div "$ 11 Clear" at bounding box center [702, 273] width 245 height 28
click at [609, 273] on input "11" at bounding box center [692, 272] width 212 height 11
type input "12"
click at [812, 278] on div "Save" at bounding box center [814, 272] width 22 height 27
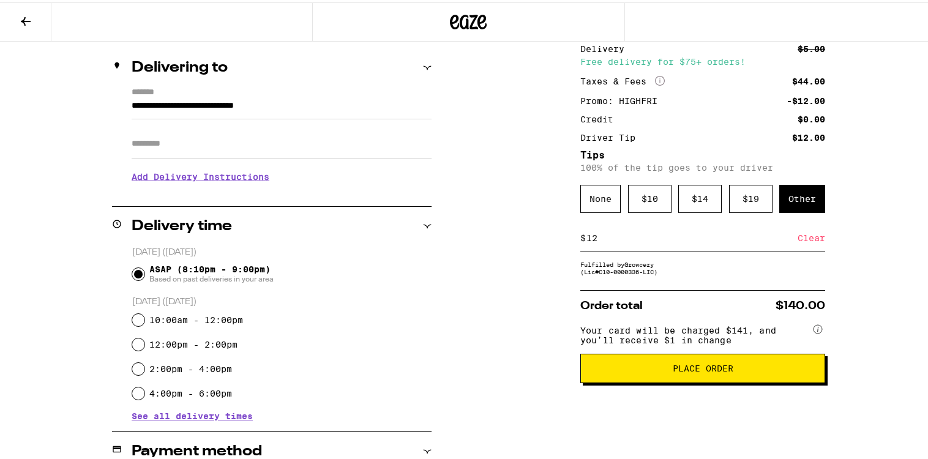
scroll to position [140, 0]
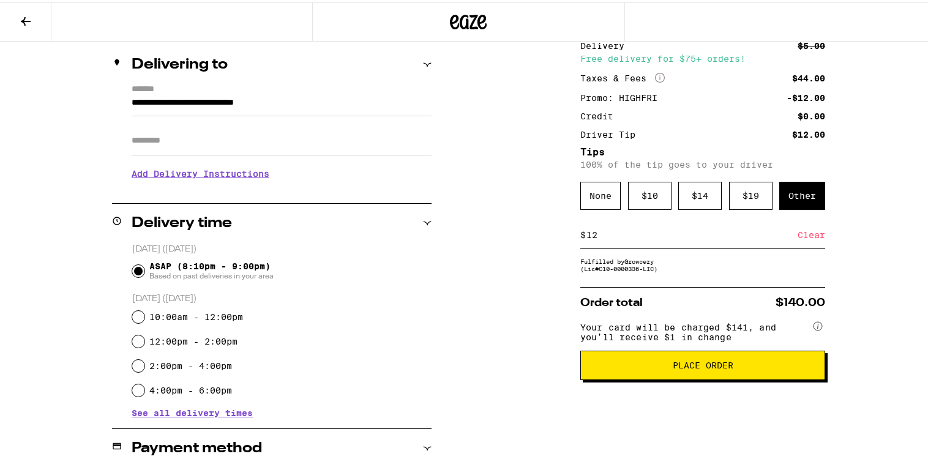
click at [795, 367] on span "Place Order" at bounding box center [702, 363] width 224 height 9
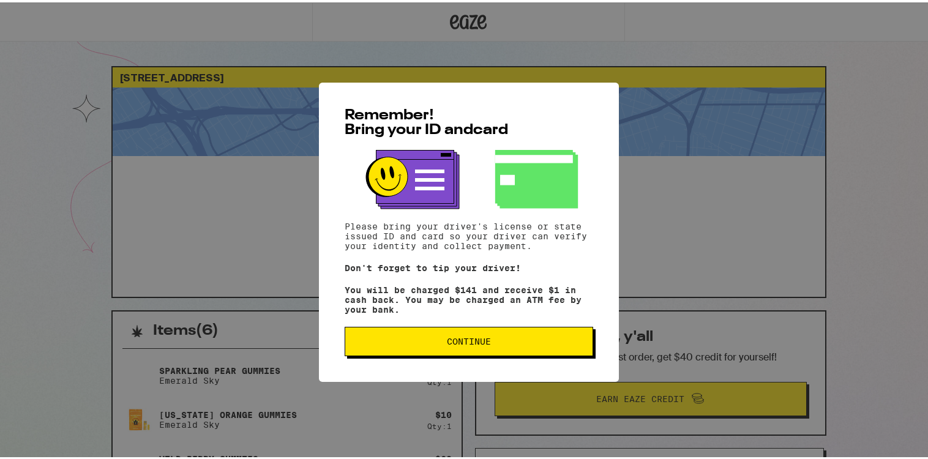
click at [543, 343] on span "Continue" at bounding box center [469, 339] width 228 height 9
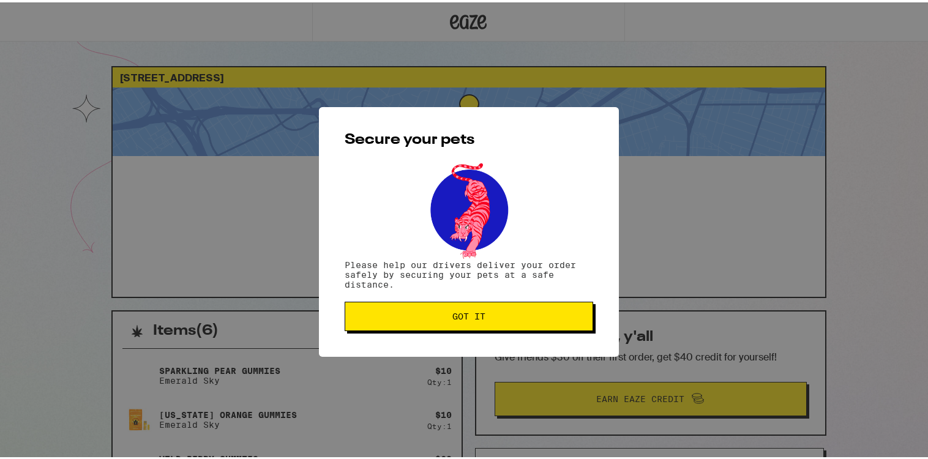
click at [523, 302] on button "Got it" at bounding box center [468, 313] width 248 height 29
